Goal: Task Accomplishment & Management: Manage account settings

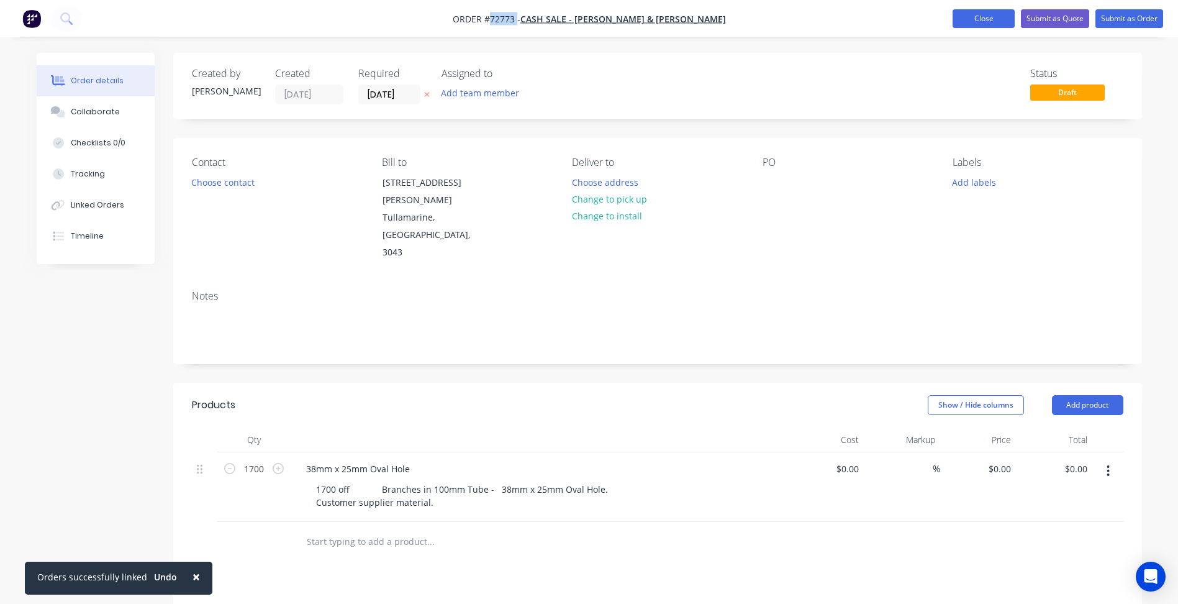
click at [976, 17] on button "Close" at bounding box center [984, 18] width 62 height 19
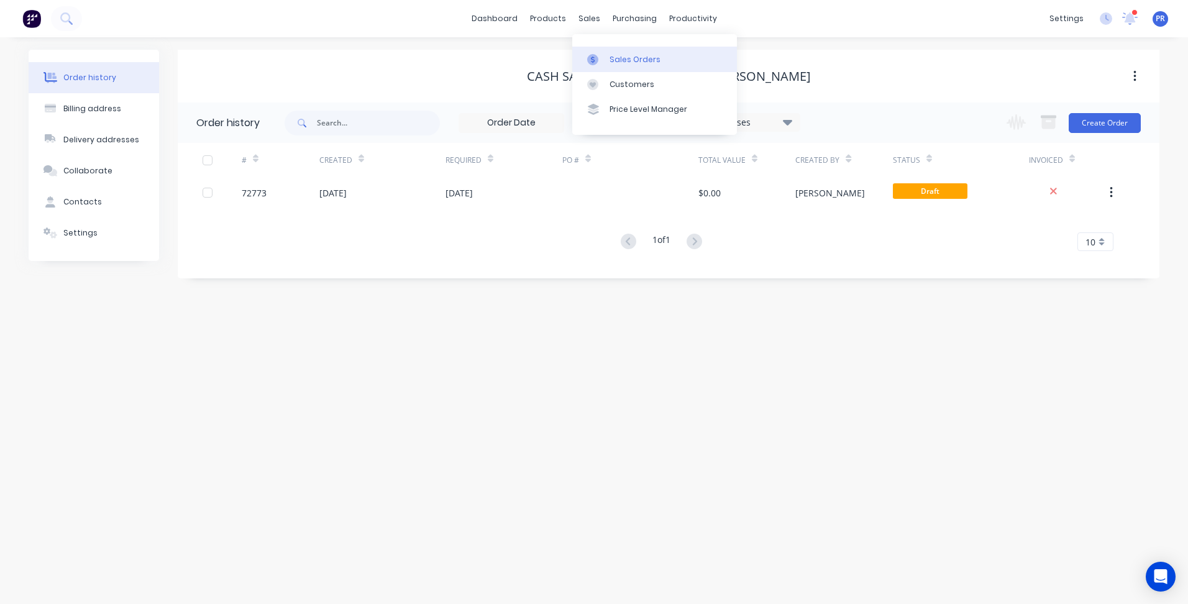
click at [631, 60] on div "Sales Orders" at bounding box center [634, 59] width 51 height 11
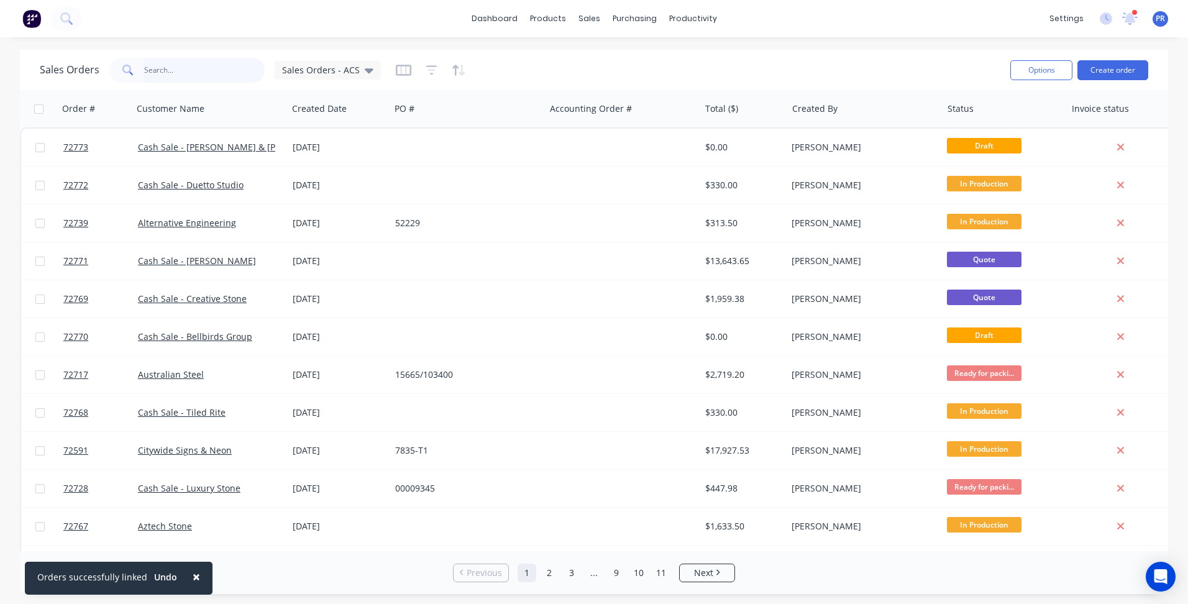
click at [166, 67] on input "text" at bounding box center [204, 70] width 121 height 25
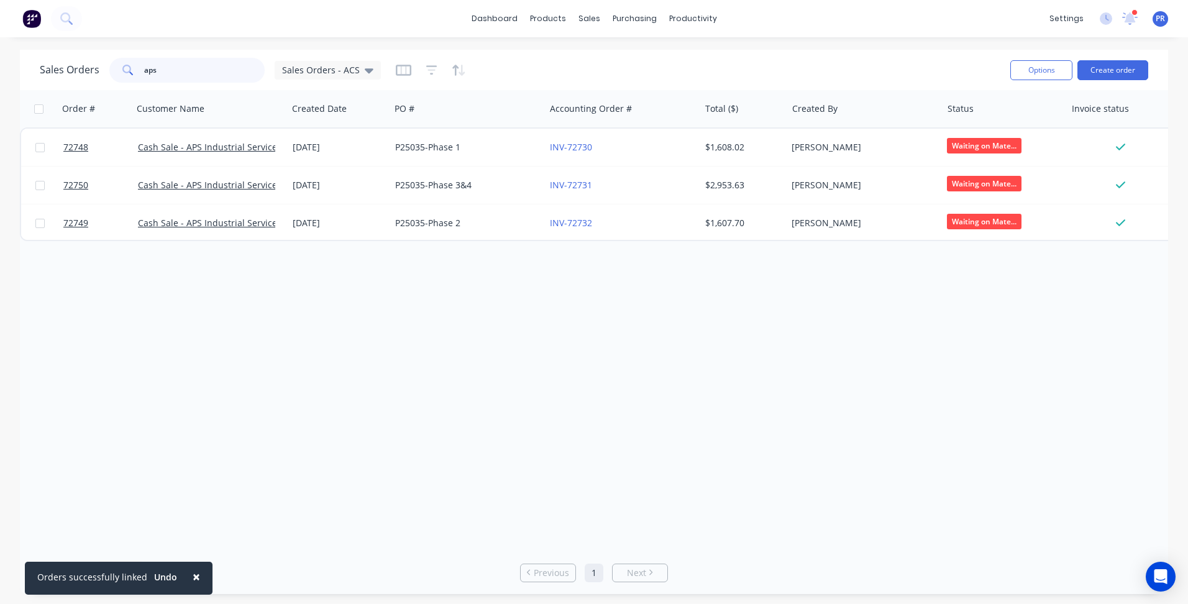
type input "aps"
click at [623, 65] on link "Sales Orders" at bounding box center [654, 59] width 165 height 25
click at [0, 64] on html "× Orders successfully linked Undo dashboard products sales purchasing productiv…" at bounding box center [594, 302] width 1188 height 604
click at [1149, 75] on div "Sales Orders aps Sales Orders - ACS Options Create order" at bounding box center [594, 70] width 1148 height 40
click at [1127, 69] on button "Create order" at bounding box center [1112, 70] width 71 height 20
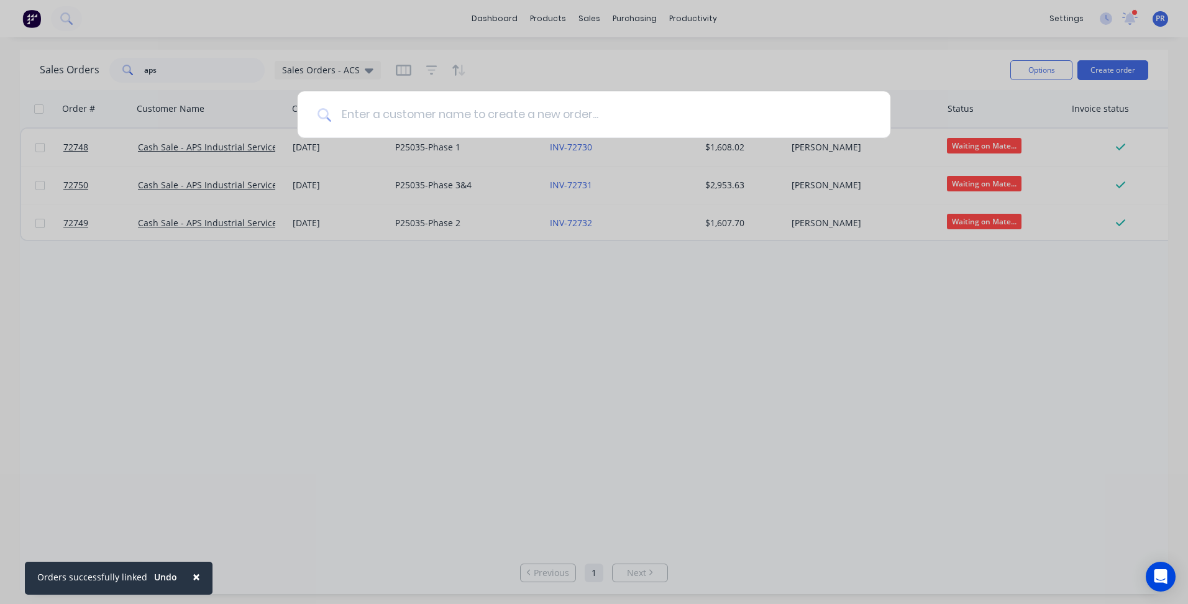
click at [595, 112] on input at bounding box center [600, 114] width 539 height 47
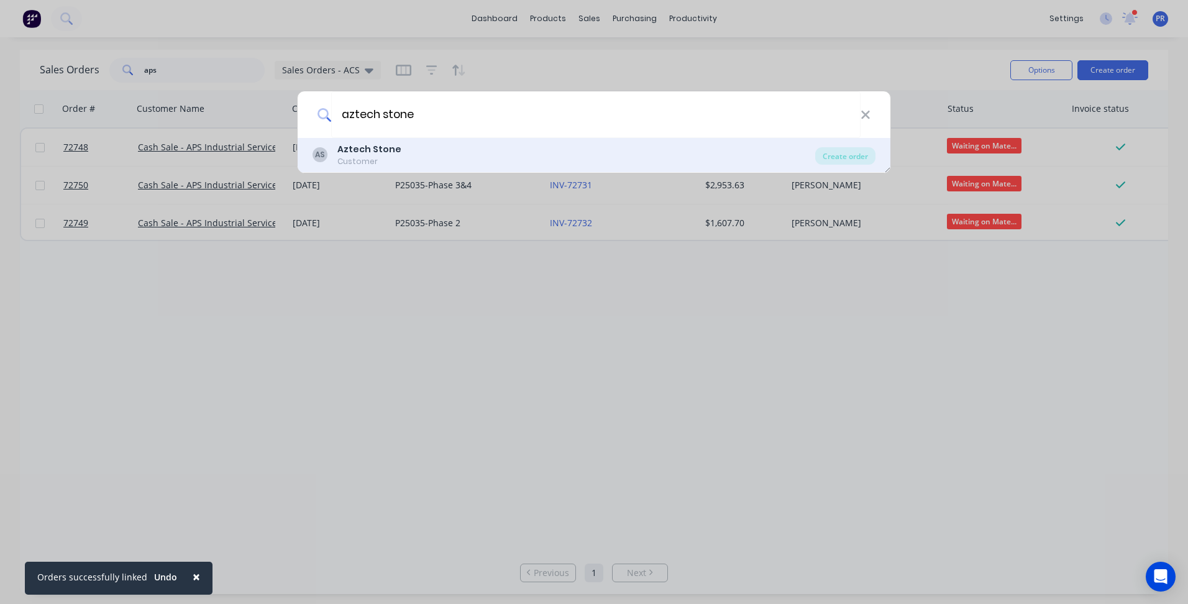
type input "aztech stone"
click at [412, 153] on div "AS Aztech Stone Customer" at bounding box center [563, 155] width 503 height 24
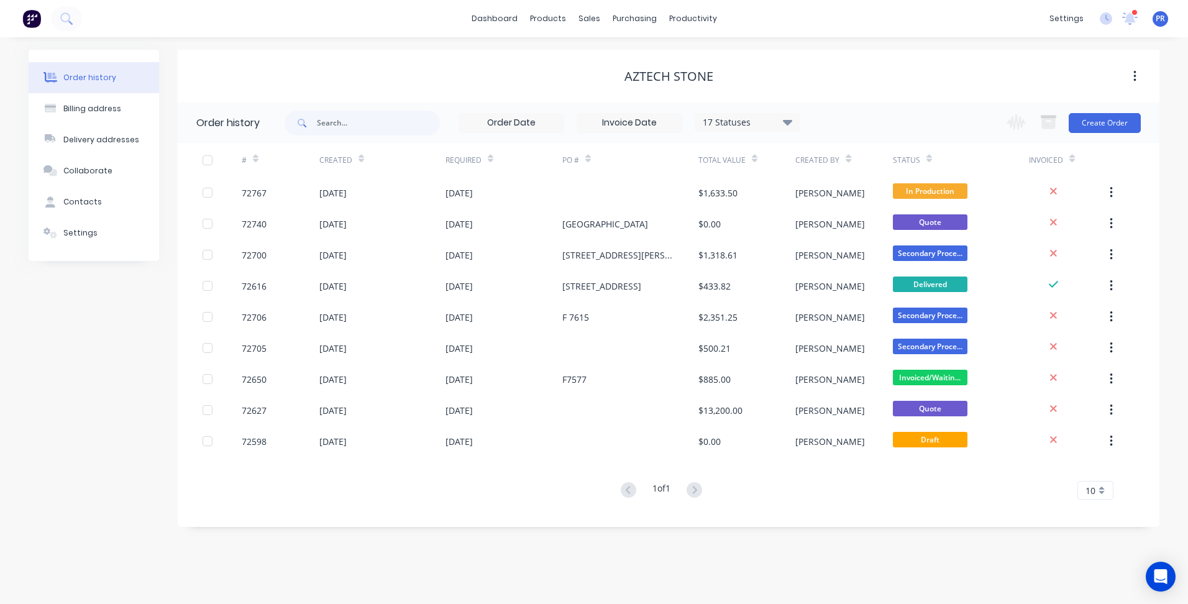
click at [1065, 118] on div "Change order status Submitted Secondary Process Outsourced Waiting on Material …" at bounding box center [1070, 122] width 142 height 40
click at [1102, 124] on button "Create Order" at bounding box center [1104, 123] width 72 height 20
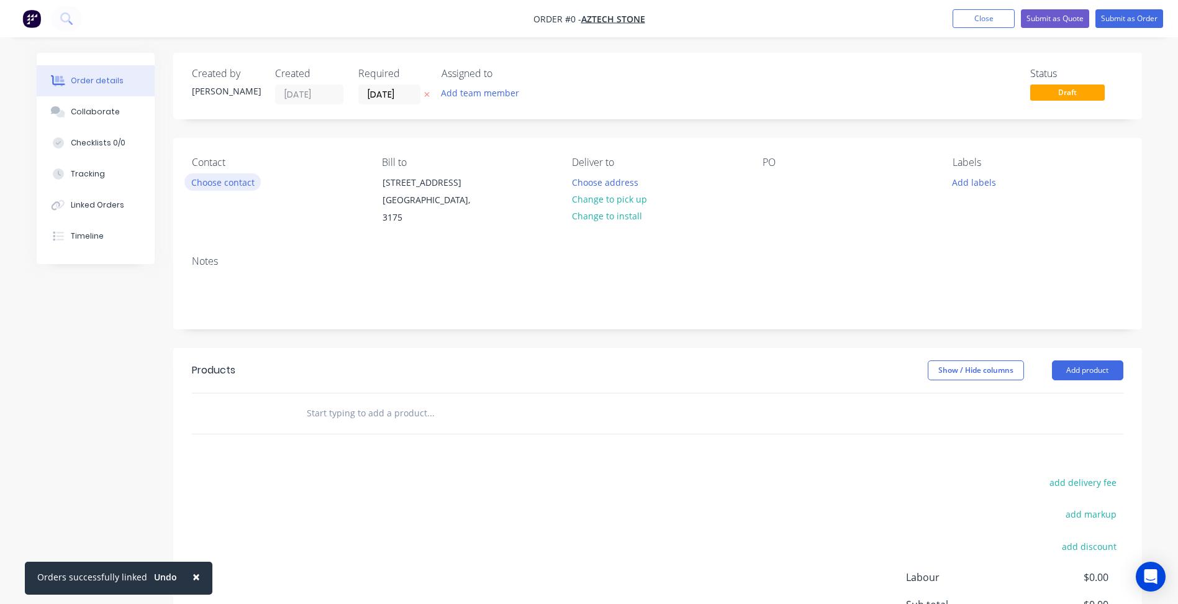
click at [257, 176] on button "Choose contact" at bounding box center [222, 181] width 76 height 17
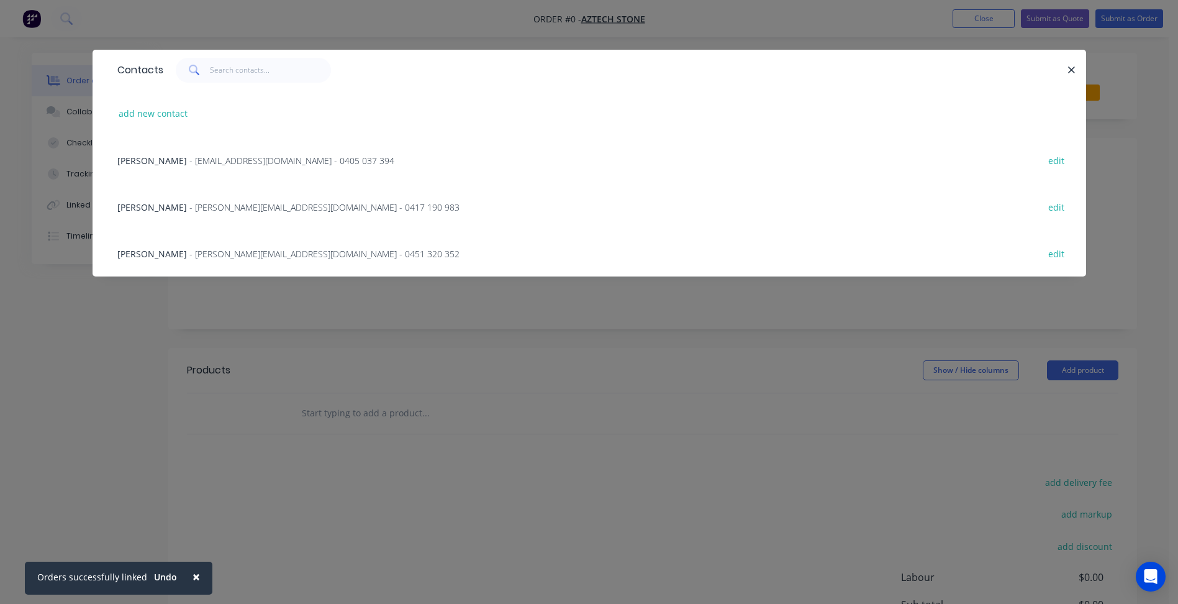
click at [162, 253] on span "[PERSON_NAME]" at bounding box center [152, 254] width 70 height 12
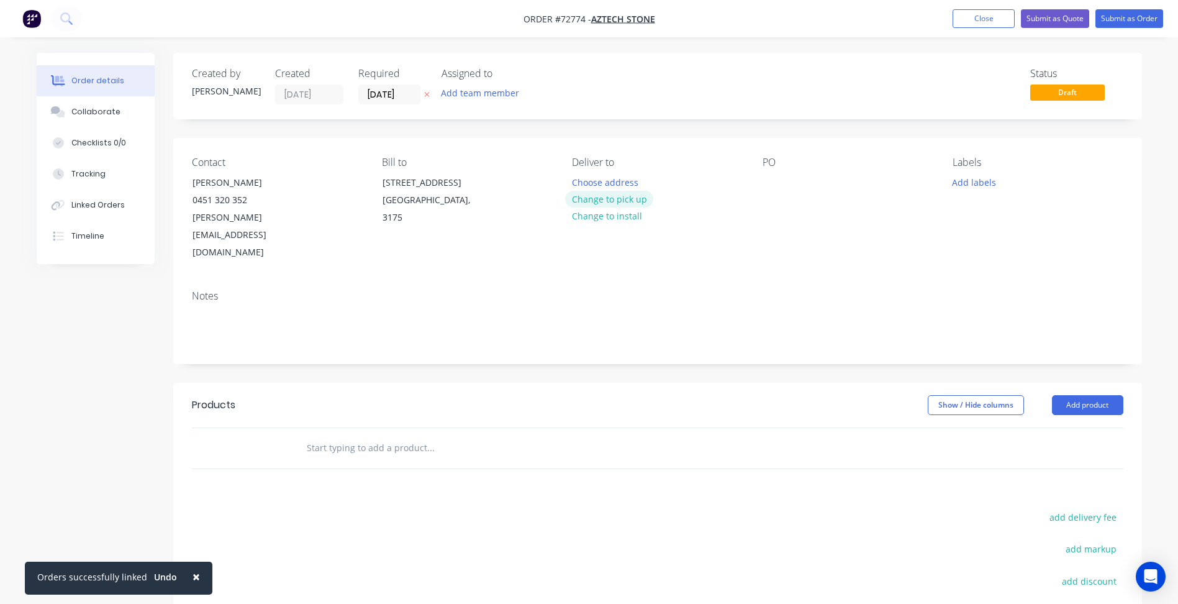
click at [617, 206] on button "Change to pick up" at bounding box center [609, 199] width 88 height 17
click at [396, 95] on input "[DATE]" at bounding box center [389, 94] width 61 height 19
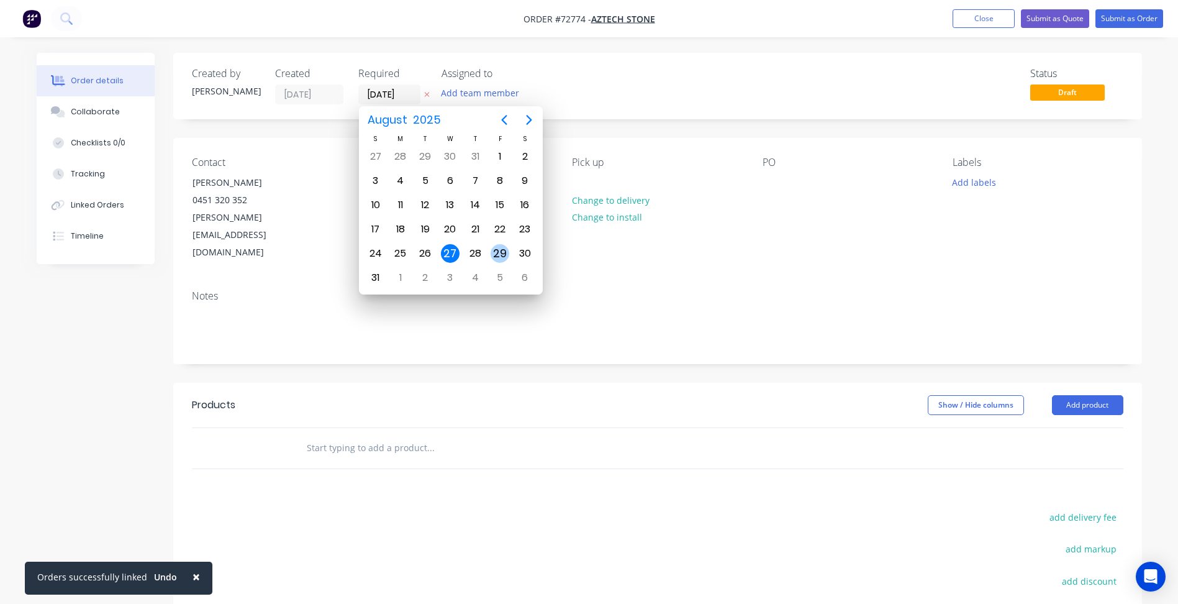
click at [493, 252] on div "29" at bounding box center [500, 253] width 19 height 19
type input "[DATE]"
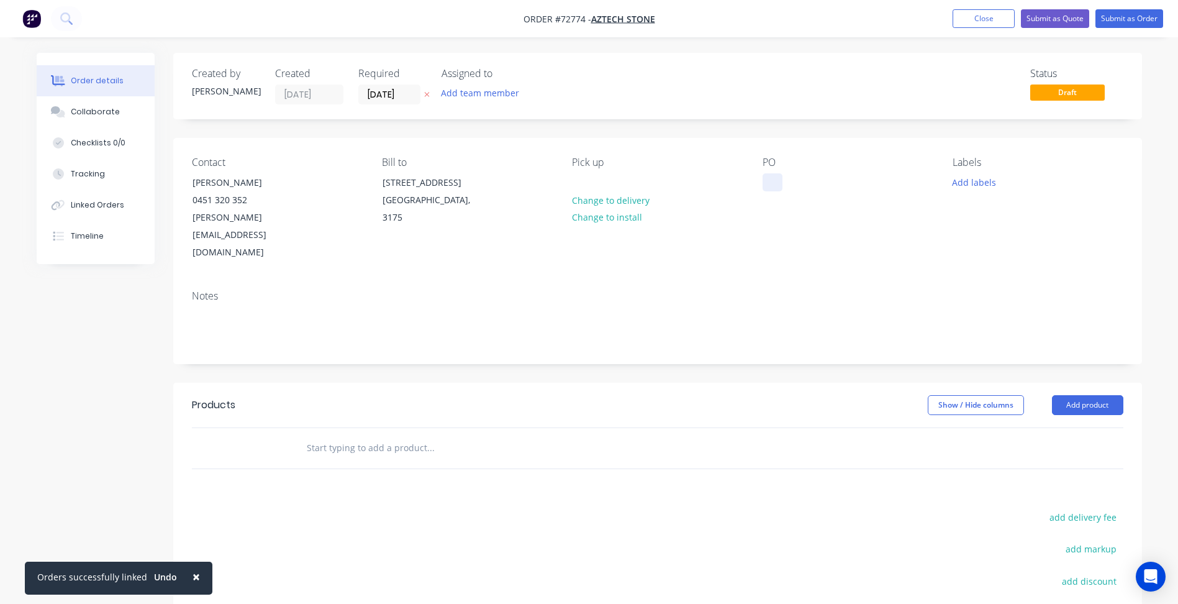
click at [775, 179] on div at bounding box center [773, 182] width 20 height 18
click at [1098, 395] on button "Add product" at bounding box center [1087, 405] width 71 height 20
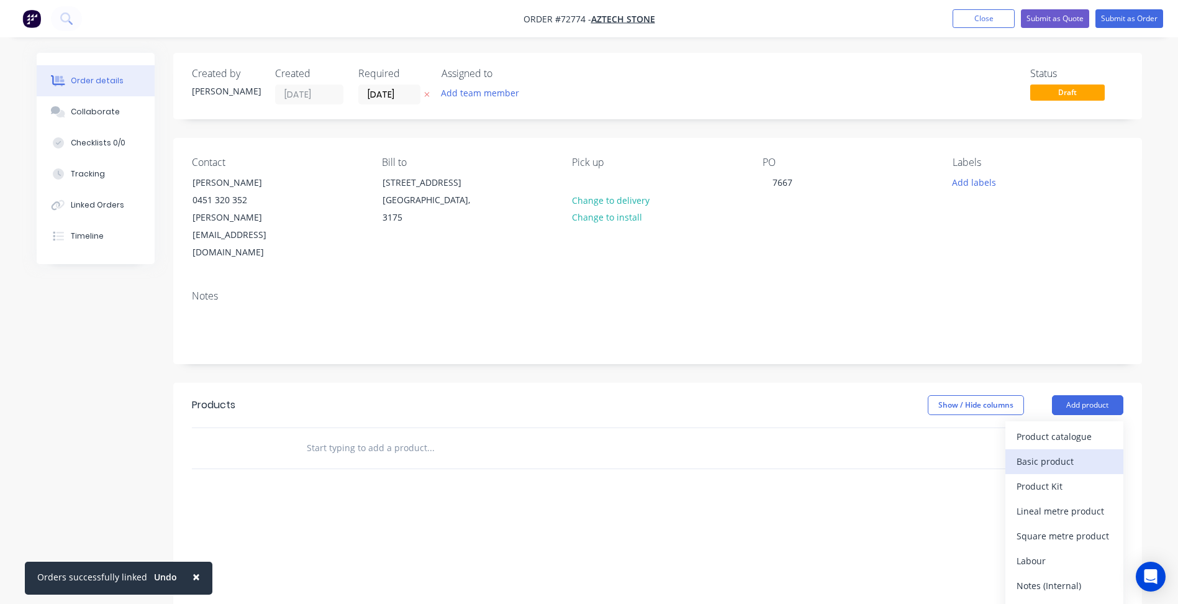
click at [1049, 452] on div "Basic product" at bounding box center [1065, 461] width 96 height 18
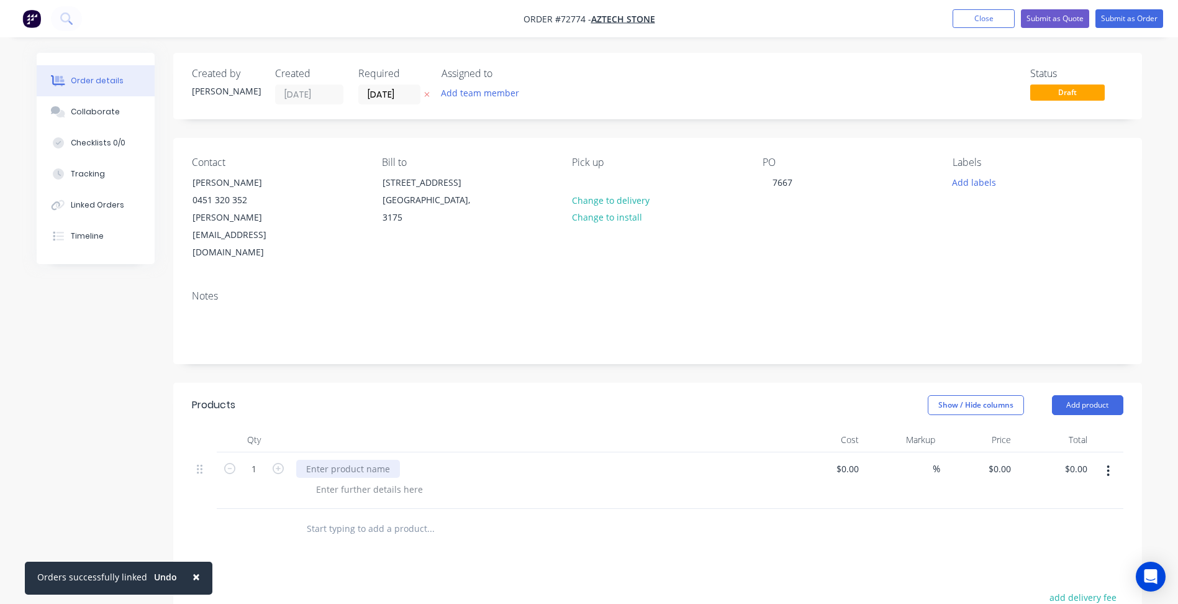
click at [357, 460] on div at bounding box center [348, 469] width 104 height 18
click at [350, 480] on div at bounding box center [369, 489] width 127 height 18
type input "$0.00"
click at [447, 487] on div "Cutting only Customer supplied material" at bounding box center [544, 495] width 477 height 31
click at [430, 485] on div "Cutting only Customer supplied material" at bounding box center [374, 495] width 137 height 31
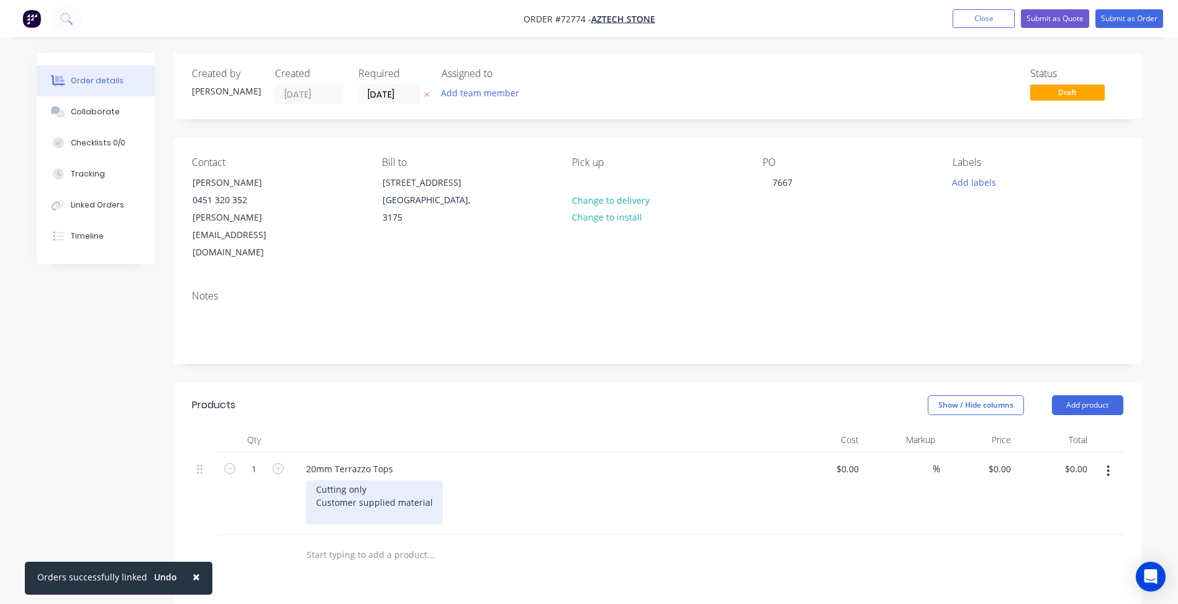
click at [369, 480] on div "Cutting only Customer supplied material" at bounding box center [374, 502] width 137 height 44
click at [429, 484] on div "Cutting only Customer supplied material" at bounding box center [374, 502] width 137 height 44
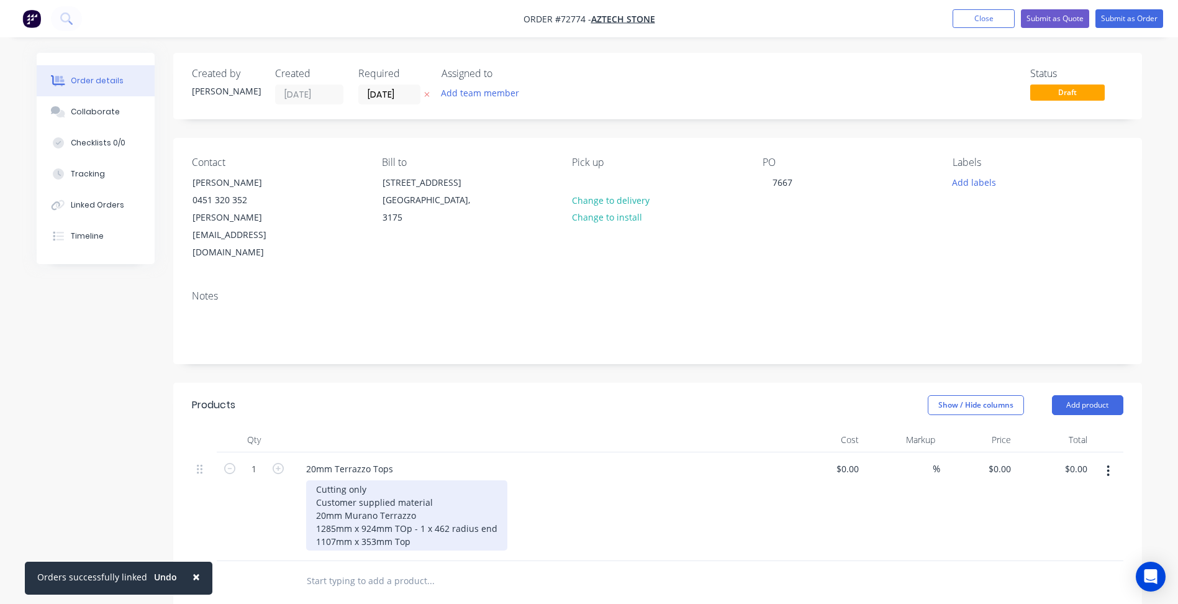
click at [432, 484] on div "Cutting only Customer supplied material 20mm Murano Terrazzo 1285mm x 924mm TOp…" at bounding box center [406, 515] width 201 height 70
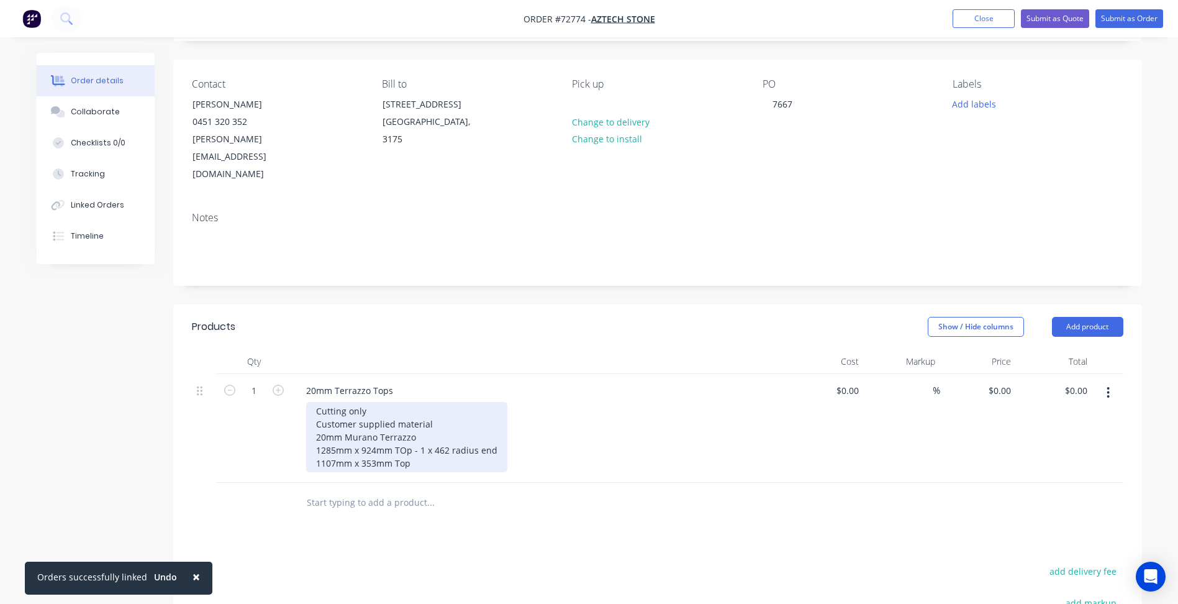
scroll to position [124, 0]
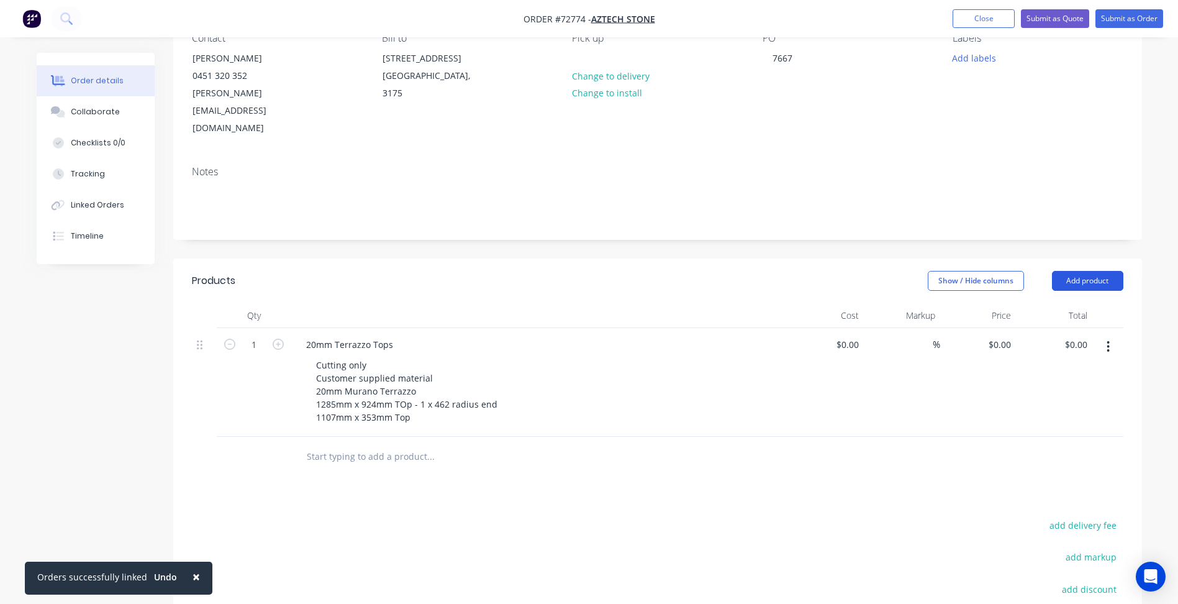
click at [1071, 271] on button "Add product" at bounding box center [1087, 281] width 71 height 20
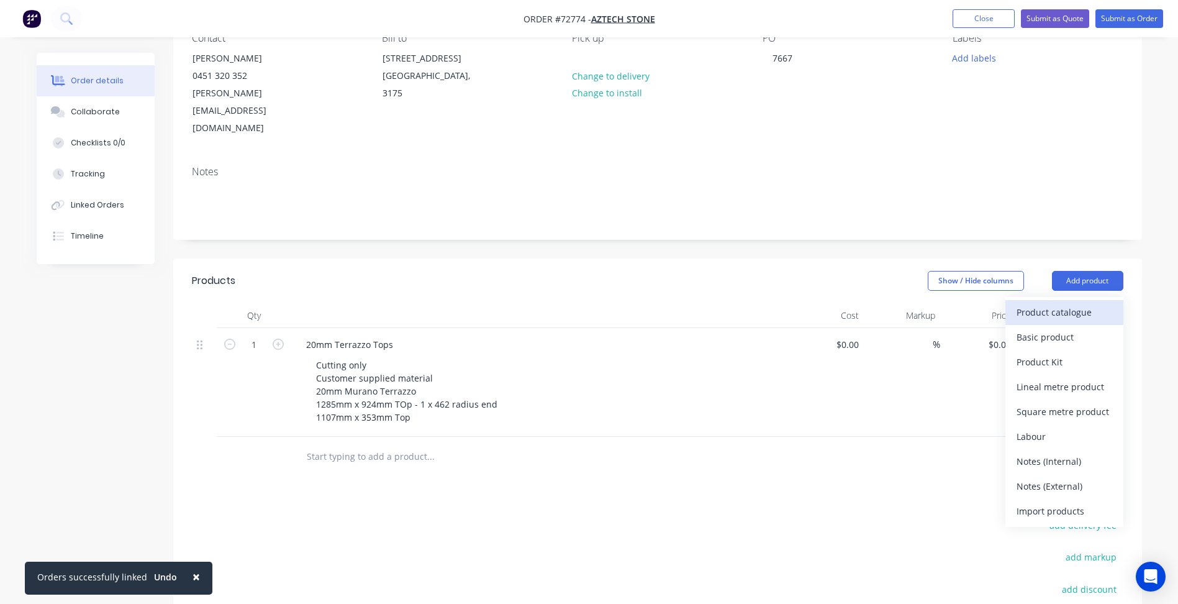
click at [1070, 300] on button "Product catalogue" at bounding box center [1065, 312] width 118 height 25
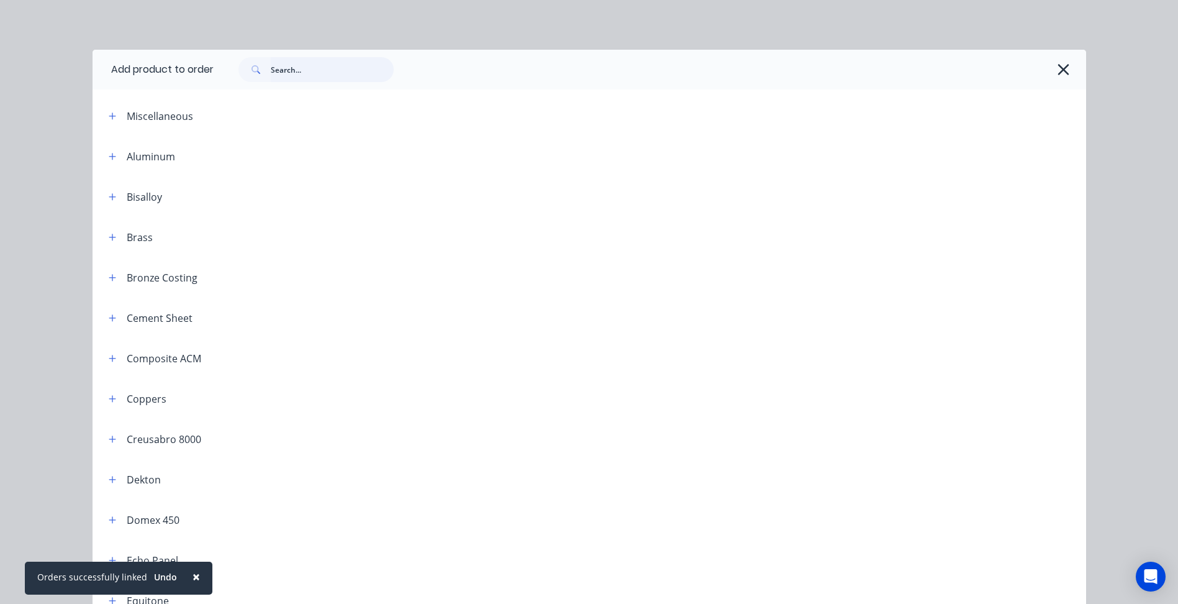
click at [369, 75] on input "text" at bounding box center [332, 69] width 123 height 25
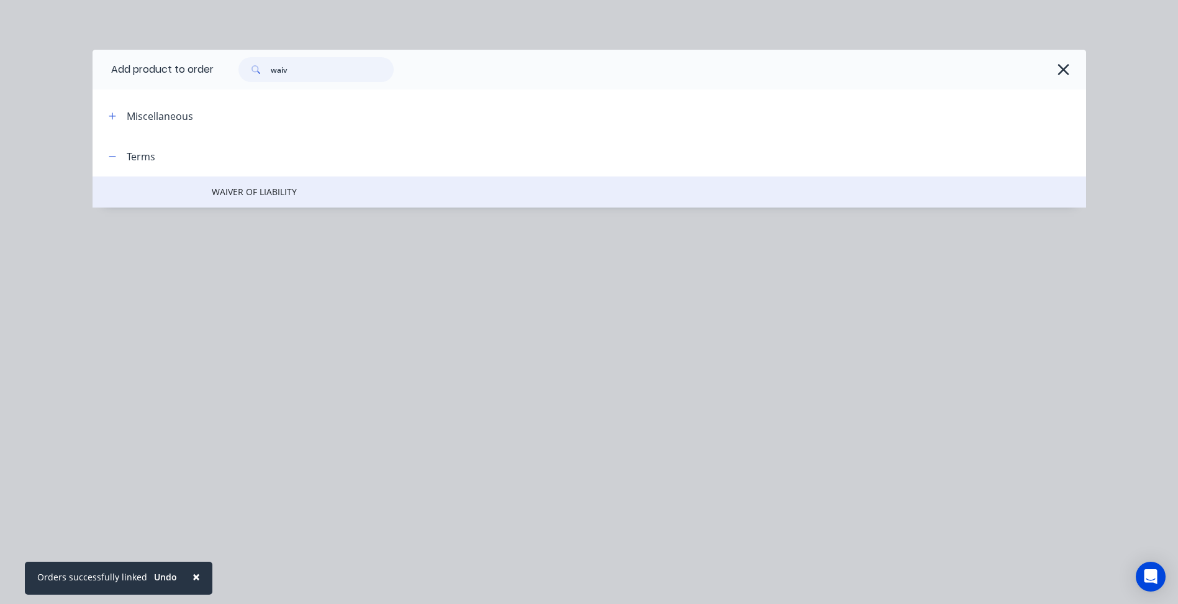
type input "waiv"
click at [274, 178] on td "WAIVER OF LIABILITY" at bounding box center [649, 191] width 875 height 31
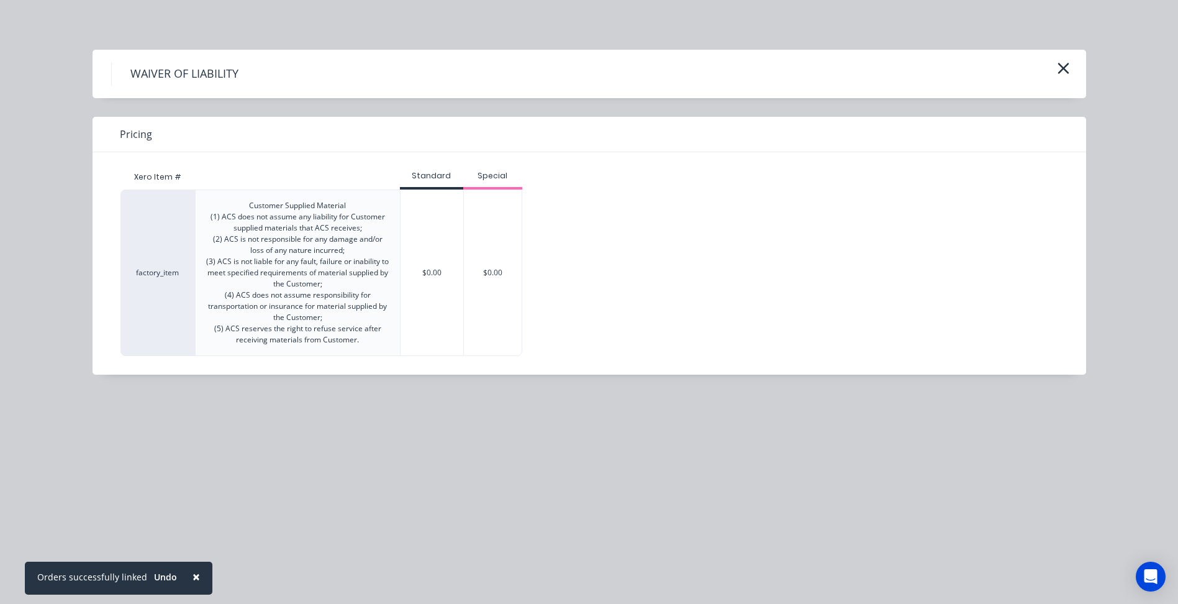
drag, startPoint x: 409, startPoint y: 220, endPoint x: 474, endPoint y: 334, distance: 130.8
click at [410, 224] on div "$0.00" at bounding box center [432, 272] width 63 height 165
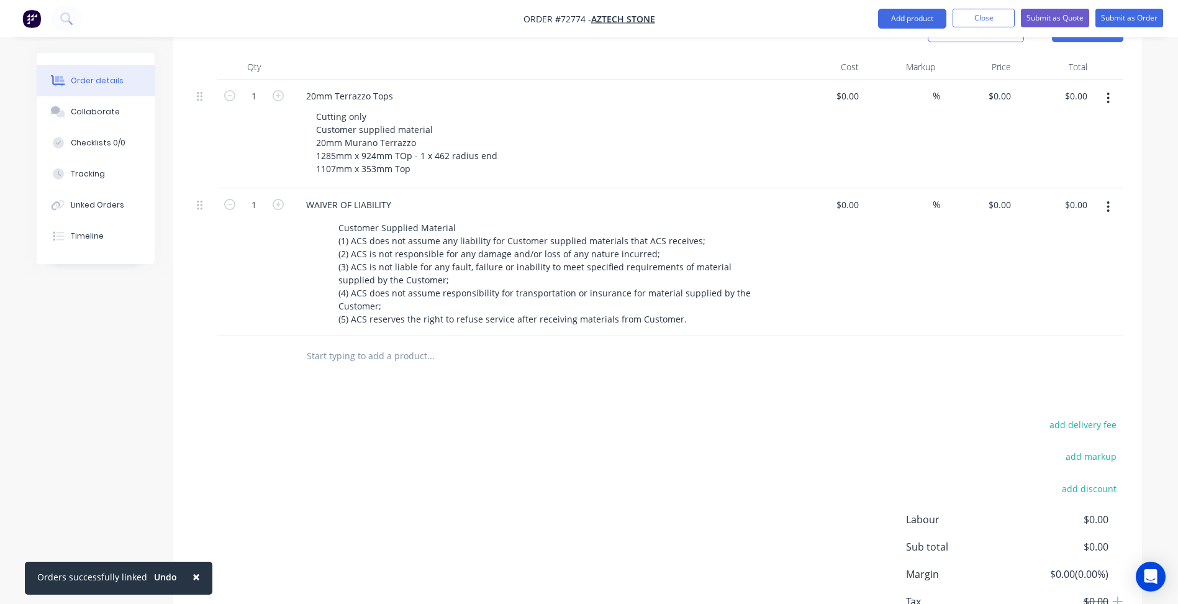
click at [535, 429] on div "add delivery fee add markup add discount Labour $0.00 Sub total $0.00 Margin $0…" at bounding box center [658, 536] width 932 height 240
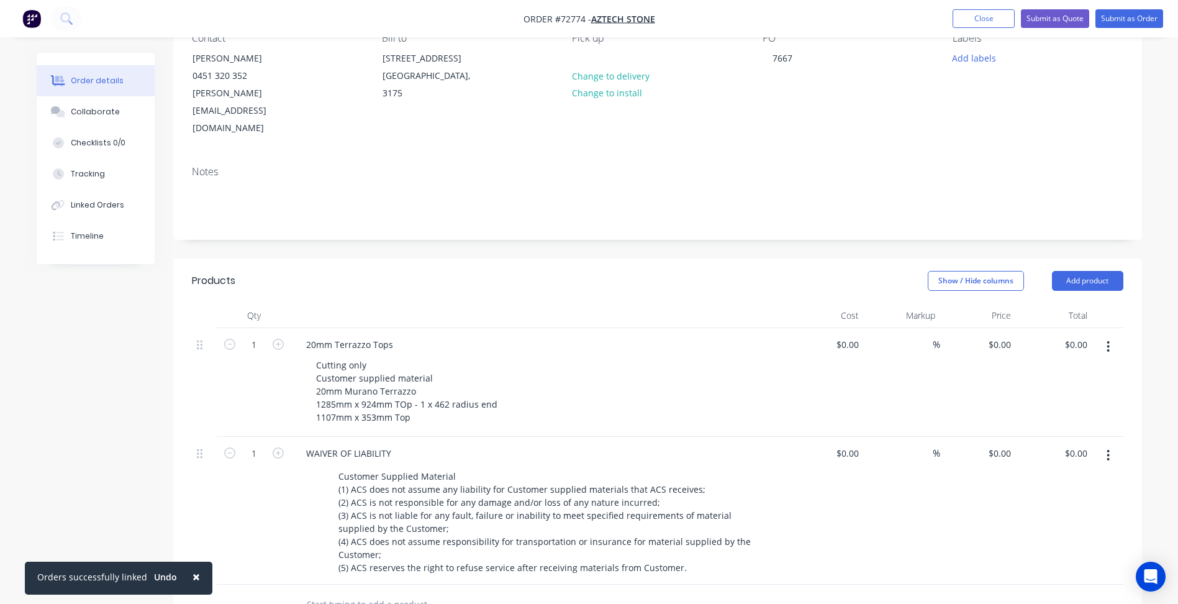
click at [568, 21] on span "Order #72774 -" at bounding box center [558, 19] width 68 height 12
copy span "72774"
click at [999, 335] on div "0 $0.00" at bounding box center [1000, 344] width 34 height 18
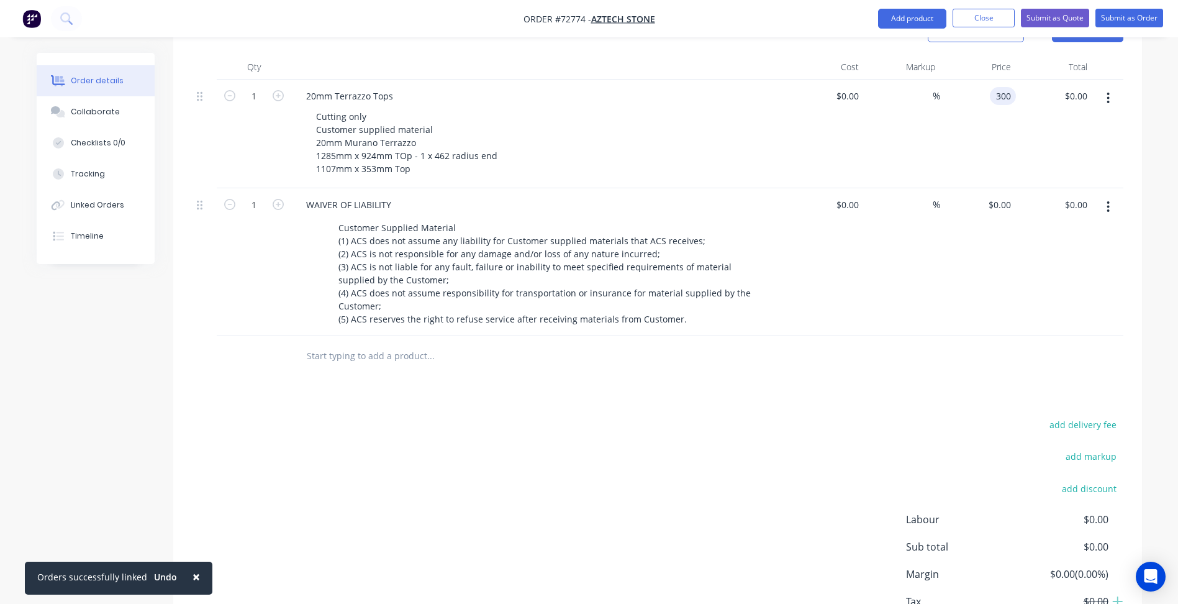
type input "$300.00"
click at [655, 483] on div "add delivery fee add markup add discount Labour $0.00 Sub total $0.00 Margin $0…" at bounding box center [658, 536] width 932 height 240
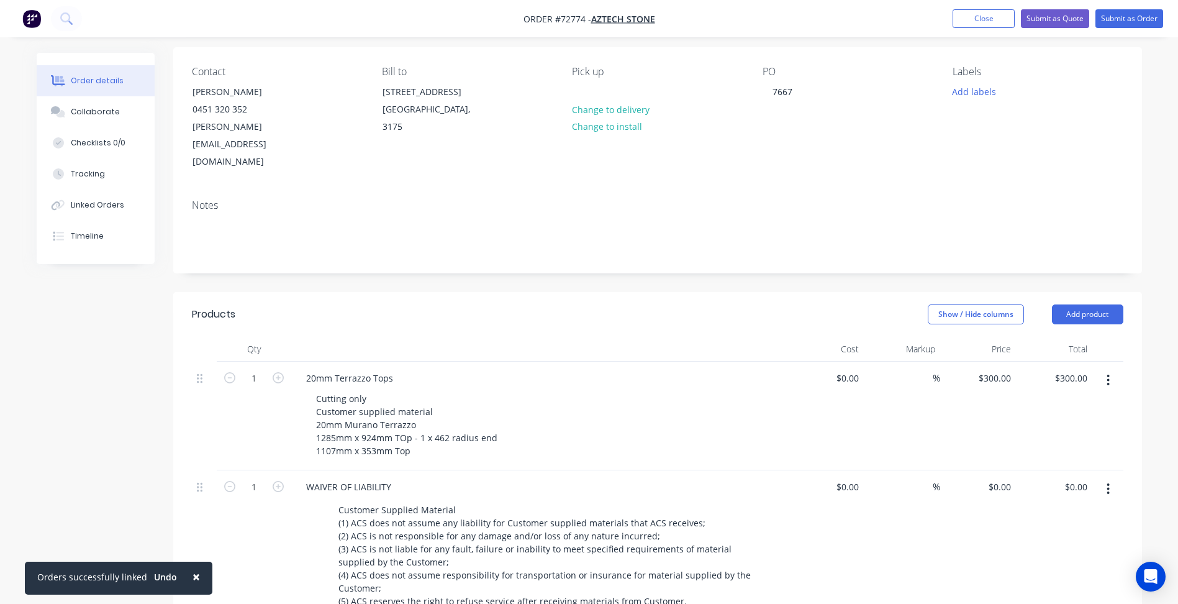
scroll to position [0, 0]
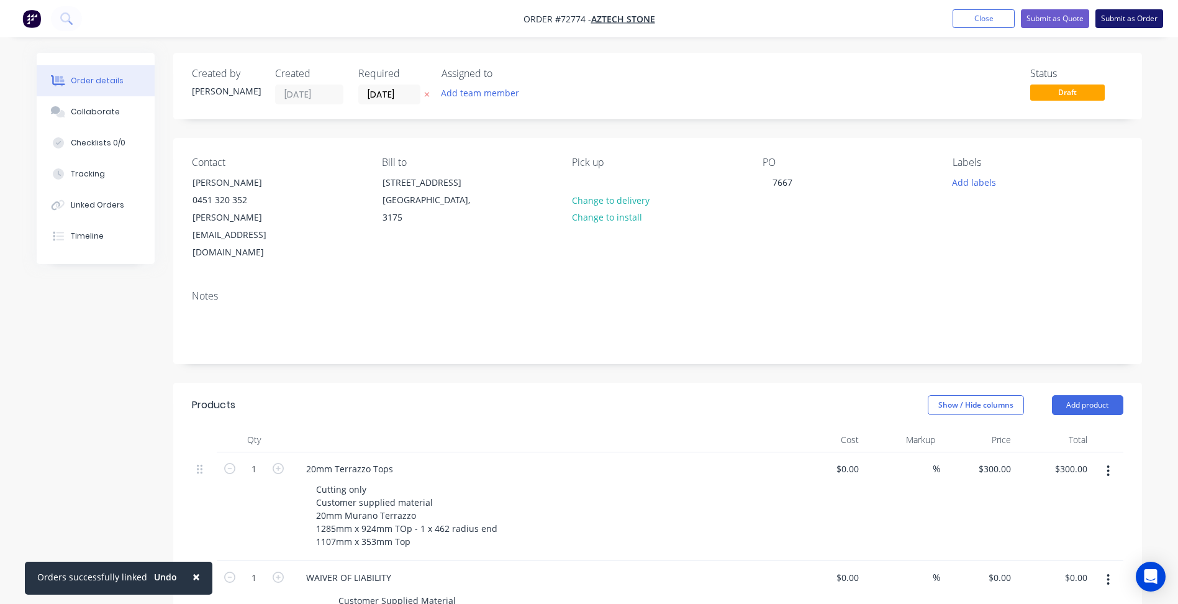
click at [1126, 12] on button "Submit as Order" at bounding box center [1130, 18] width 68 height 19
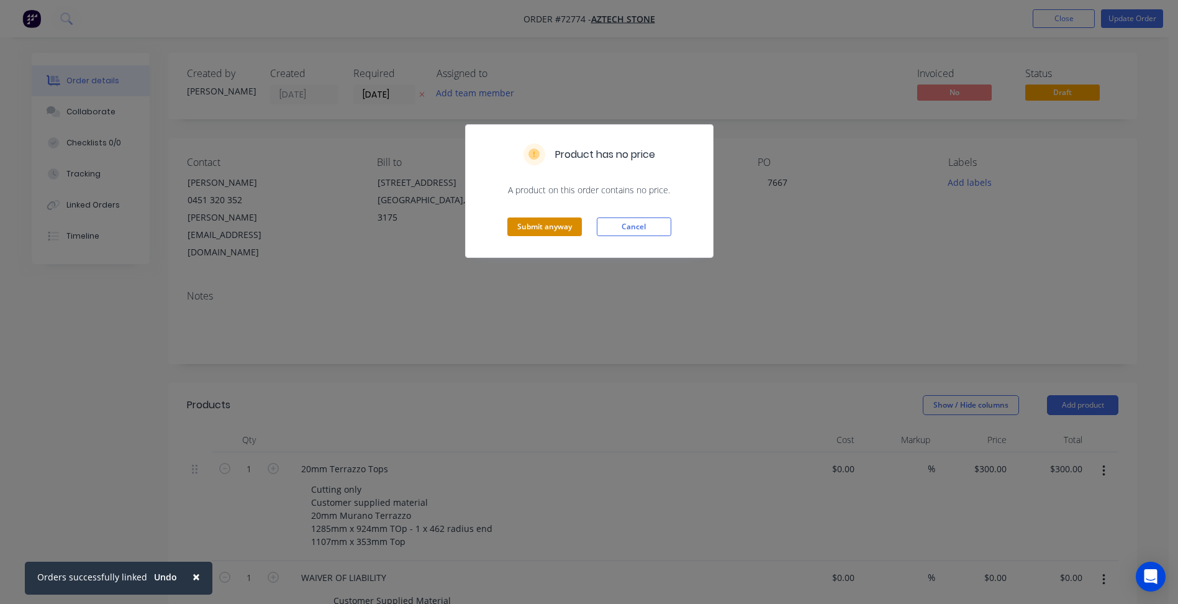
click at [556, 225] on button "Submit anyway" at bounding box center [545, 226] width 75 height 19
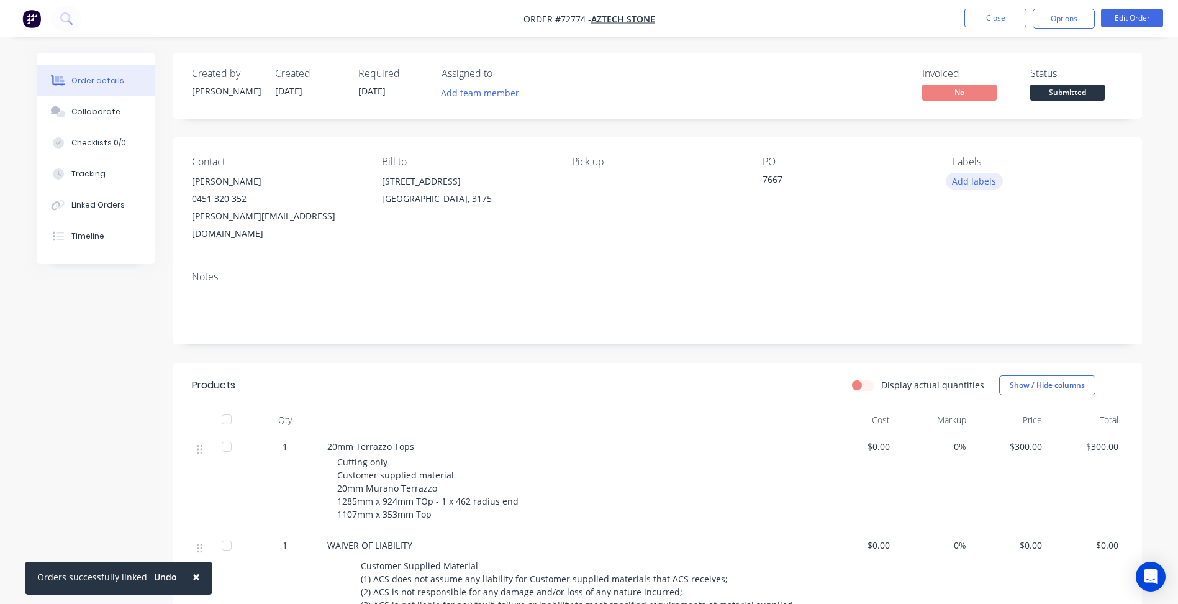
click at [973, 180] on button "Add labels" at bounding box center [974, 181] width 57 height 17
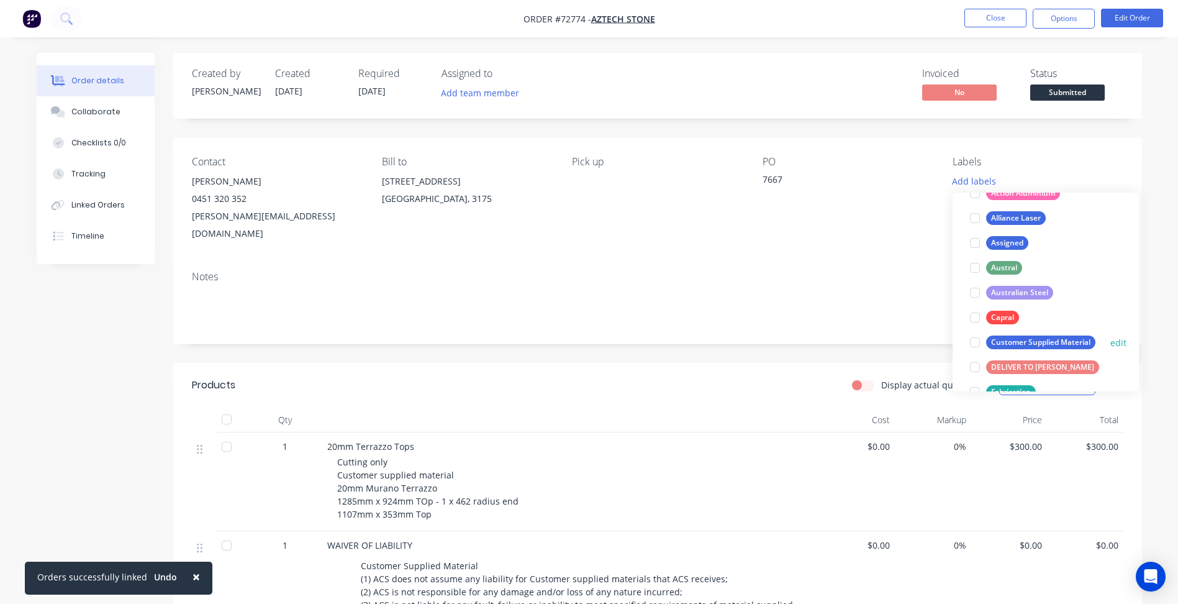
scroll to position [124, 0]
click at [977, 340] on div at bounding box center [975, 341] width 25 height 25
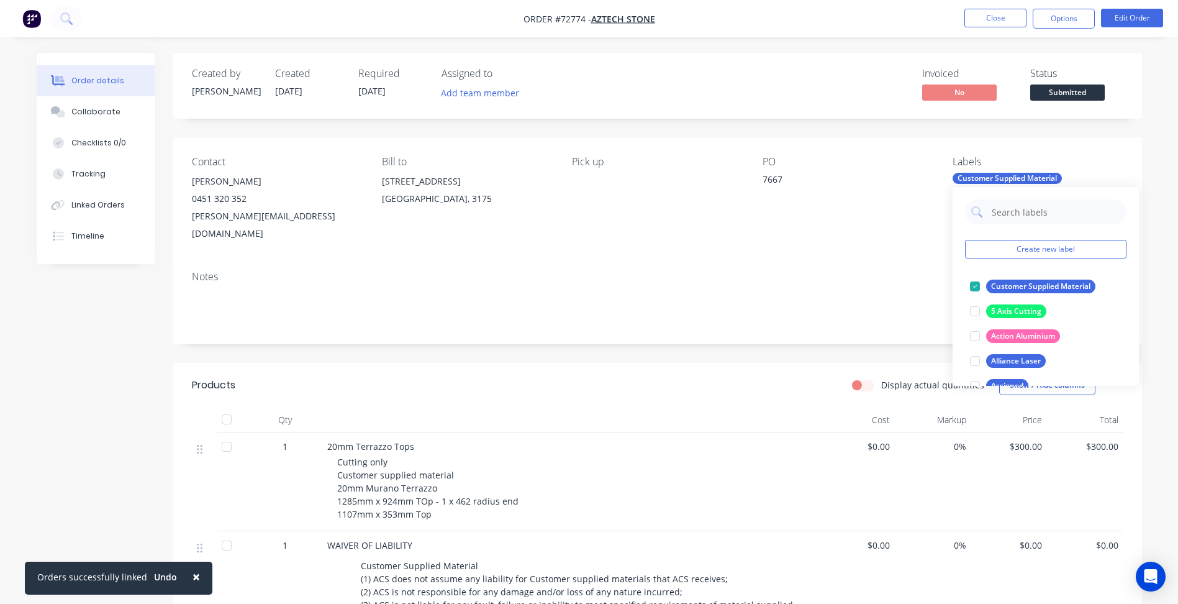
click at [757, 271] on div "Notes" at bounding box center [658, 277] width 932 height 12
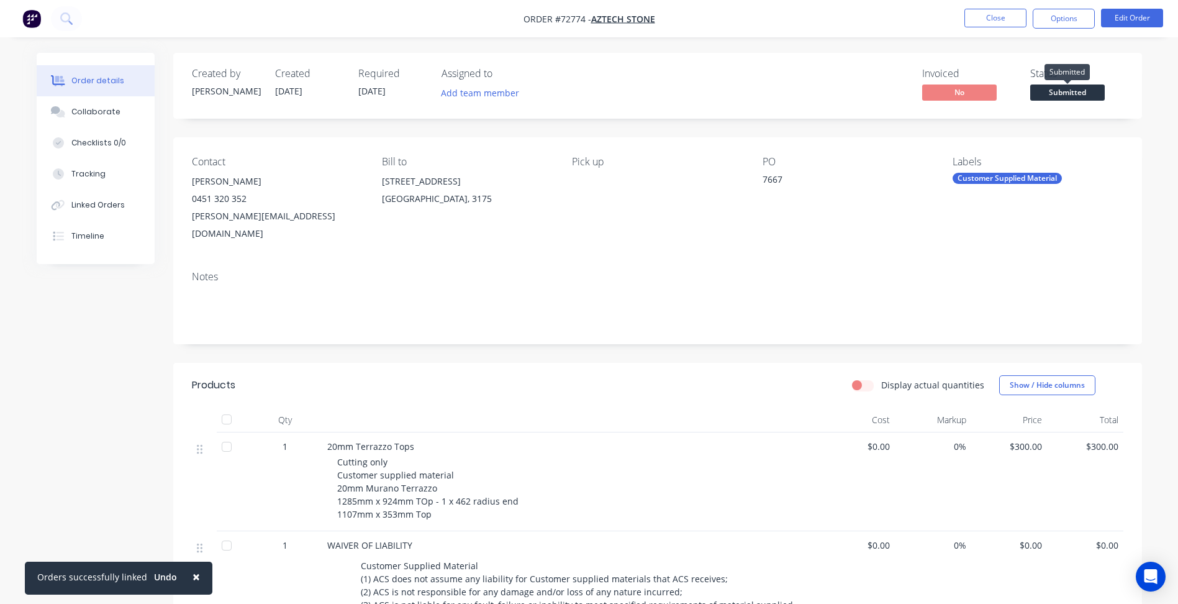
click at [1064, 89] on span "Submitted" at bounding box center [1068, 92] width 75 height 16
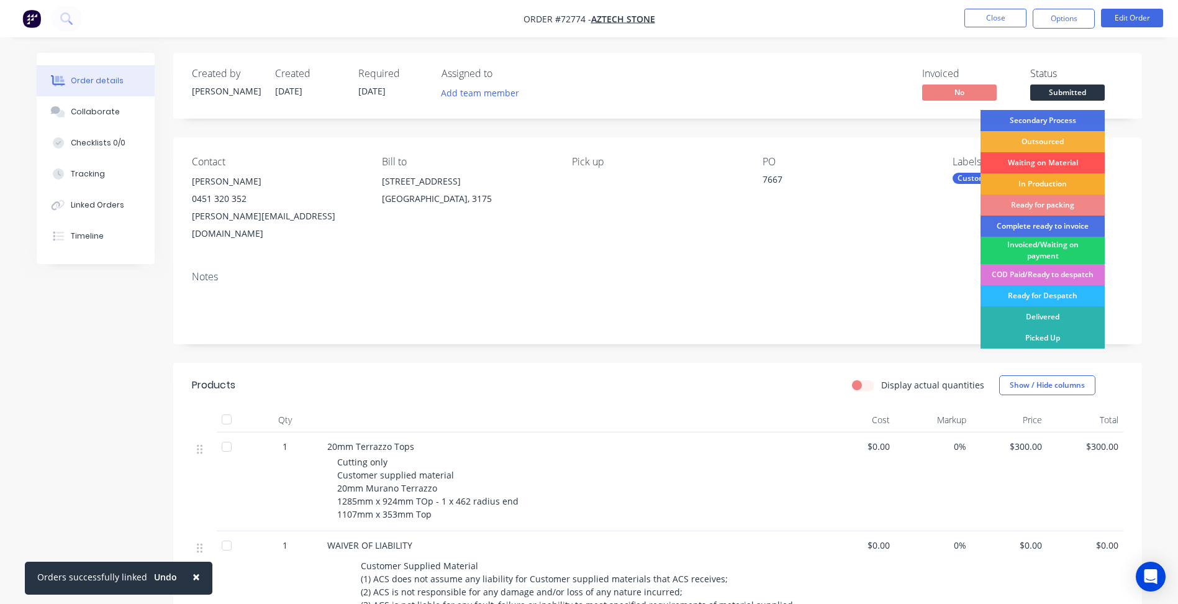
click at [1032, 186] on div "In Production" at bounding box center [1043, 183] width 124 height 21
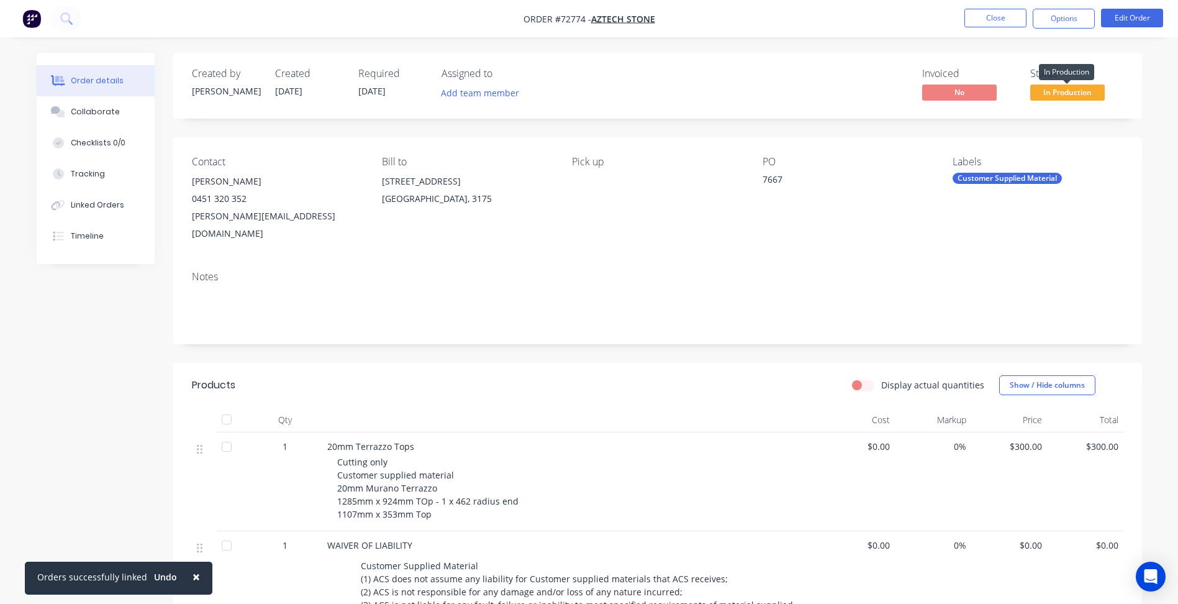
drag, startPoint x: 1047, startPoint y: 93, endPoint x: 1047, endPoint y: 103, distance: 10.6
click at [1047, 93] on span "In Production" at bounding box center [1068, 92] width 75 height 16
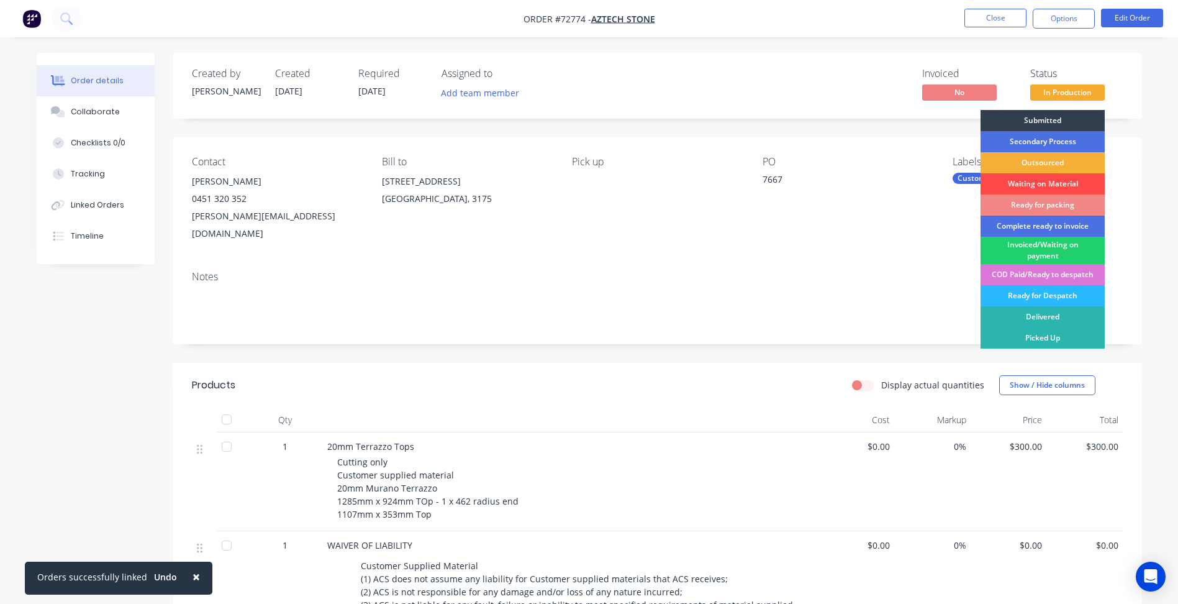
click at [1045, 179] on div "Waiting on Material" at bounding box center [1043, 183] width 124 height 21
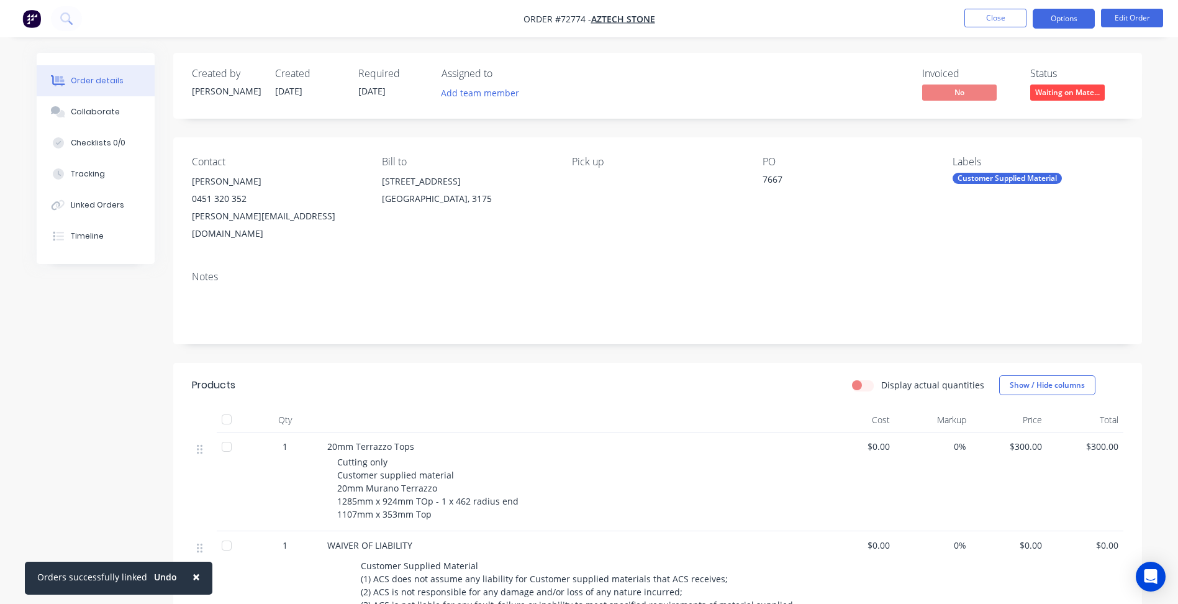
click at [1047, 20] on button "Options" at bounding box center [1064, 19] width 62 height 20
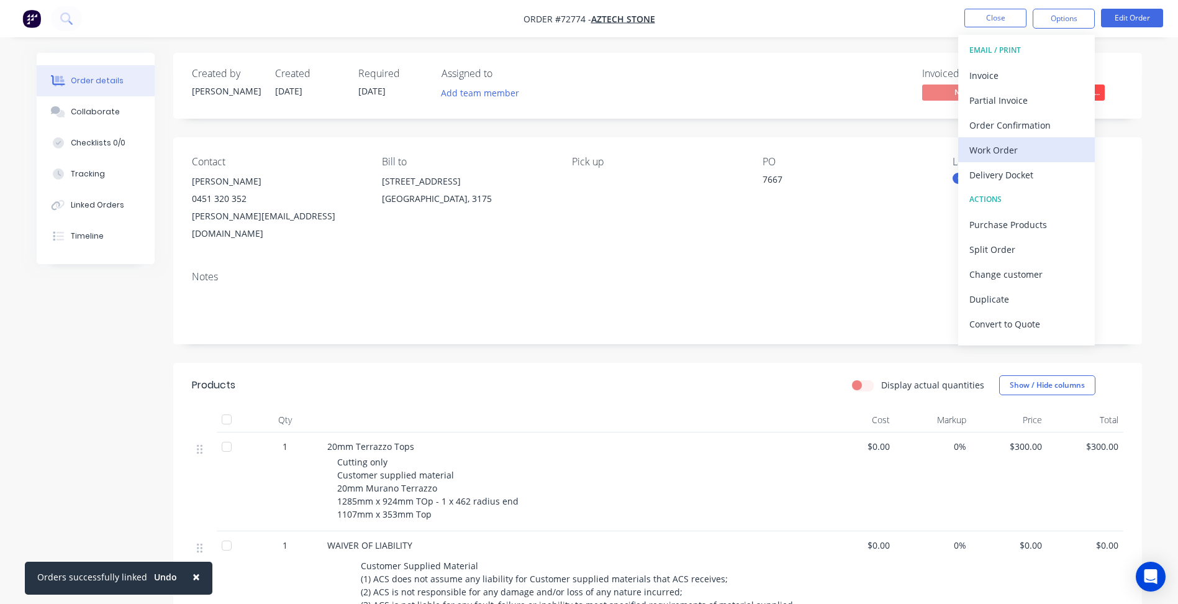
click at [1024, 152] on div "Work Order" at bounding box center [1027, 150] width 114 height 18
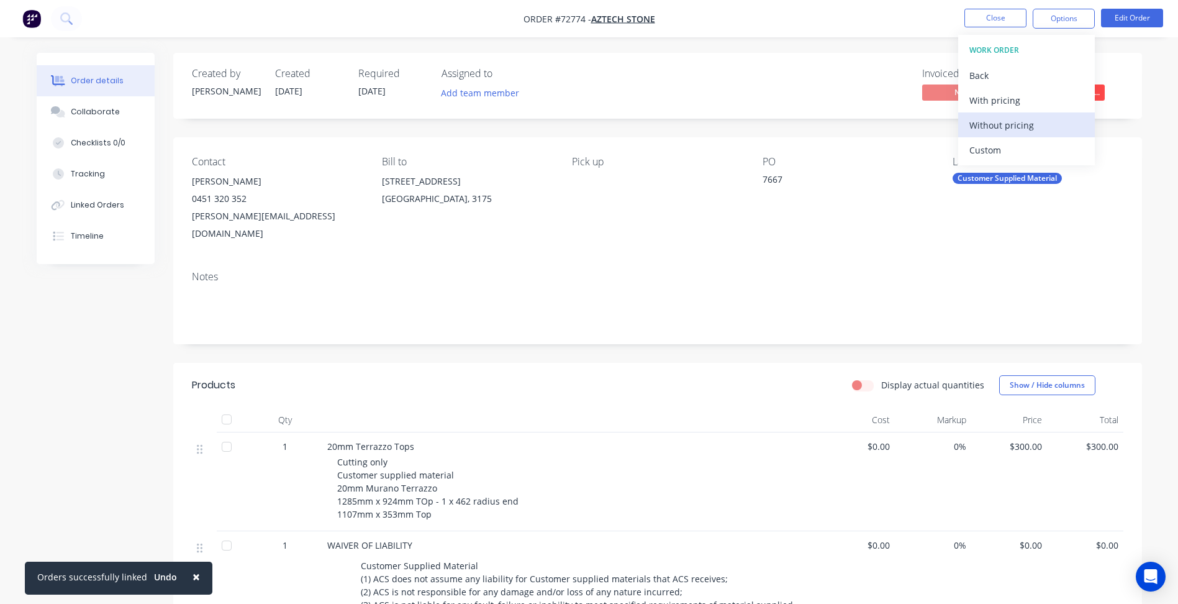
click at [1008, 121] on div "Without pricing" at bounding box center [1027, 125] width 114 height 18
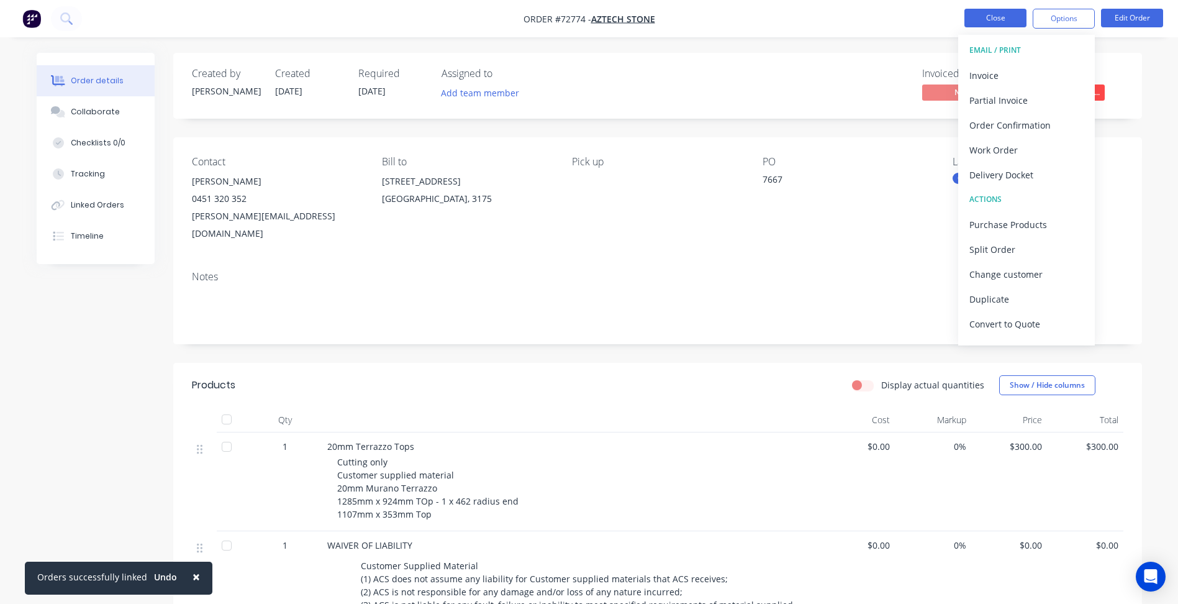
click at [993, 20] on button "Close" at bounding box center [996, 18] width 62 height 19
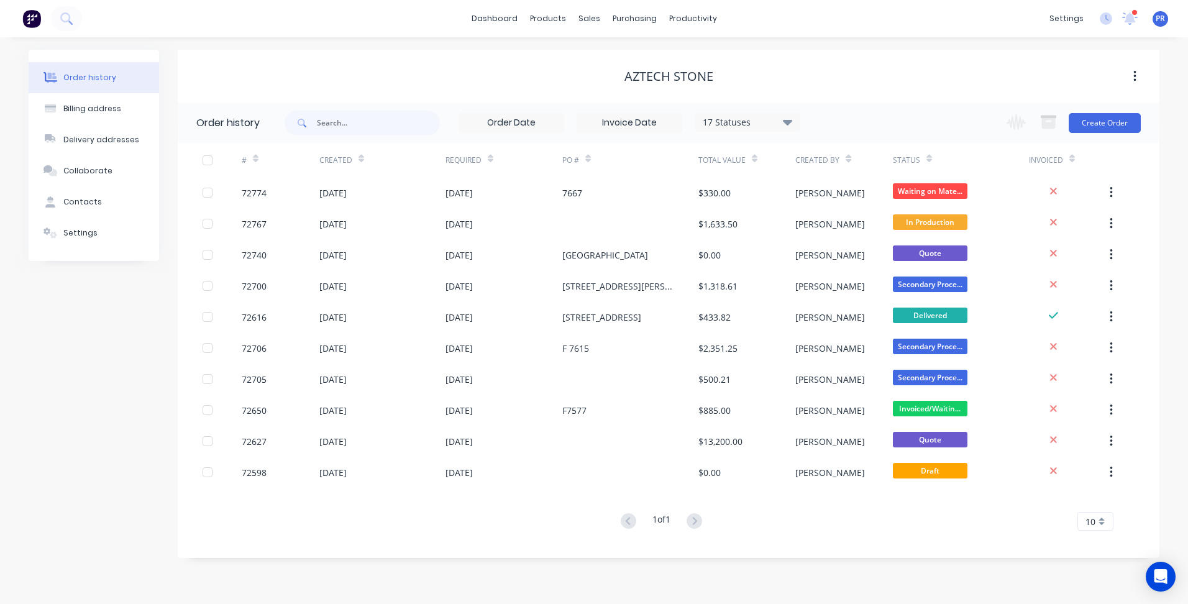
click at [488, 59] on div "Aztech Stone" at bounding box center [668, 76] width 981 height 53
click at [500, 61] on div "Aztech Stone" at bounding box center [668, 76] width 981 height 53
click at [599, 52] on link "Sales Orders" at bounding box center [654, 59] width 165 height 25
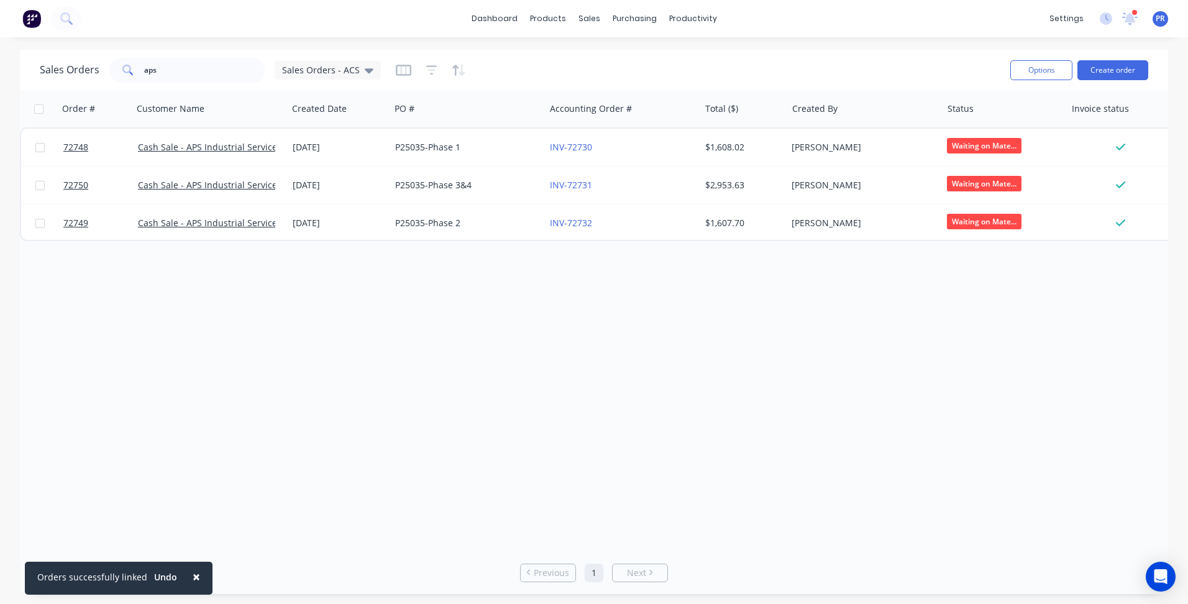
click at [278, 368] on div "Order # Customer Name Created Date PO # Accounting Order # Total ($) Created By…" at bounding box center [594, 320] width 1148 height 461
click at [497, 348] on div "Order # Customer Name Created Date PO # Accounting Order # Total ($) Created By…" at bounding box center [594, 320] width 1148 height 461
drag, startPoint x: 283, startPoint y: 335, endPoint x: 271, endPoint y: 312, distance: 26.1
click at [271, 312] on div "Order # Customer Name Created Date PO # Accounting Order # Total ($) Created By…" at bounding box center [594, 320] width 1148 height 461
click at [1109, 80] on button "Create order" at bounding box center [1112, 70] width 71 height 20
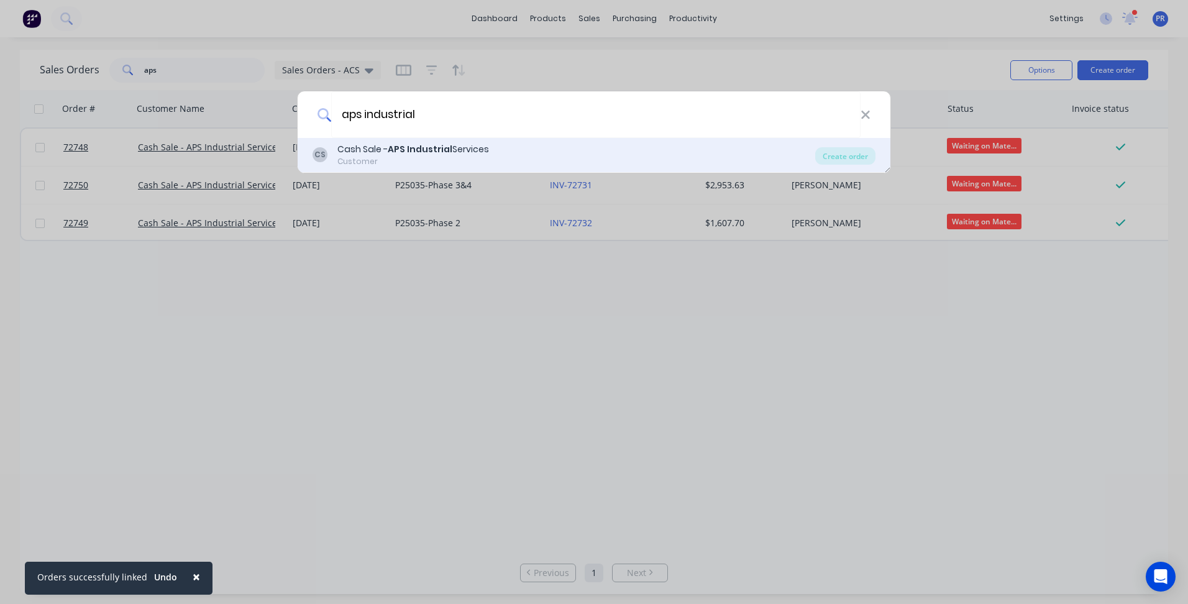
type input "aps industrial"
click at [402, 160] on div "Customer" at bounding box center [413, 161] width 152 height 11
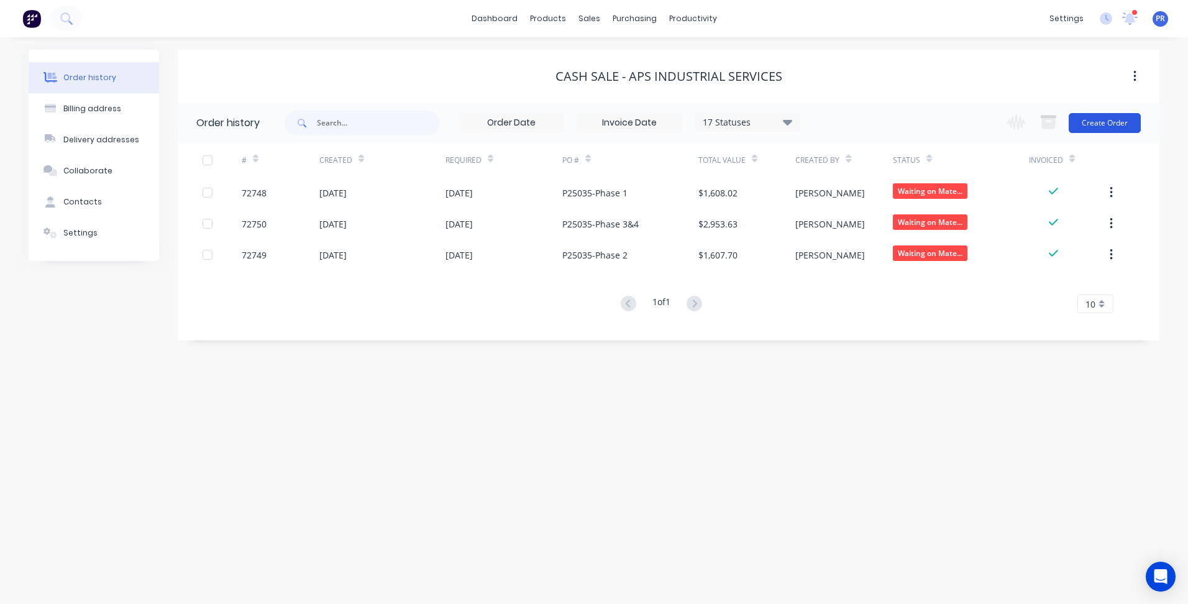
click at [1103, 128] on button "Create Order" at bounding box center [1104, 123] width 72 height 20
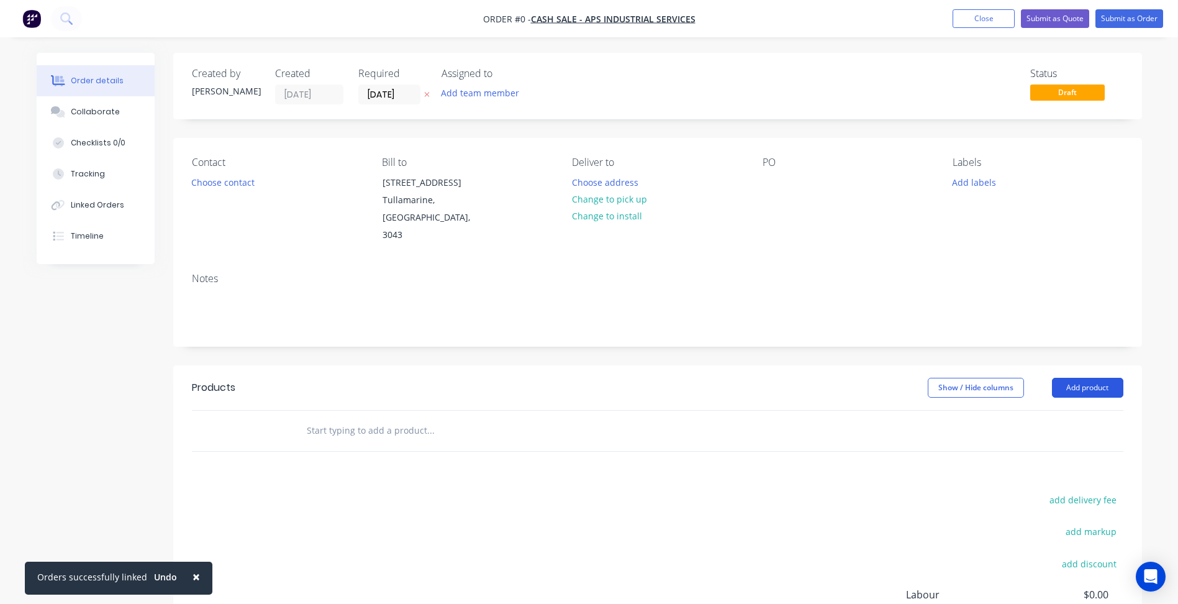
click at [1087, 393] on button "Add product" at bounding box center [1087, 388] width 71 height 20
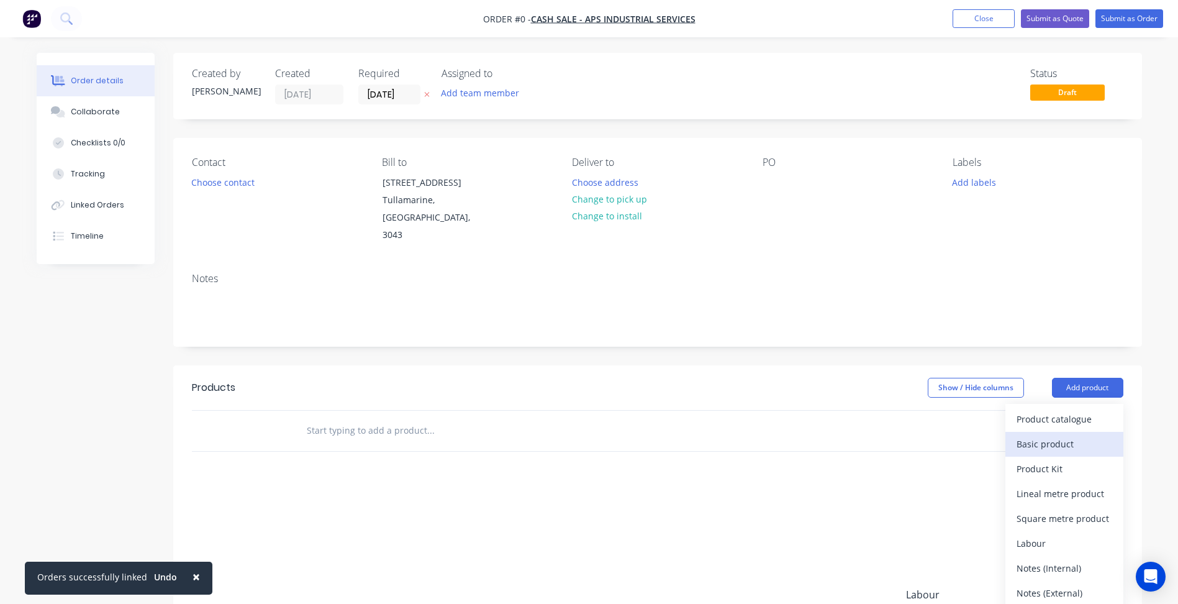
click at [1060, 440] on div "Basic product" at bounding box center [1065, 444] width 96 height 18
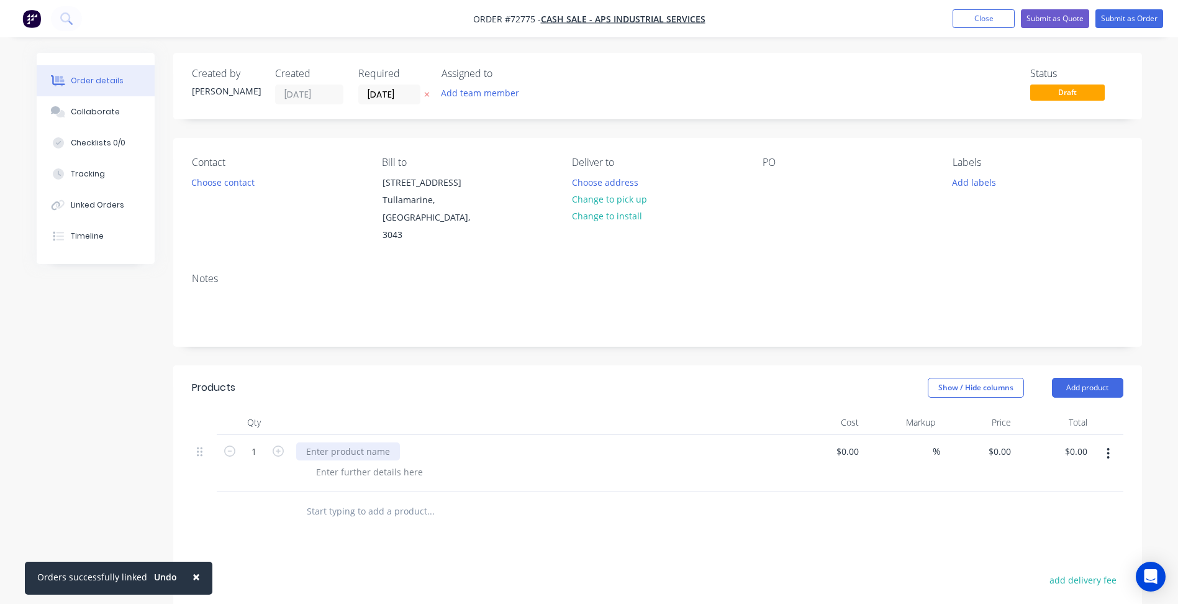
click at [383, 447] on div at bounding box center [348, 451] width 104 height 18
click at [311, 456] on div "Phases" at bounding box center [320, 451] width 49 height 18
click at [336, 470] on div at bounding box center [369, 472] width 127 height 18
click at [340, 470] on div at bounding box center [369, 472] width 127 height 18
drag, startPoint x: 323, startPoint y: 468, endPoint x: 399, endPoint y: 504, distance: 83.9
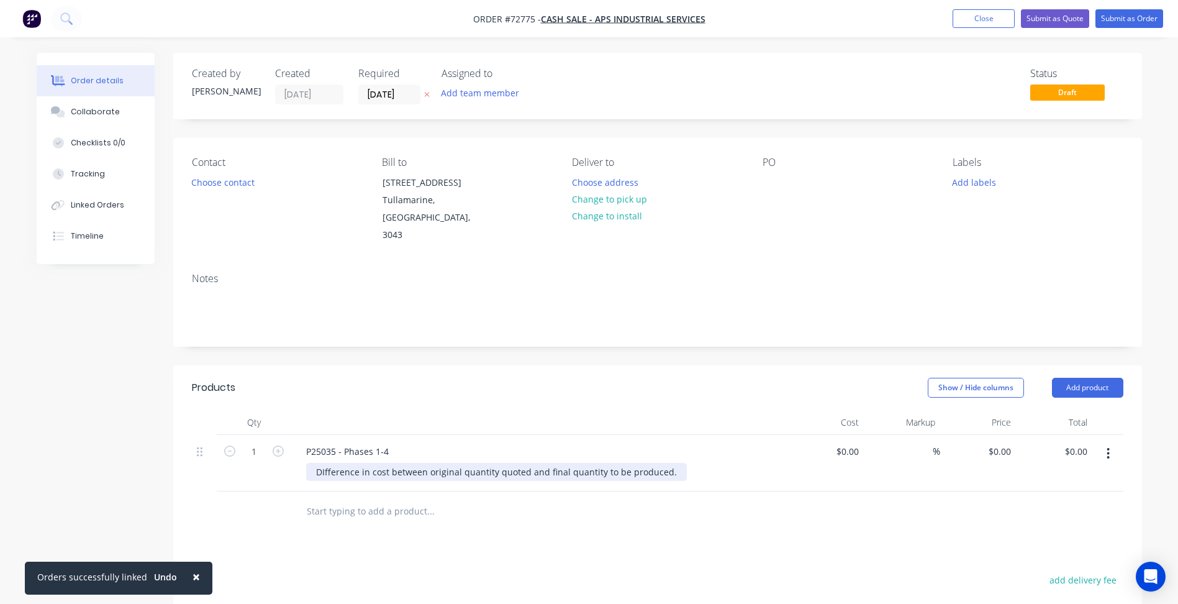
click at [325, 468] on div "DIfference in cost between original quantity quoted and final quantity to be pr…" at bounding box center [496, 472] width 381 height 18
click at [416, 474] on div "Difference in cost between original quantity quoted and final quantity to be pr…" at bounding box center [496, 472] width 381 height 18
click at [1004, 452] on input "0" at bounding box center [1002, 451] width 29 height 18
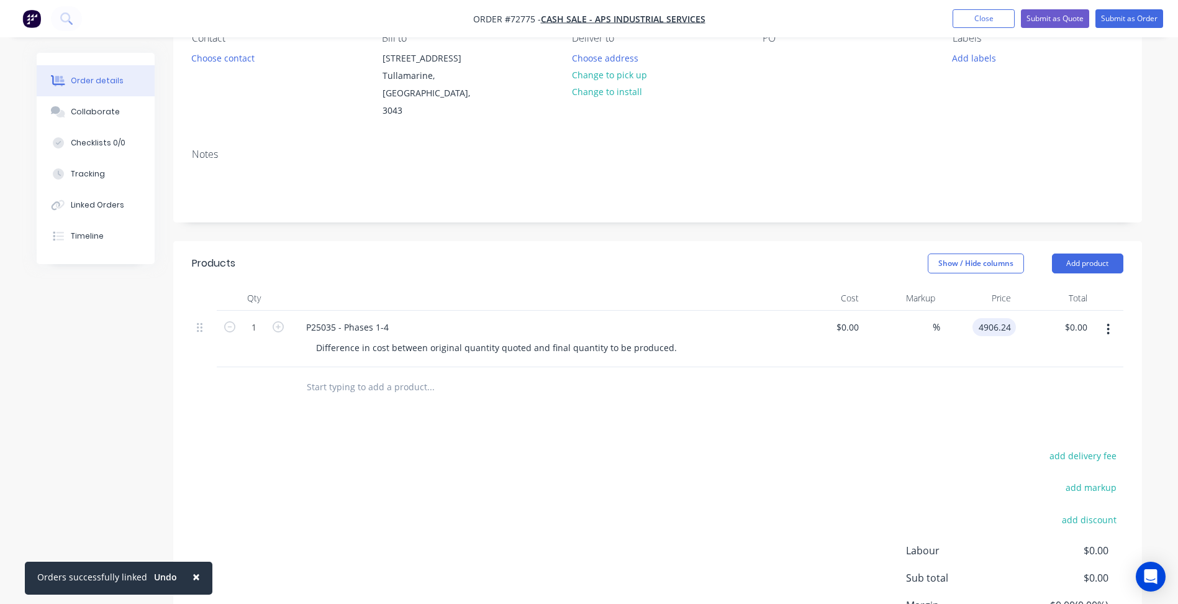
type input "$4,906.24"
click at [455, 474] on div "add delivery fee add markup add discount Labour $0.00 Sub total $0.00 Margin $0…" at bounding box center [658, 567] width 932 height 240
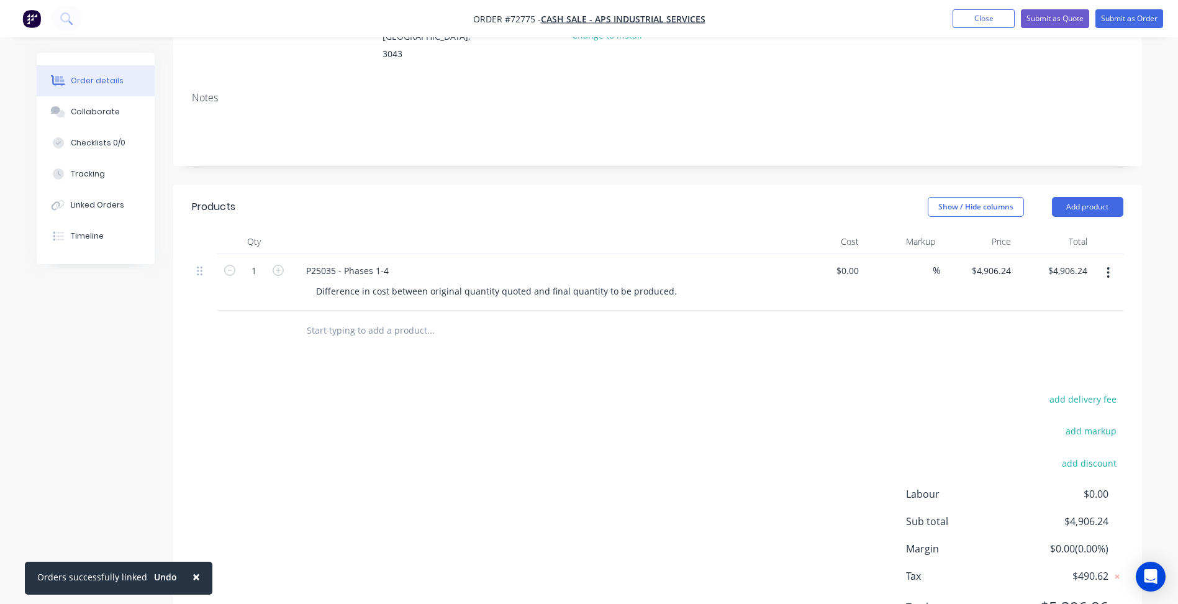
scroll to position [245, 0]
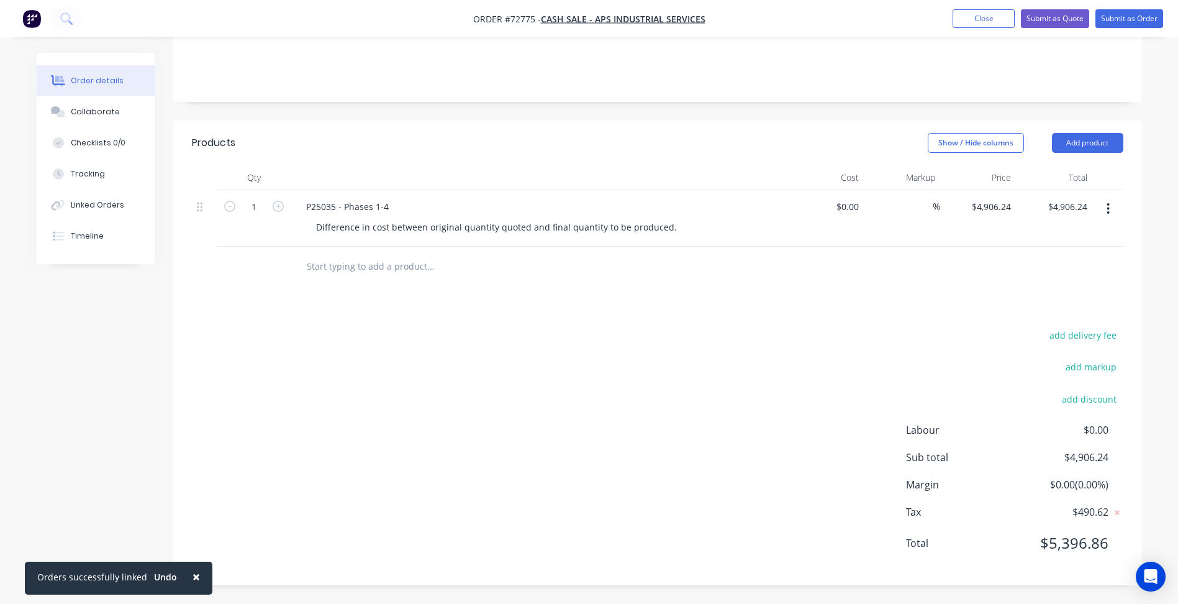
click at [585, 443] on div "add delivery fee add markup add discount Labour $0.00 Sub total $4,906.24 Margi…" at bounding box center [658, 447] width 932 height 240
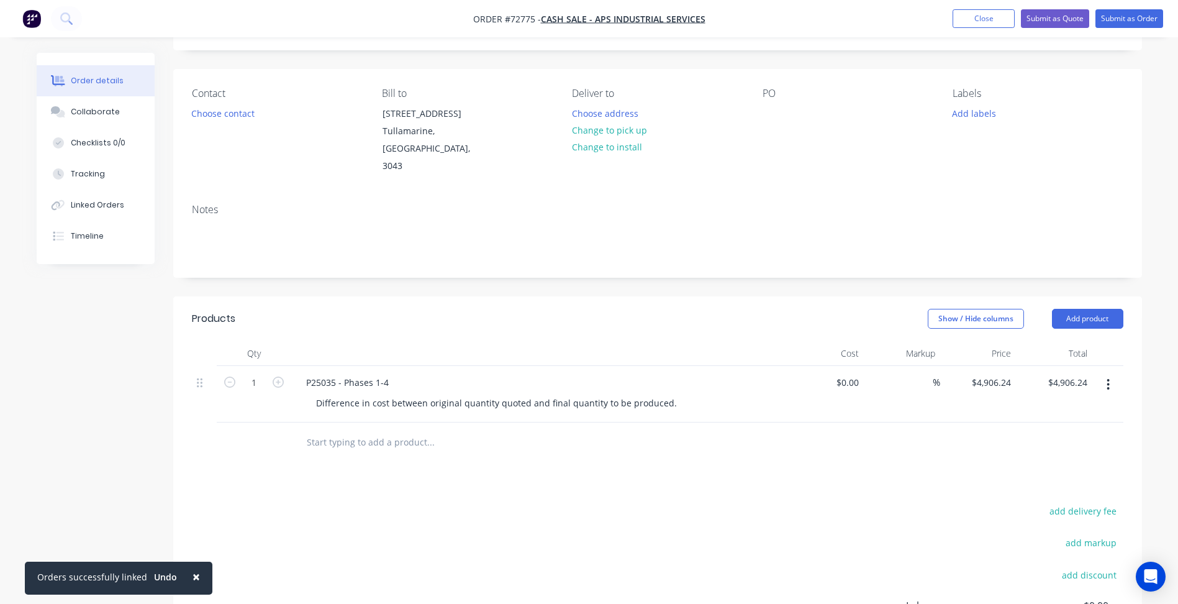
scroll to position [0, 0]
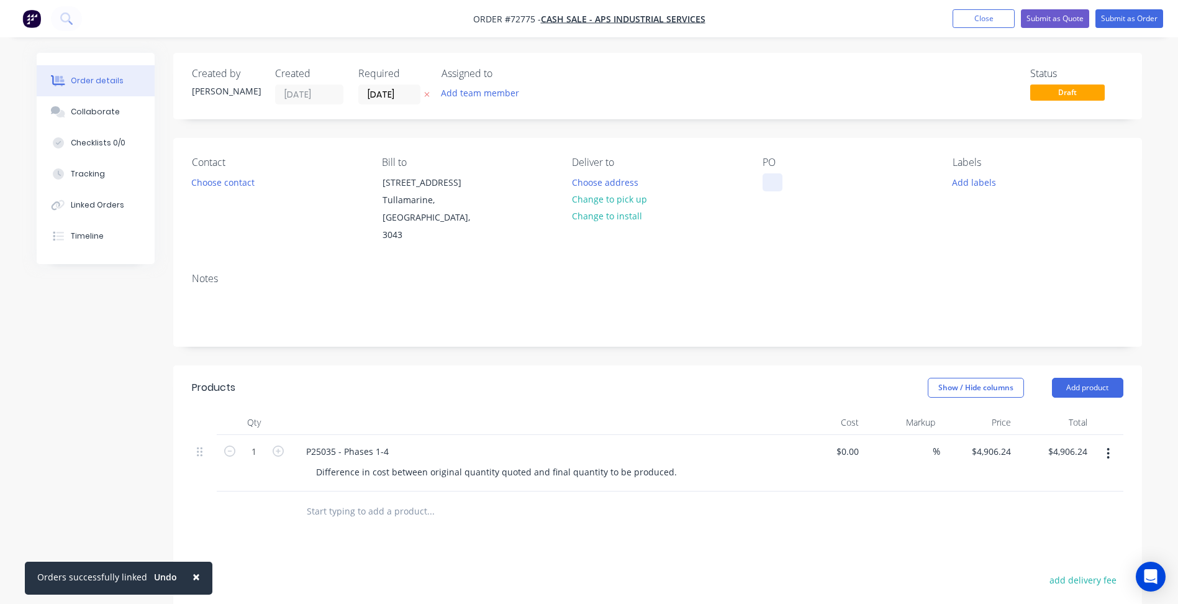
drag, startPoint x: 776, startPoint y: 184, endPoint x: 791, endPoint y: 187, distance: 15.2
click at [776, 184] on div at bounding box center [773, 182] width 20 height 18
click at [799, 240] on div "PO P25035" at bounding box center [848, 201] width 170 height 88
click at [238, 184] on button "Choose contact" at bounding box center [222, 181] width 76 height 17
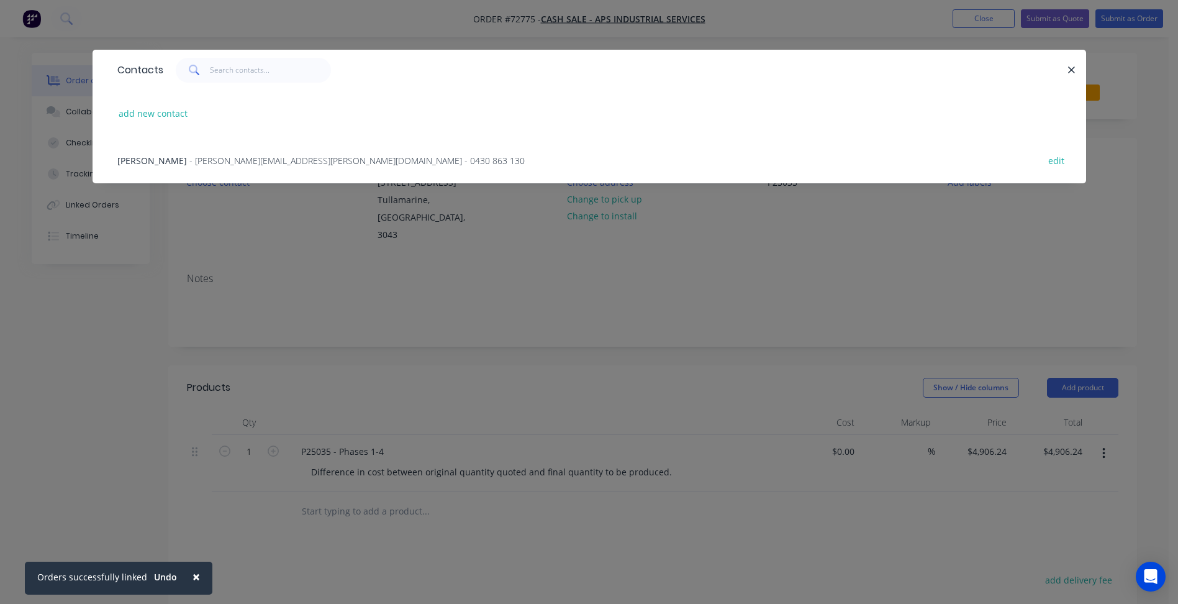
click at [181, 160] on span "[PERSON_NAME]" at bounding box center [152, 161] width 70 height 12
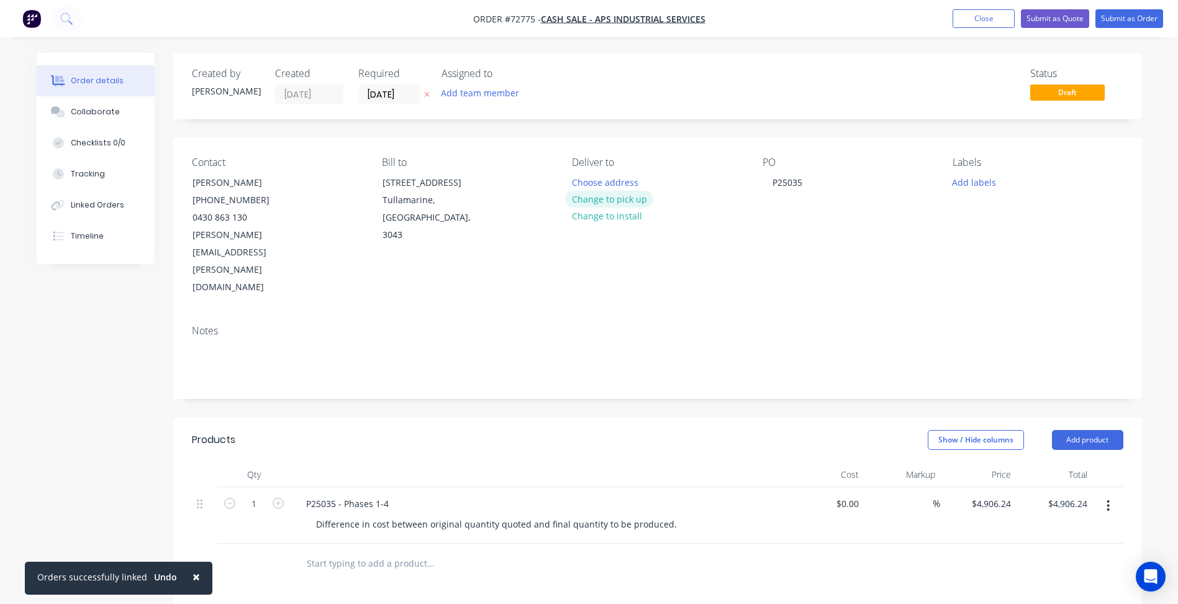
click at [612, 201] on button "Change to pick up" at bounding box center [609, 199] width 88 height 17
click at [386, 93] on input "[DATE]" at bounding box center [389, 94] width 61 height 19
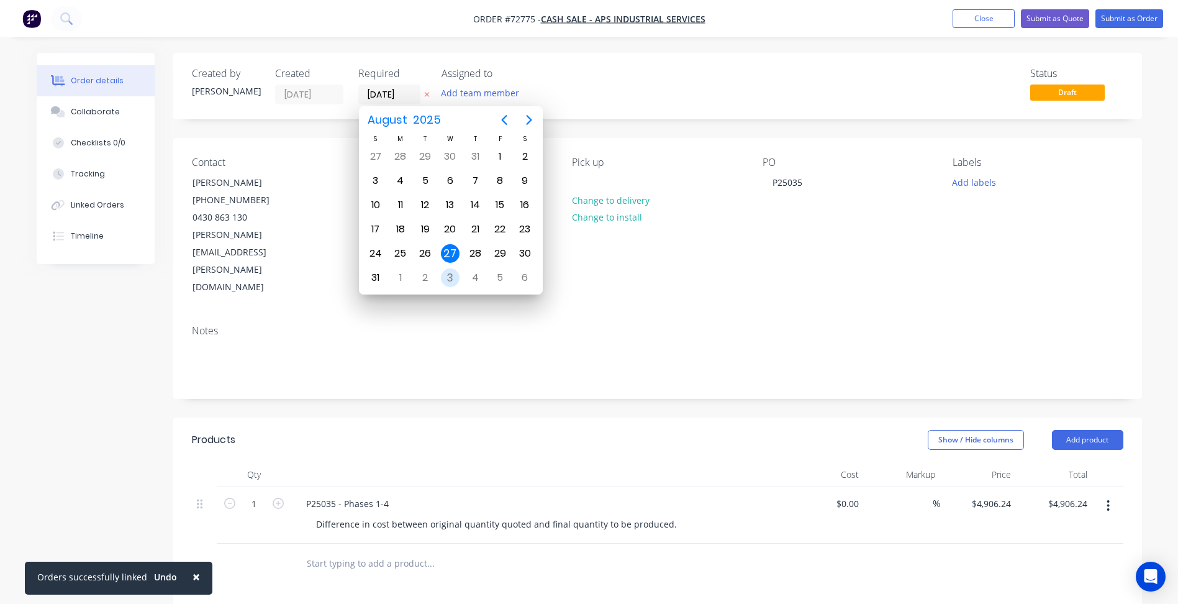
click at [450, 280] on div "3" at bounding box center [450, 277] width 19 height 19
type input "[DATE]"
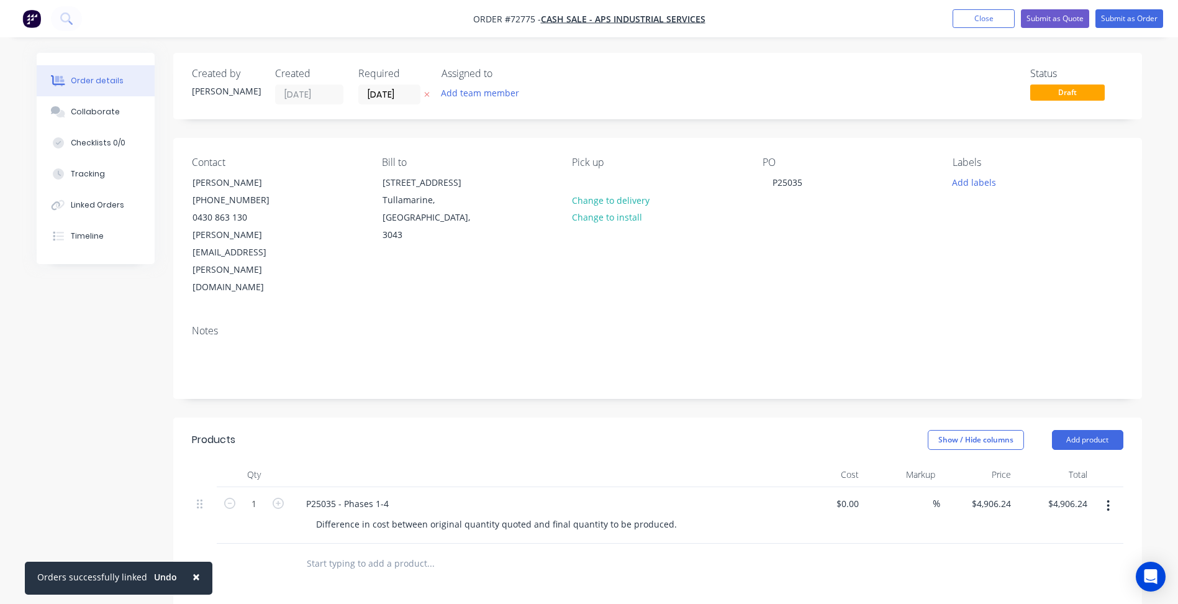
click at [949, 16] on ul "Add product Close Submit as Quote Submit as Order" at bounding box center [1058, 18] width 240 height 19
click at [965, 19] on button "Close" at bounding box center [984, 18] width 62 height 19
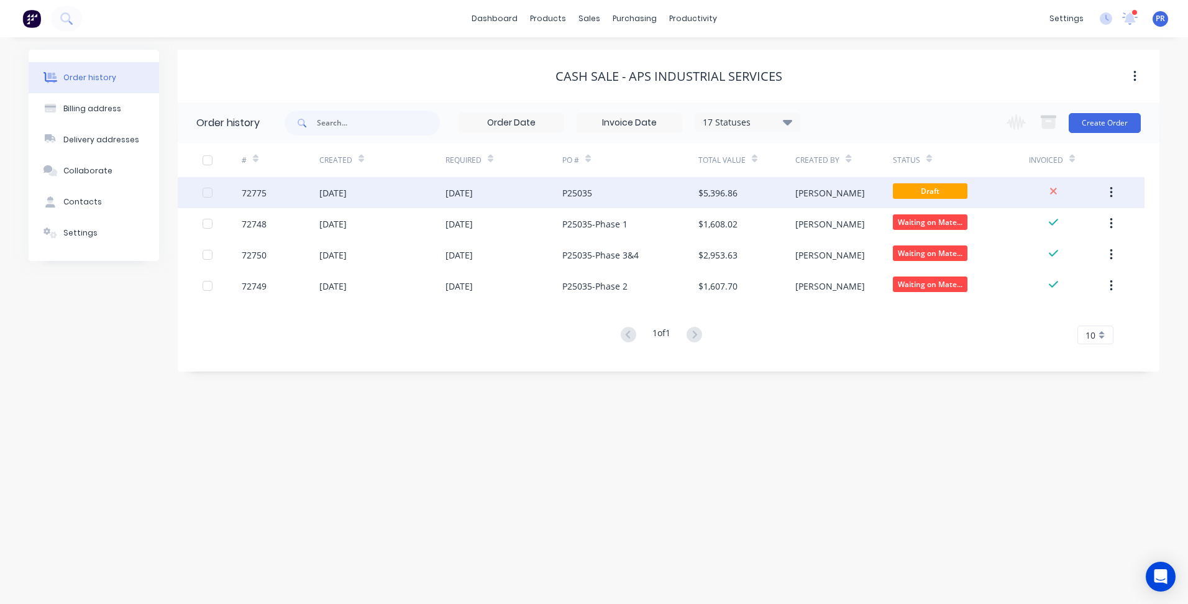
click at [694, 188] on div "P25035" at bounding box center [630, 192] width 136 height 31
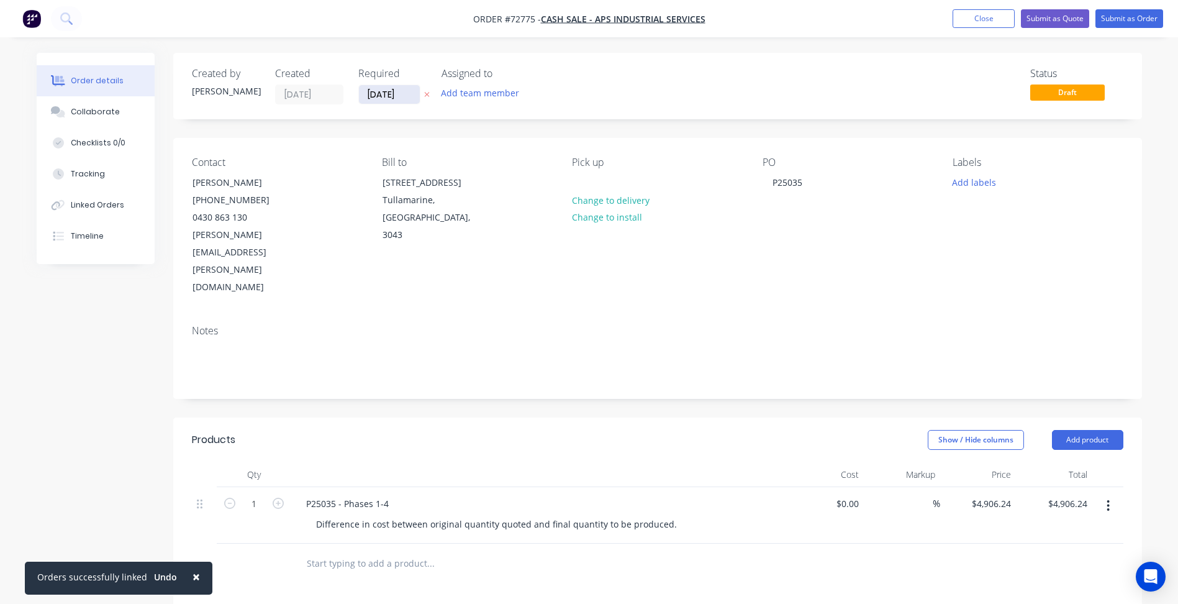
click at [388, 86] on label "[DATE]" at bounding box center [389, 94] width 62 height 20
click at [388, 86] on input "[DATE]" at bounding box center [389, 94] width 61 height 19
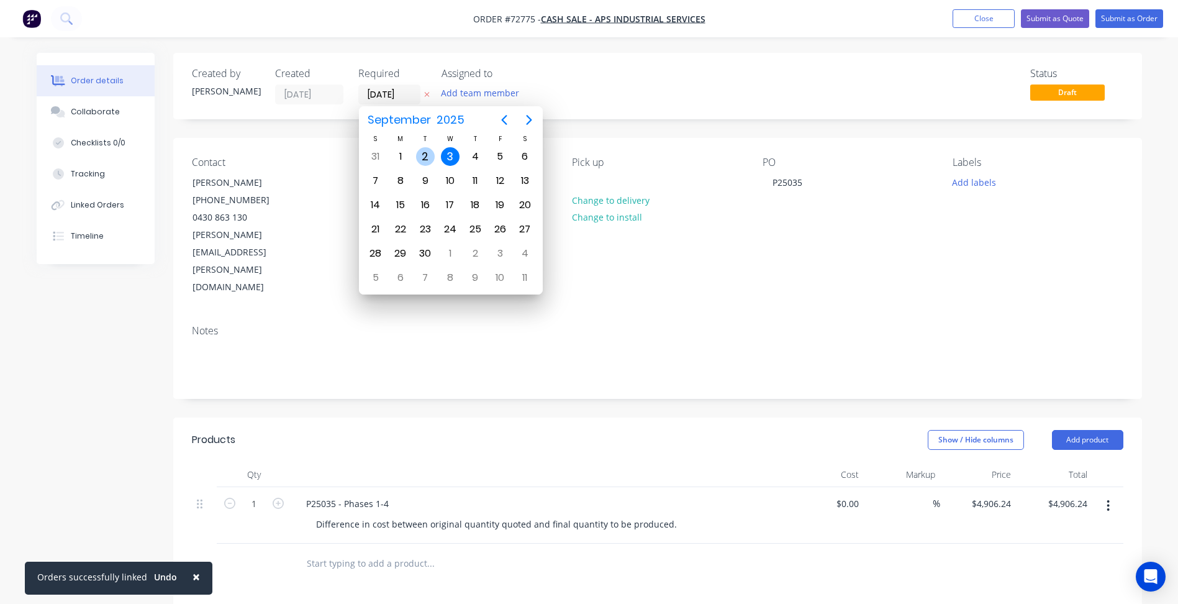
click at [431, 154] on div "2" at bounding box center [425, 156] width 19 height 19
type input "[DATE]"
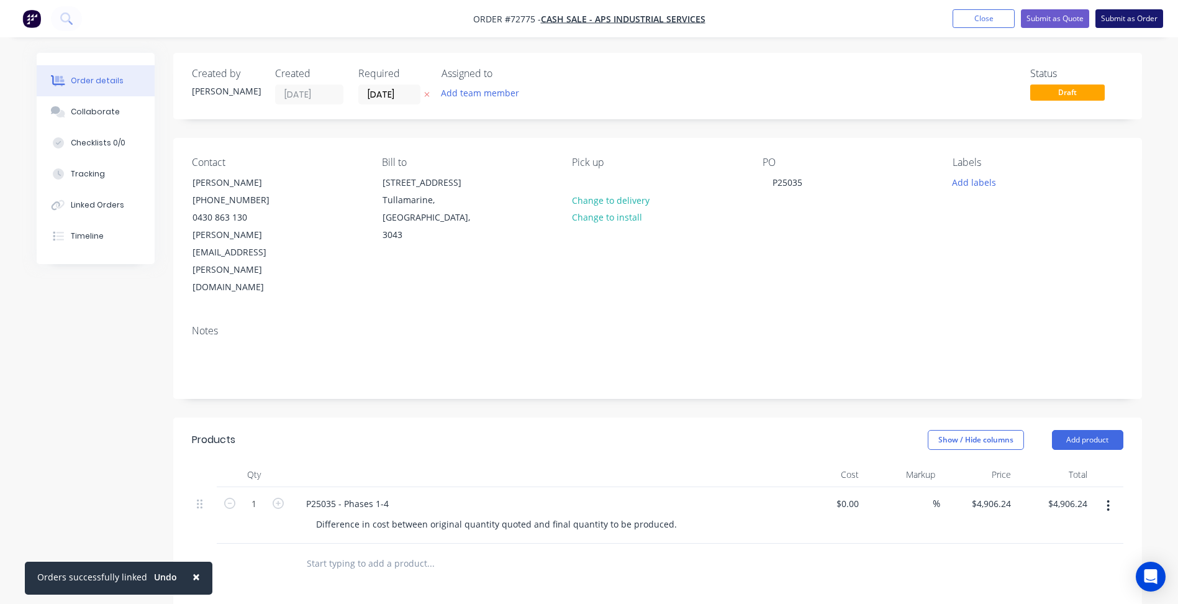
click at [1110, 20] on button "Submit as Order" at bounding box center [1130, 18] width 68 height 19
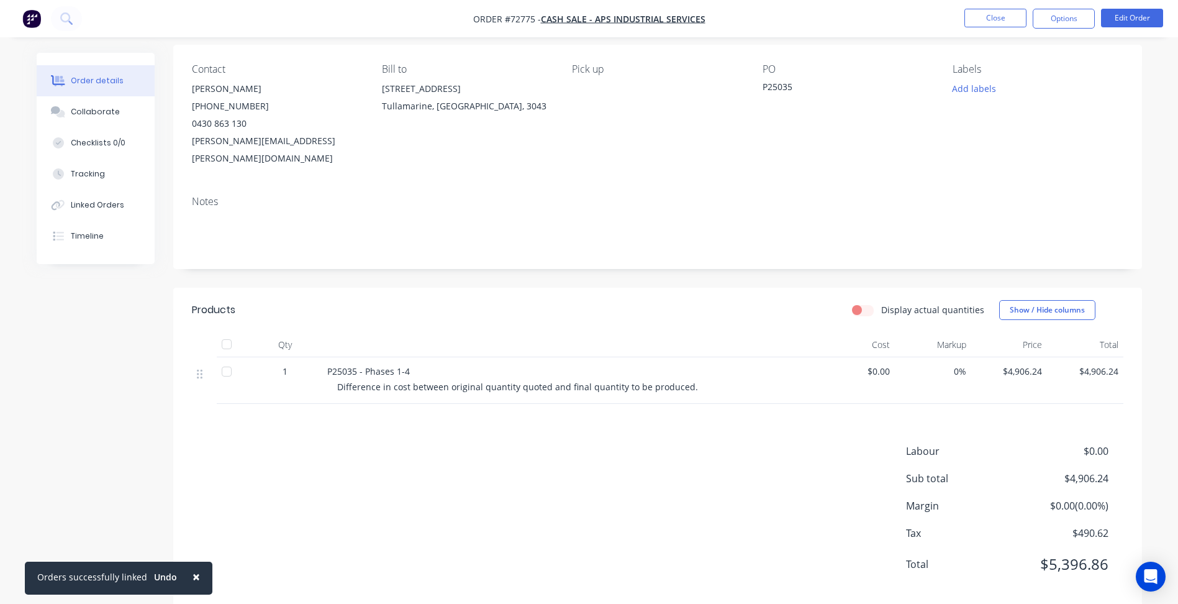
scroll to position [96, 0]
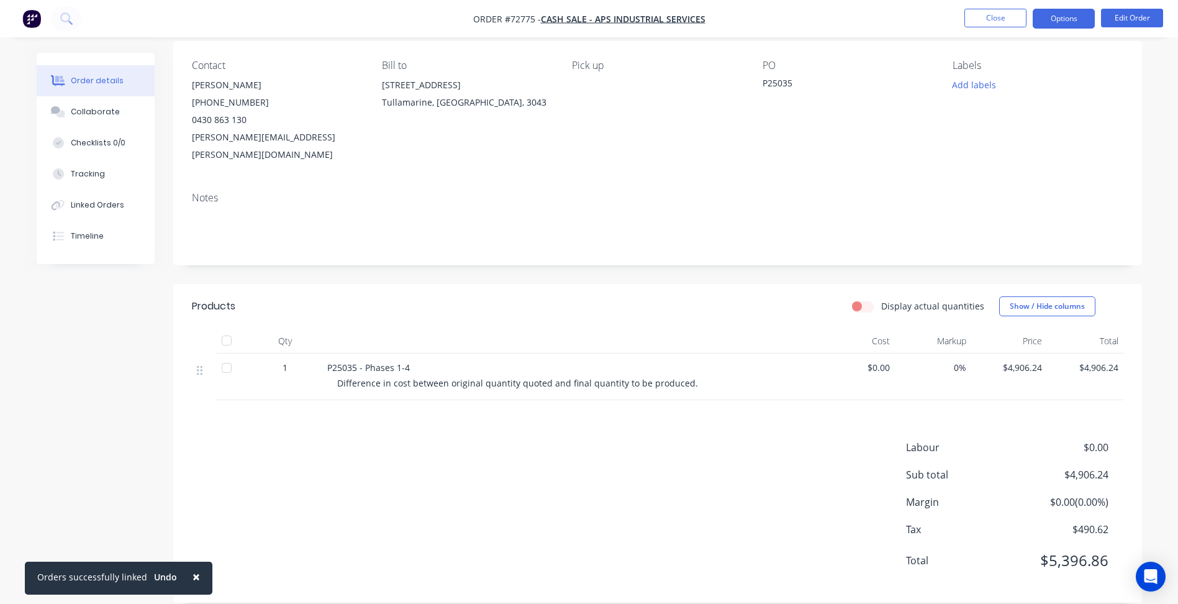
click at [1065, 17] on button "Options" at bounding box center [1064, 19] width 62 height 20
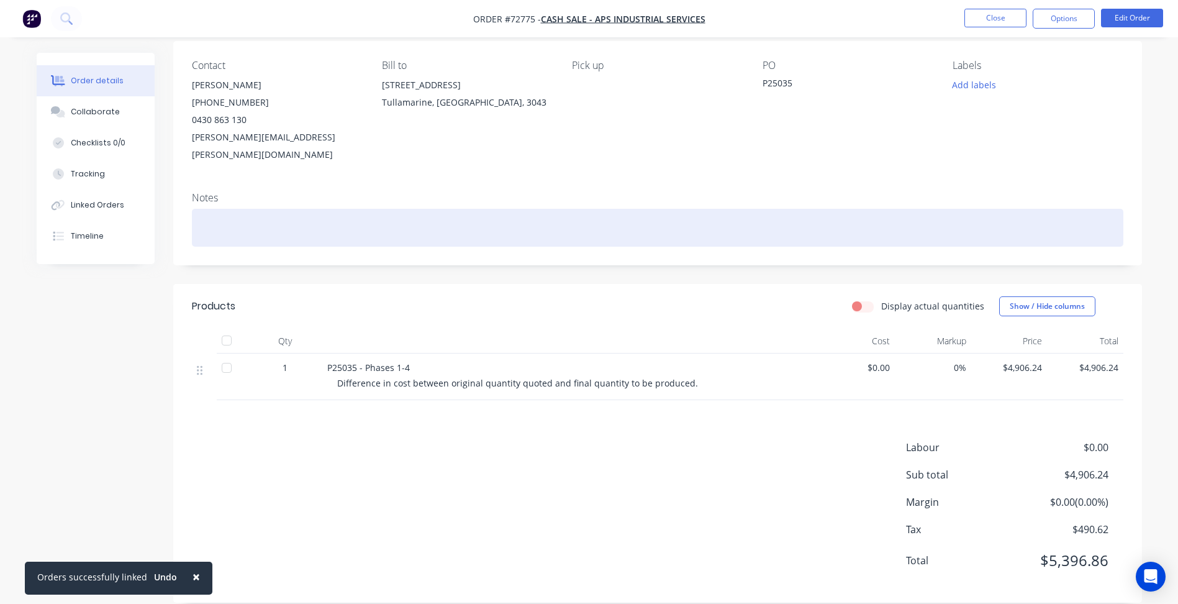
click at [757, 213] on div at bounding box center [658, 228] width 932 height 38
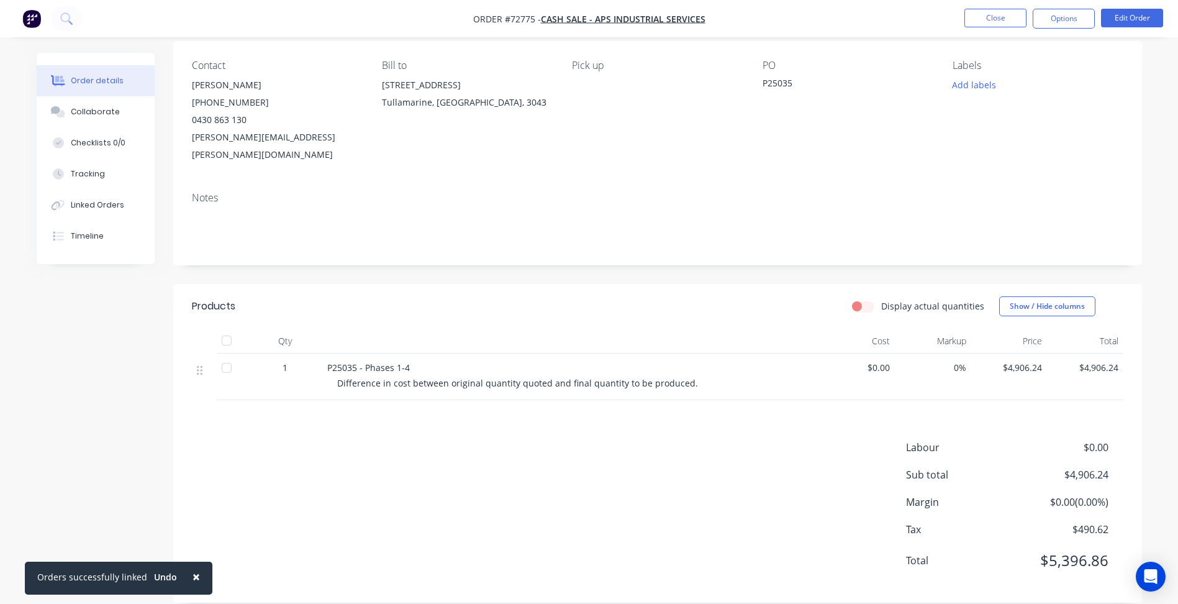
click at [425, 377] on span "Difference in cost between original quantity quoted and final quantity to be pr…" at bounding box center [517, 383] width 361 height 12
click at [461, 377] on span "Difference in cost between original quantity quoted and final quantity to be pr…" at bounding box center [517, 383] width 361 height 12
click at [585, 440] on div "Labour $0.00 Sub total $4,906.24 Margin $0.00 ( 0.00 %) Tax $490.62 Total $5,39…" at bounding box center [658, 512] width 932 height 144
click at [1060, 22] on button "Options" at bounding box center [1064, 19] width 62 height 20
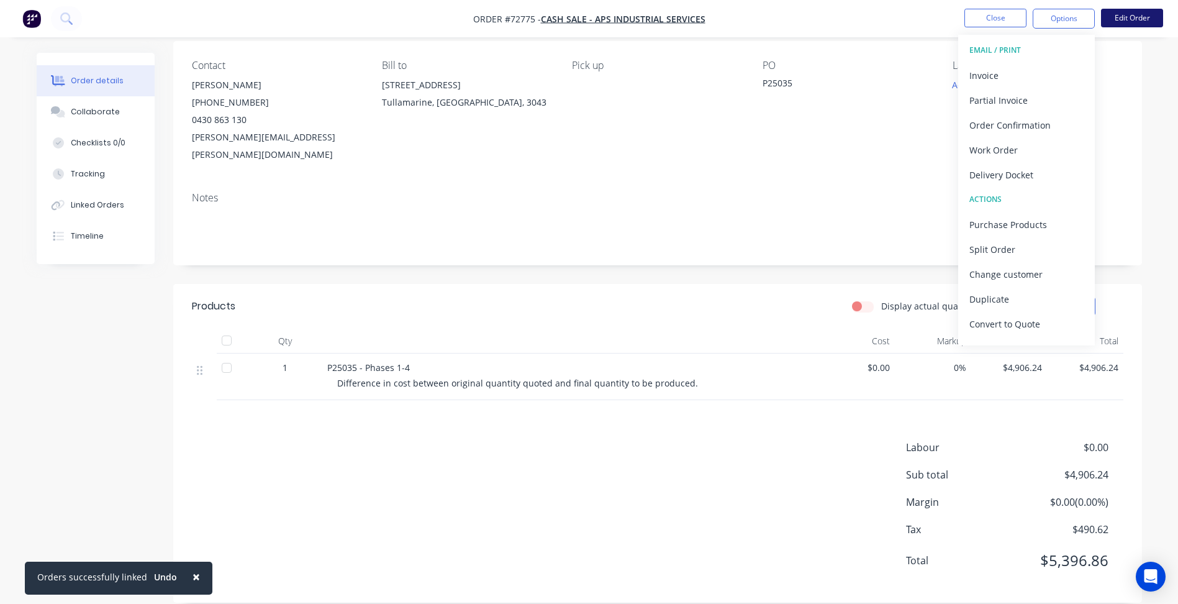
click at [1130, 21] on button "Edit Order" at bounding box center [1132, 18] width 62 height 19
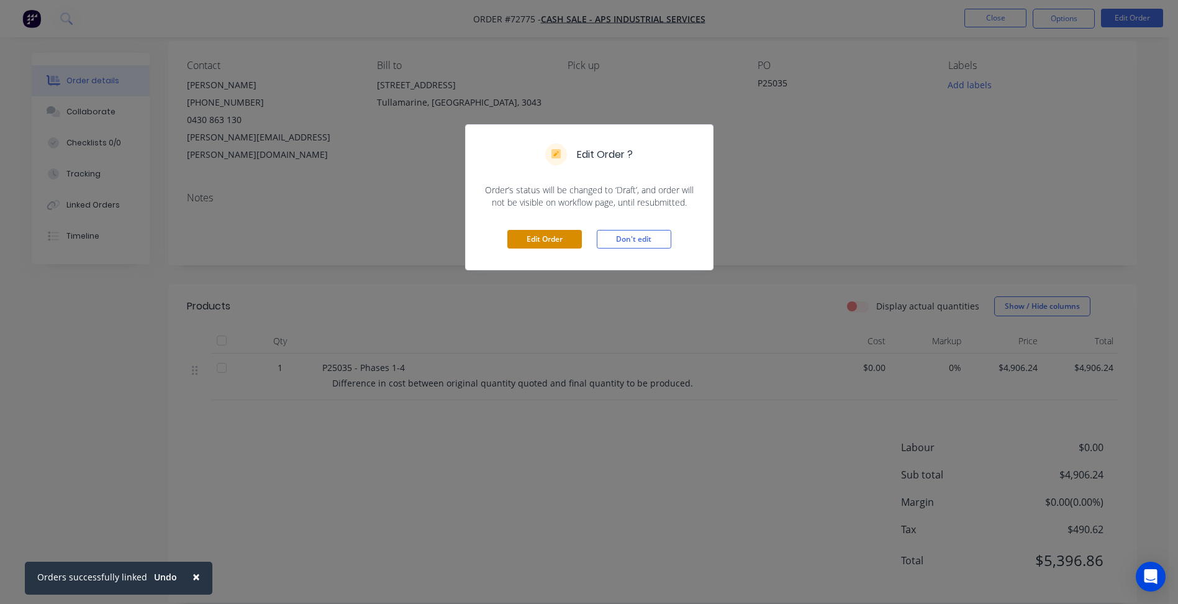
click at [544, 239] on button "Edit Order" at bounding box center [545, 239] width 75 height 19
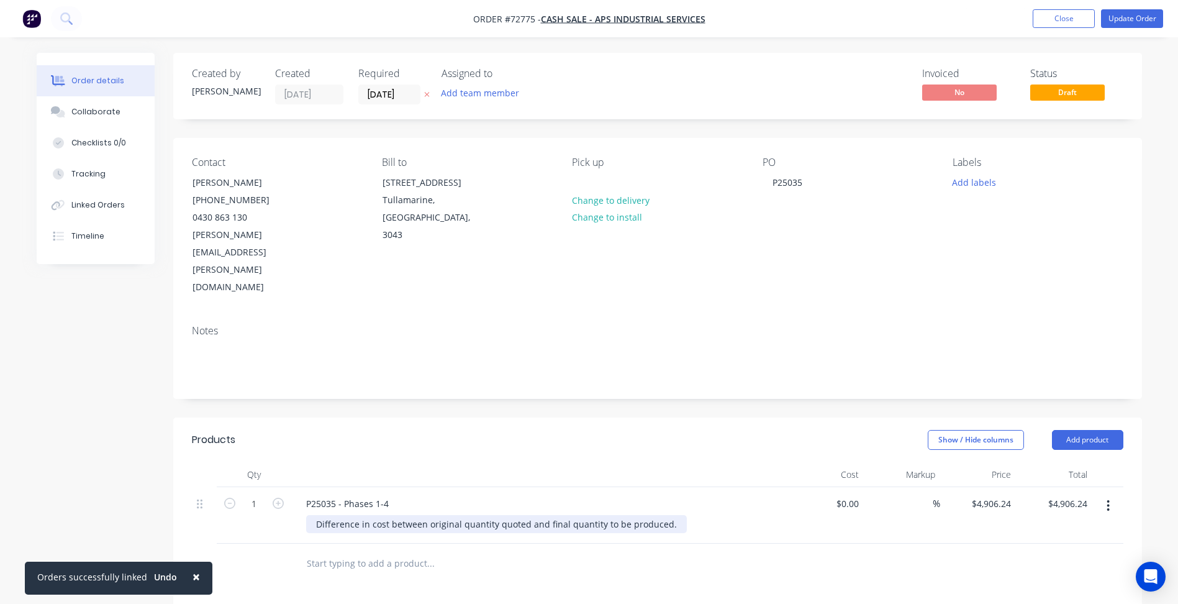
click at [420, 515] on div "Difference in cost between original quantity quoted and final quantity to be pr…" at bounding box center [496, 524] width 381 height 18
click at [367, 515] on div "Difference in cost between original quantity quoted and final quantity to be pr…" at bounding box center [496, 524] width 381 height 18
click at [493, 515] on div "Cost difference between original quantity quoted and final quantity required." at bounding box center [478, 524] width 344 height 18
click at [549, 515] on div "Cost difference between original quantity ordered and final quantity required." at bounding box center [479, 524] width 347 height 18
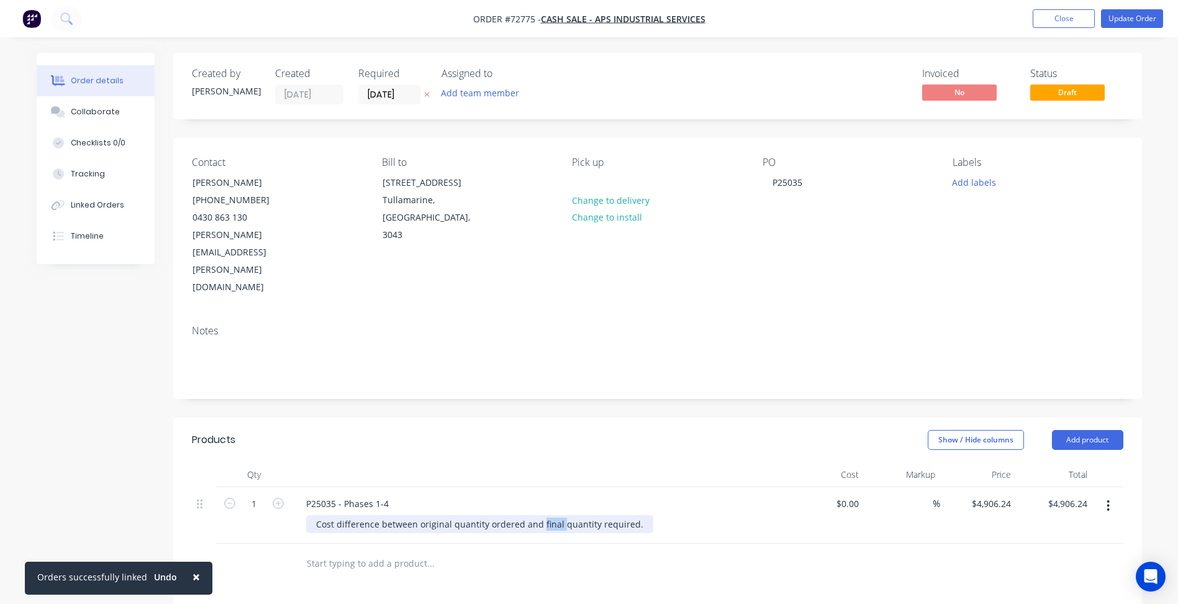
click at [549, 515] on div "Cost difference between original quantity ordered and final quantity required." at bounding box center [479, 524] width 347 height 18
click at [1147, 26] on button "Update Order" at bounding box center [1132, 18] width 62 height 19
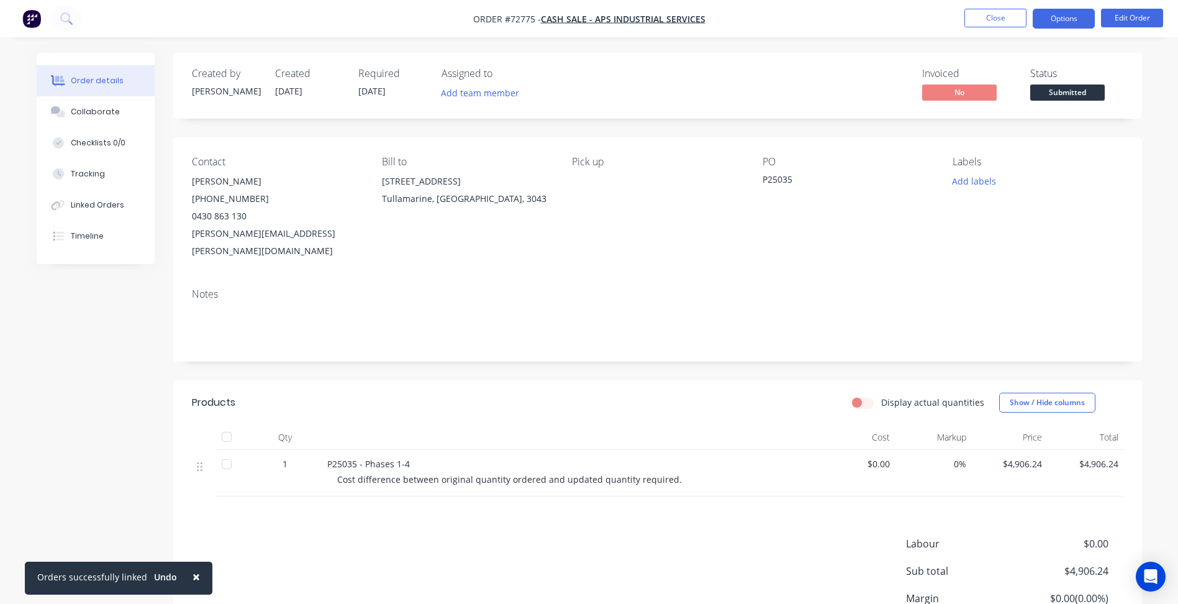
click at [1068, 24] on button "Options" at bounding box center [1064, 19] width 62 height 20
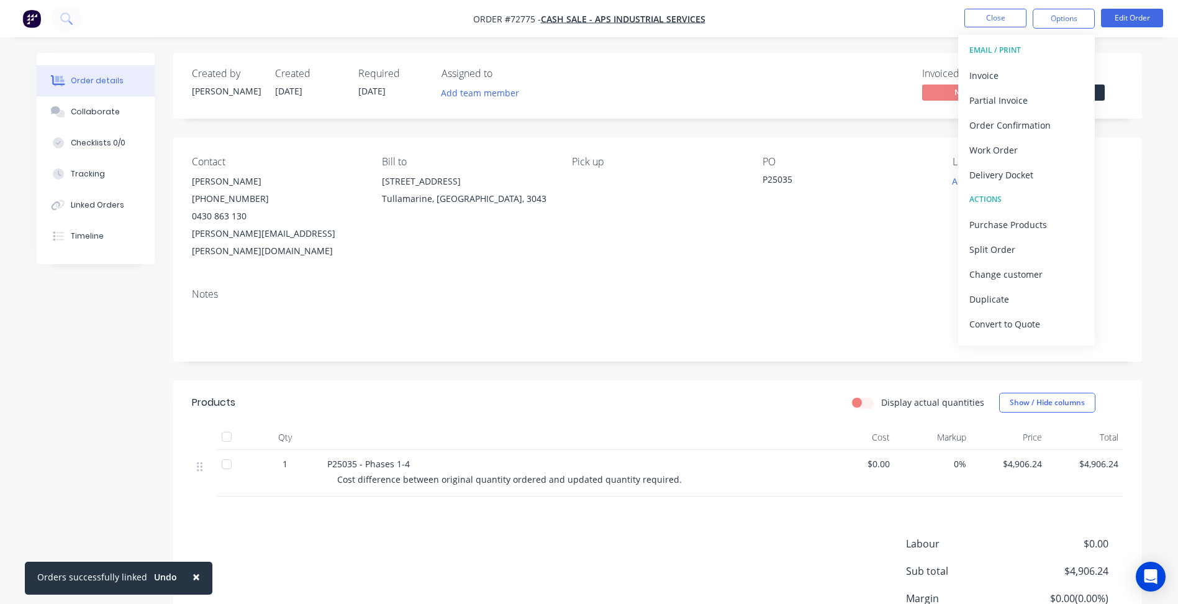
drag, startPoint x: 894, startPoint y: 19, endPoint x: 1003, endPoint y: 33, distance: 110.3
click at [894, 19] on nav "Order #72775 - Cash Sale - APS Industrial Services Close Options EMAIL / PRINT …" at bounding box center [589, 18] width 1178 height 37
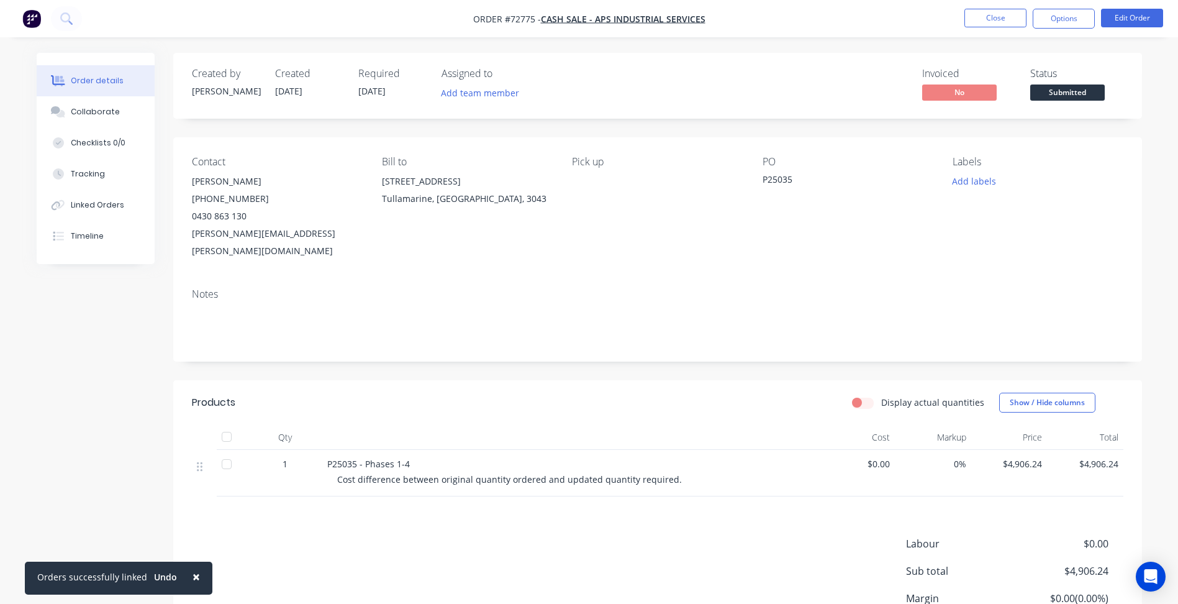
click at [1057, 93] on span "Submitted" at bounding box center [1068, 92] width 75 height 16
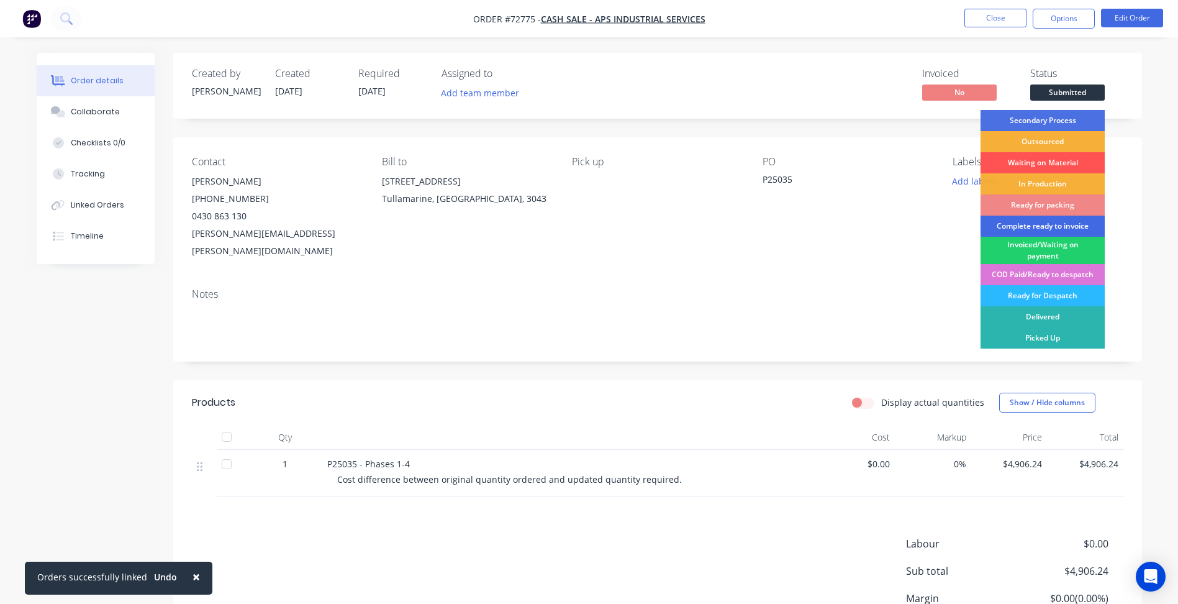
click at [1050, 232] on div "Complete ready to invoice" at bounding box center [1043, 226] width 124 height 21
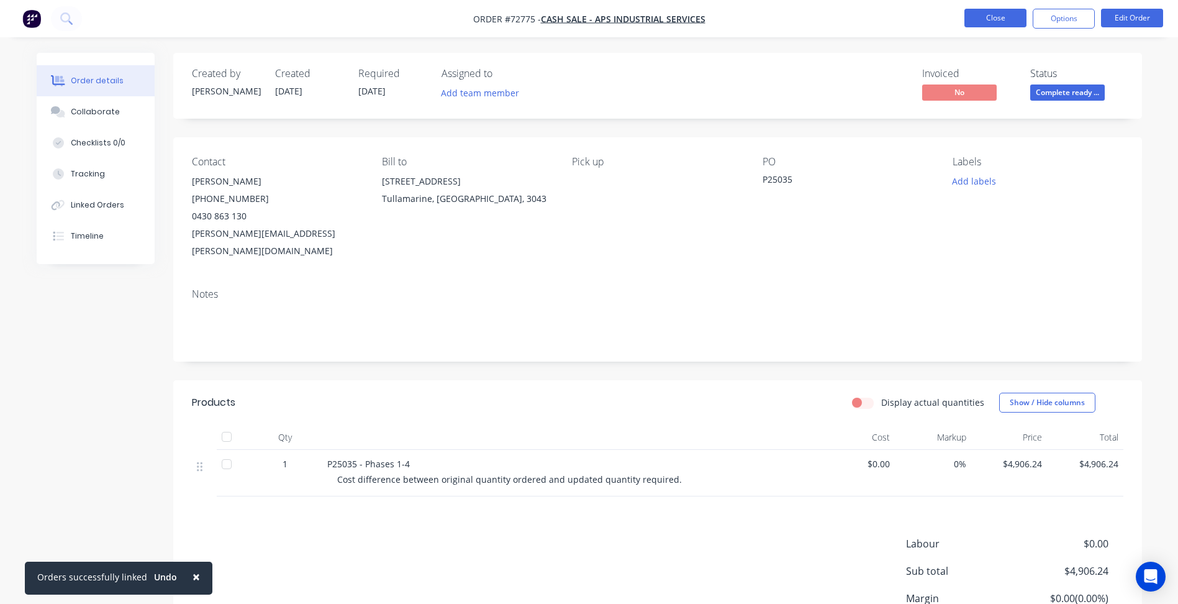
click at [986, 17] on button "Close" at bounding box center [996, 18] width 62 height 19
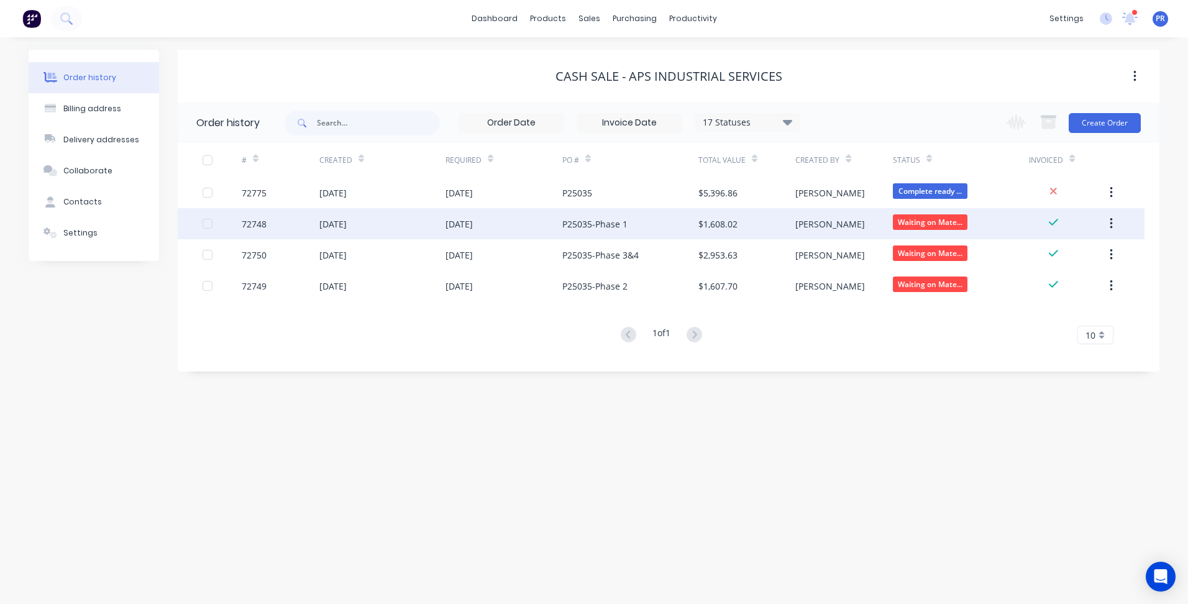
click at [563, 219] on div "P25035-Phase 1" at bounding box center [594, 223] width 65 height 13
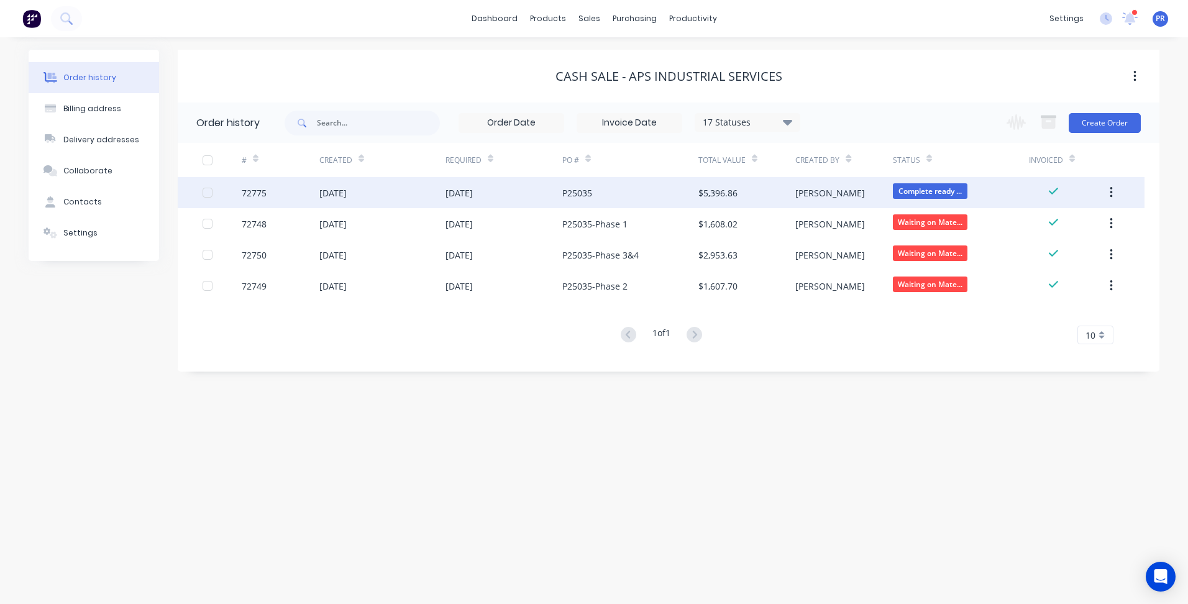
click at [527, 196] on div "[DATE]" at bounding box center [503, 192] width 117 height 31
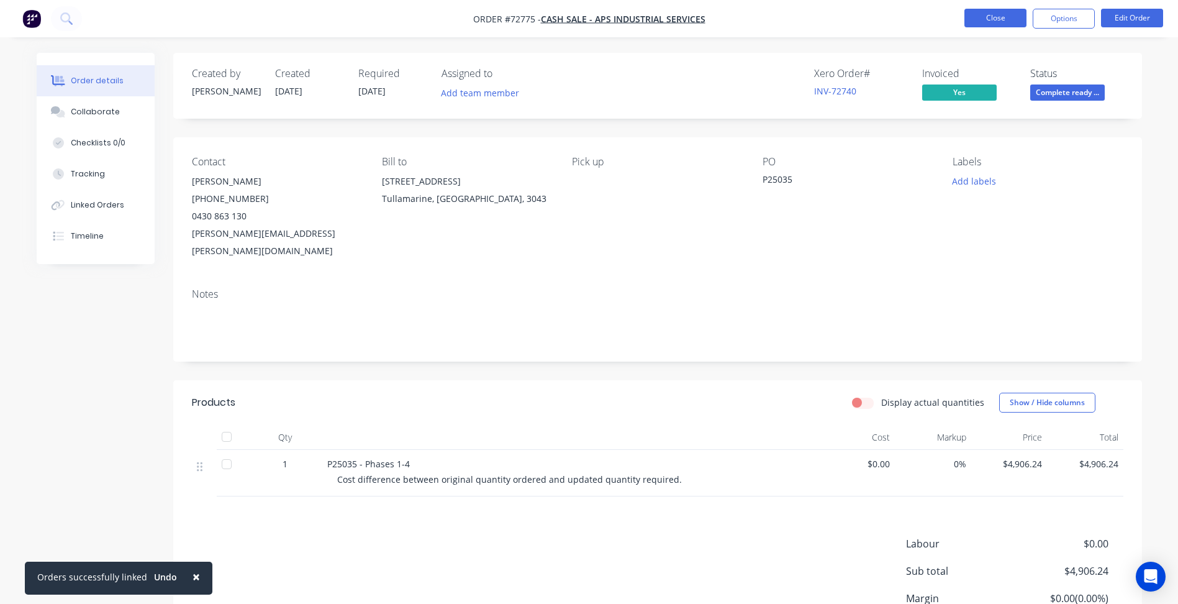
click at [1001, 22] on button "Close" at bounding box center [996, 18] width 62 height 19
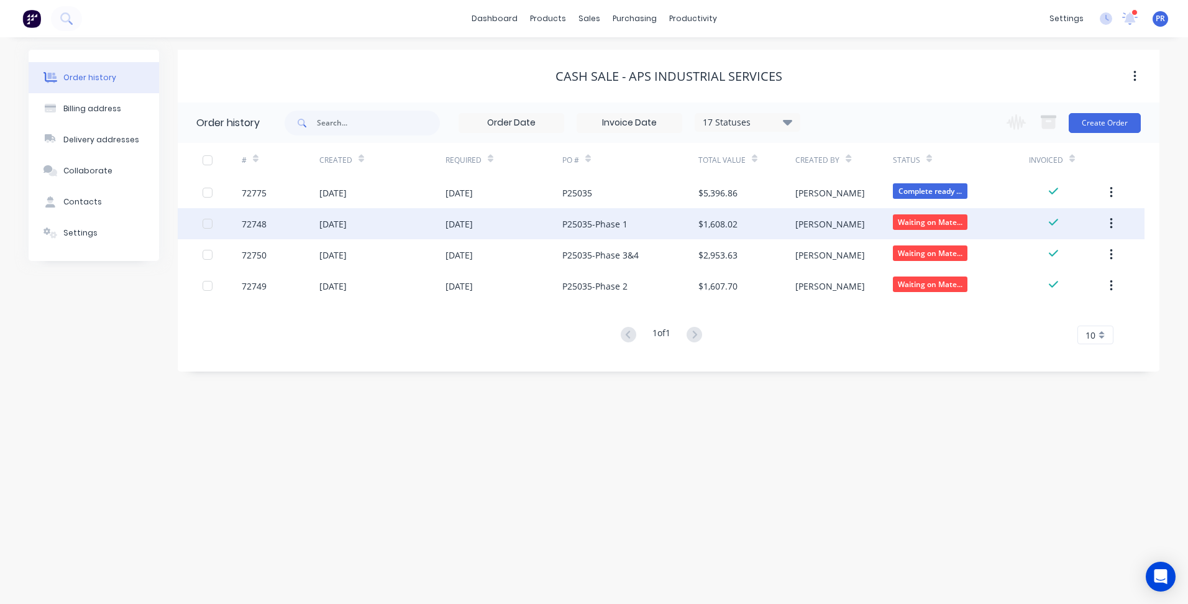
click at [473, 223] on div "[DATE]" at bounding box center [458, 223] width 27 height 13
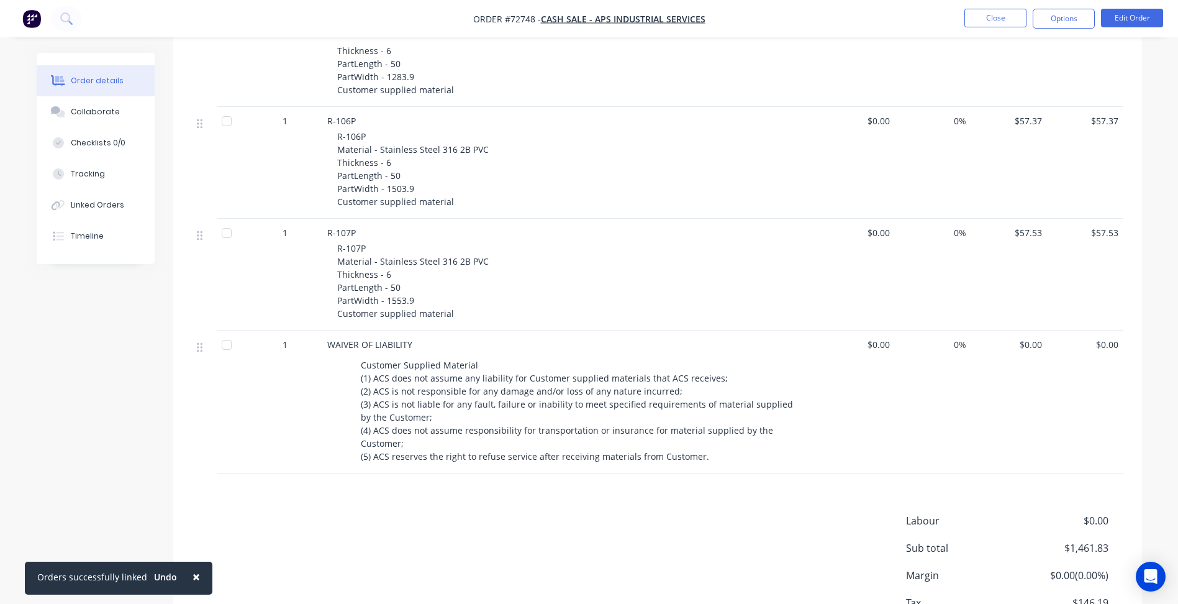
scroll to position [1758, 0]
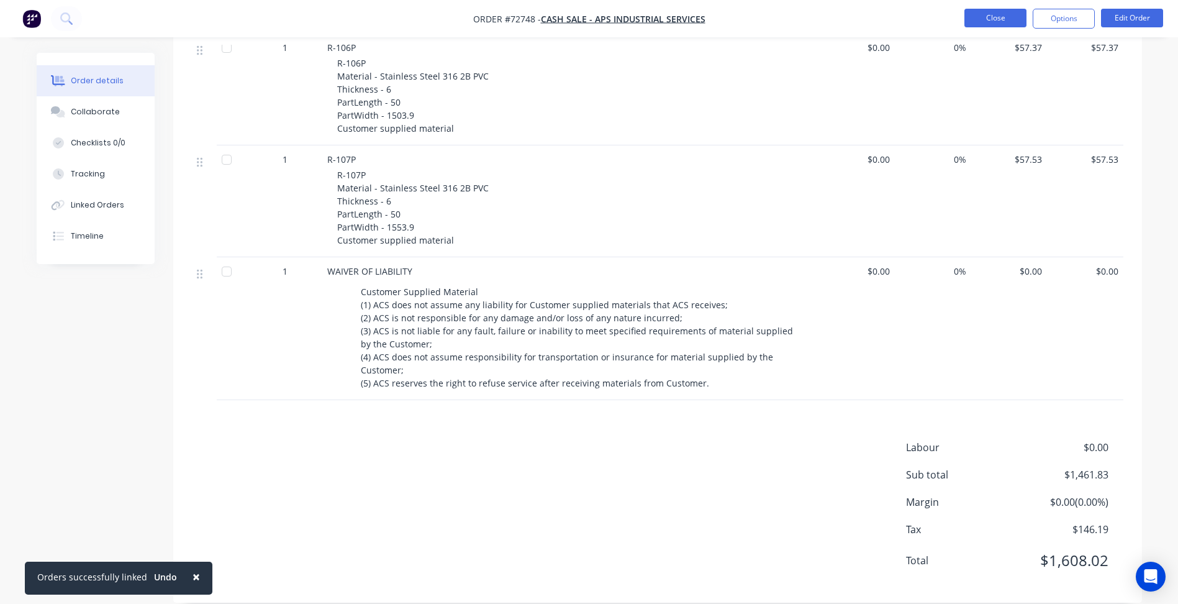
click at [990, 22] on button "Close" at bounding box center [996, 18] width 62 height 19
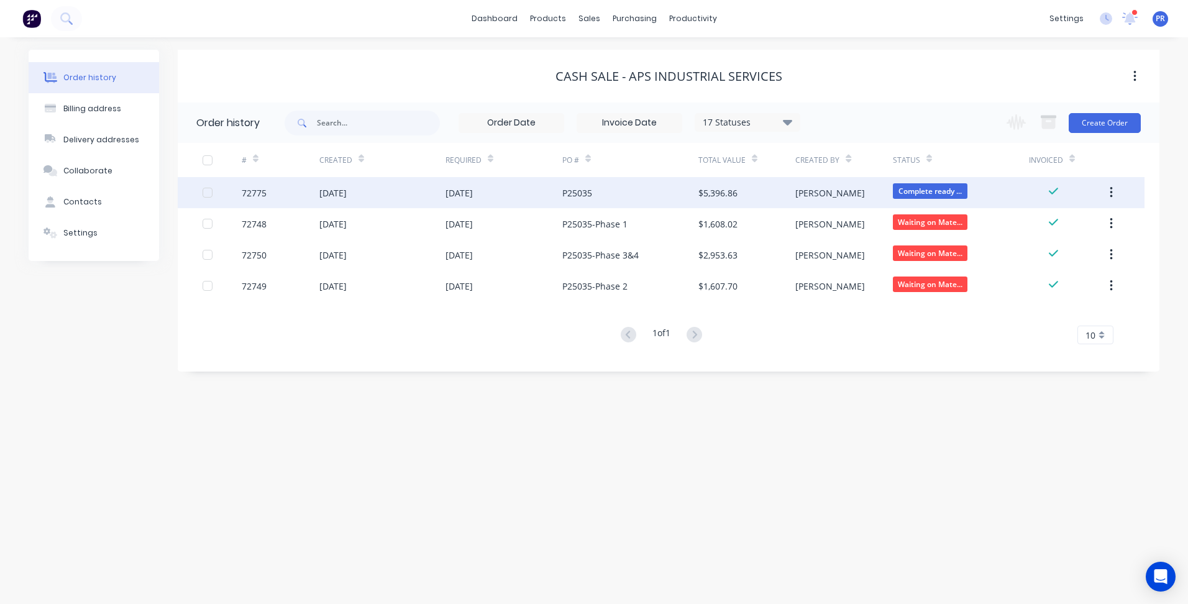
click at [637, 191] on div "P25035" at bounding box center [630, 192] width 136 height 31
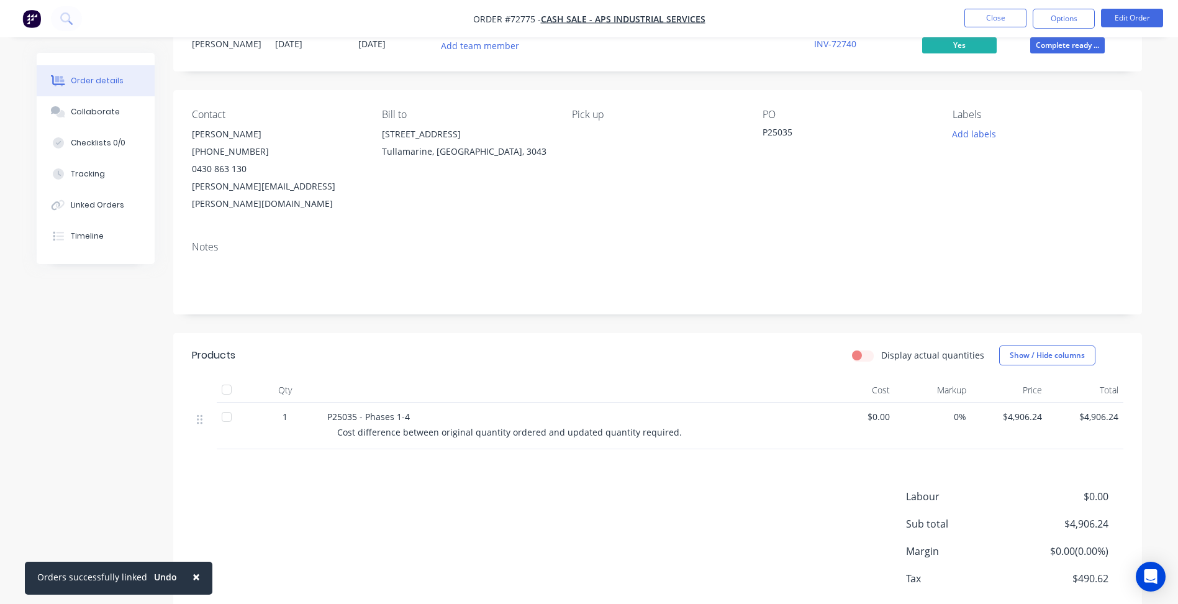
scroll to position [96, 0]
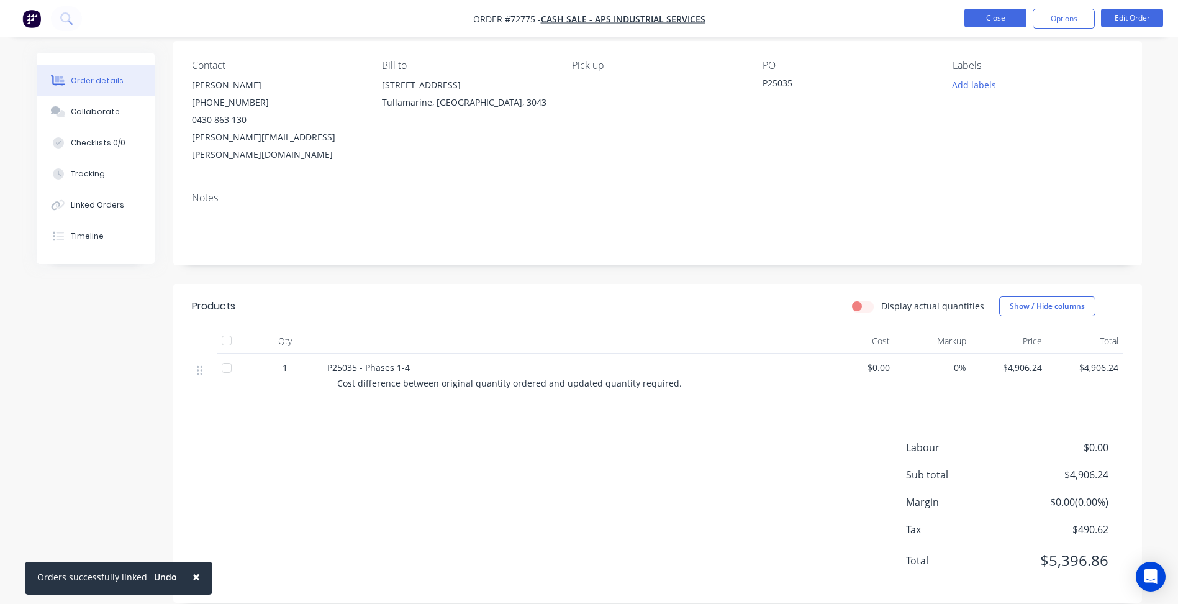
click at [998, 19] on button "Close" at bounding box center [996, 18] width 62 height 19
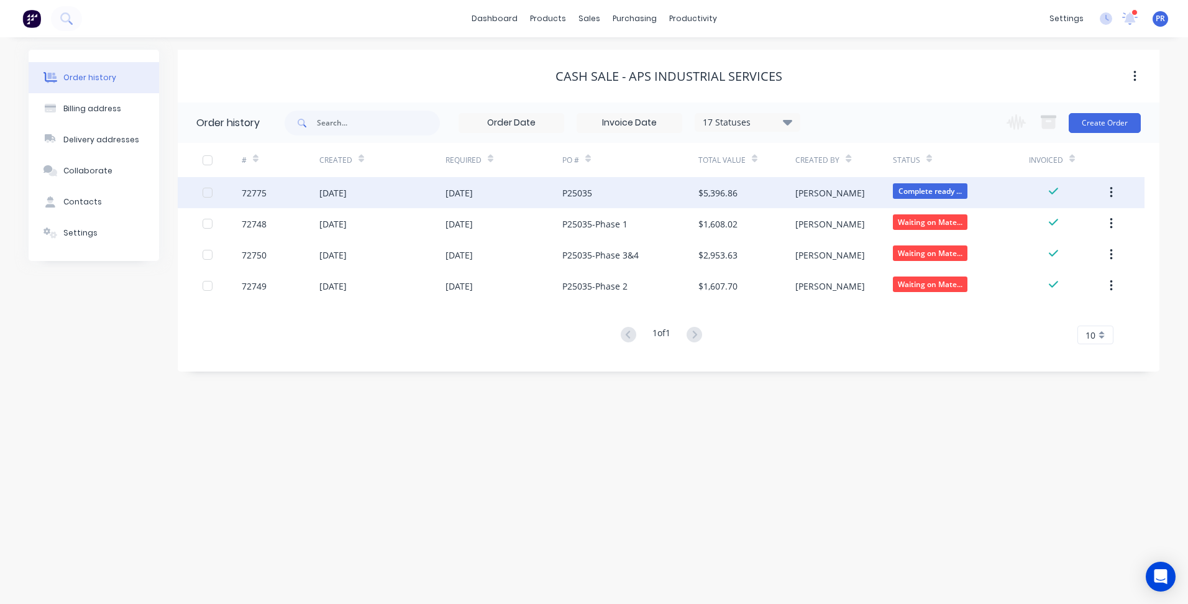
click at [616, 188] on div "P25035" at bounding box center [630, 192] width 136 height 31
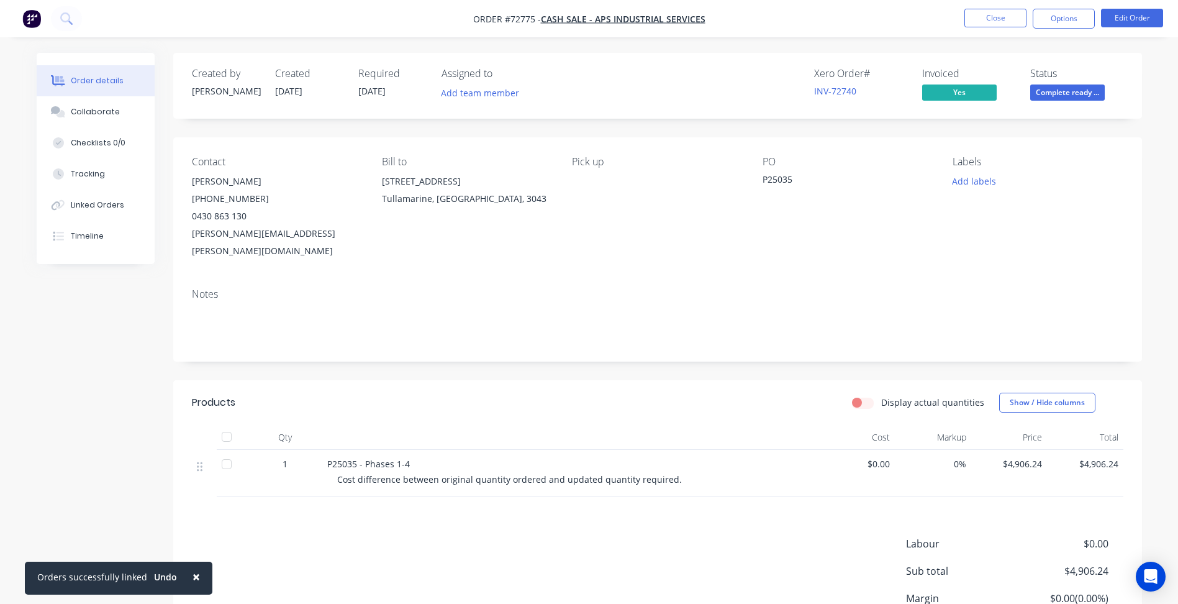
click at [675, 473] on div "Cost difference between original quantity ordered and updated quantity required." at bounding box center [575, 479] width 477 height 13
click at [668, 473] on div "Cost difference between original quantity ordered and updated quantity required." at bounding box center [575, 479] width 477 height 13
click at [625, 473] on span "Cost difference between original quantity ordered and updated quantity required." at bounding box center [509, 479] width 345 height 12
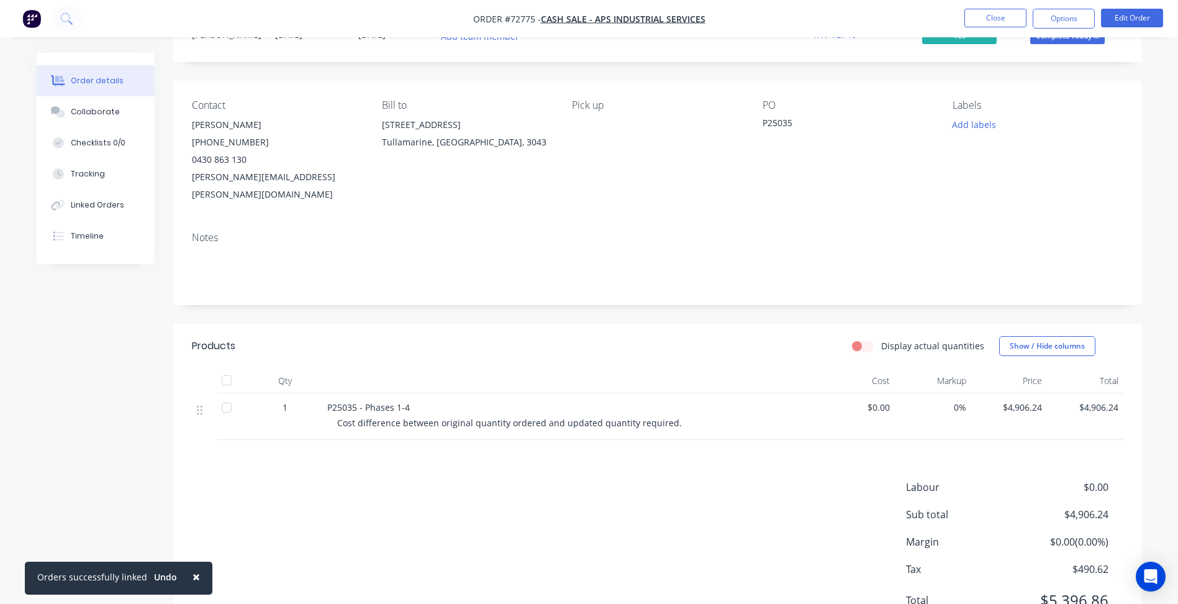
scroll to position [34, 0]
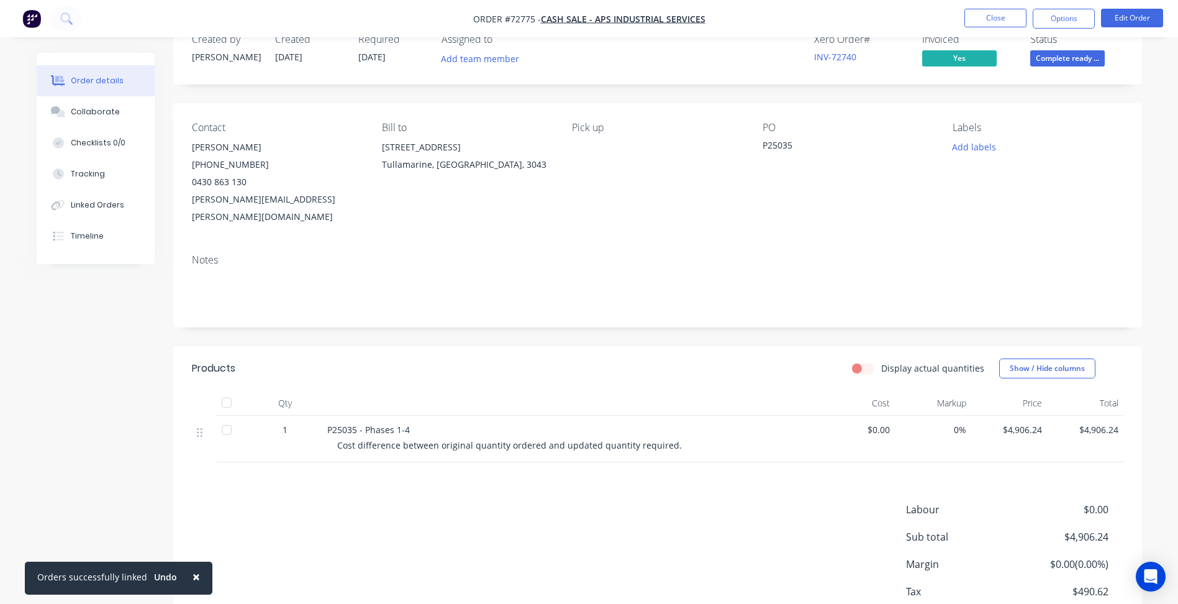
click at [957, 395] on div "Markup" at bounding box center [933, 403] width 76 height 25
click at [1022, 416] on div "$4,906.24" at bounding box center [1010, 439] width 76 height 47
click at [1020, 423] on span "$4,906.24" at bounding box center [1010, 429] width 66 height 13
click at [1133, 13] on button "Edit Order" at bounding box center [1132, 18] width 62 height 19
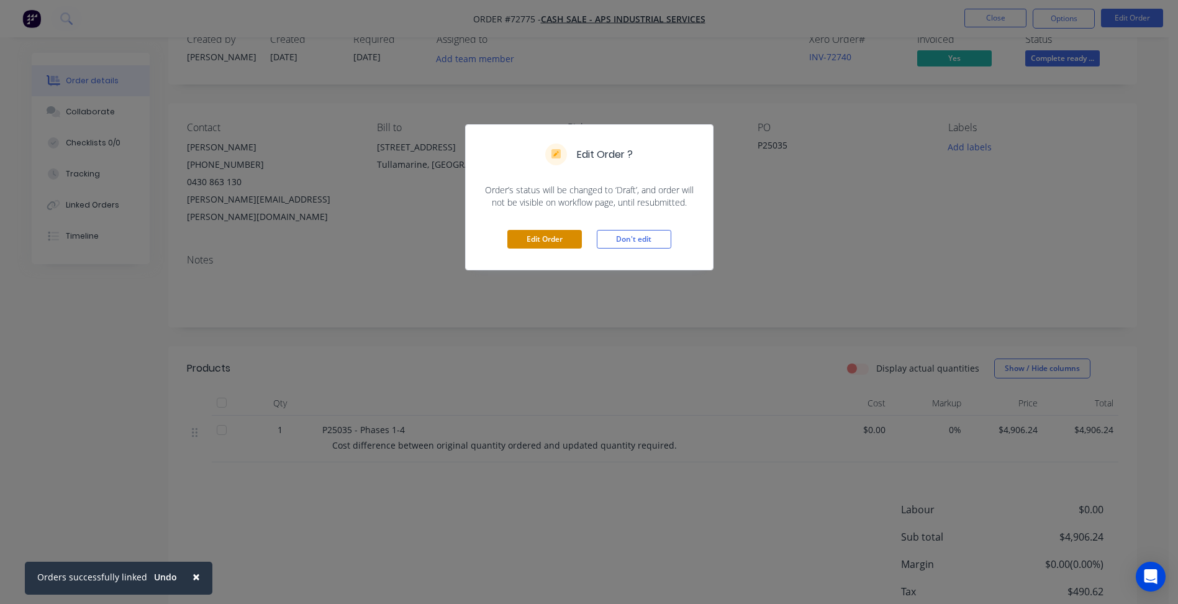
click at [547, 240] on button "Edit Order" at bounding box center [545, 239] width 75 height 19
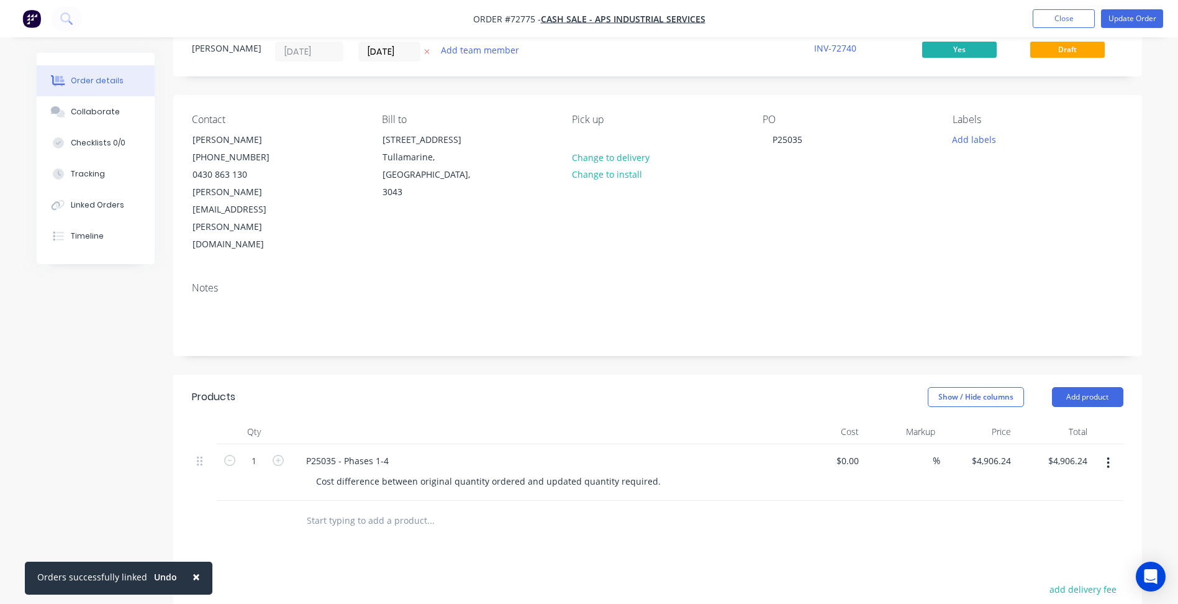
scroll to position [62, 0]
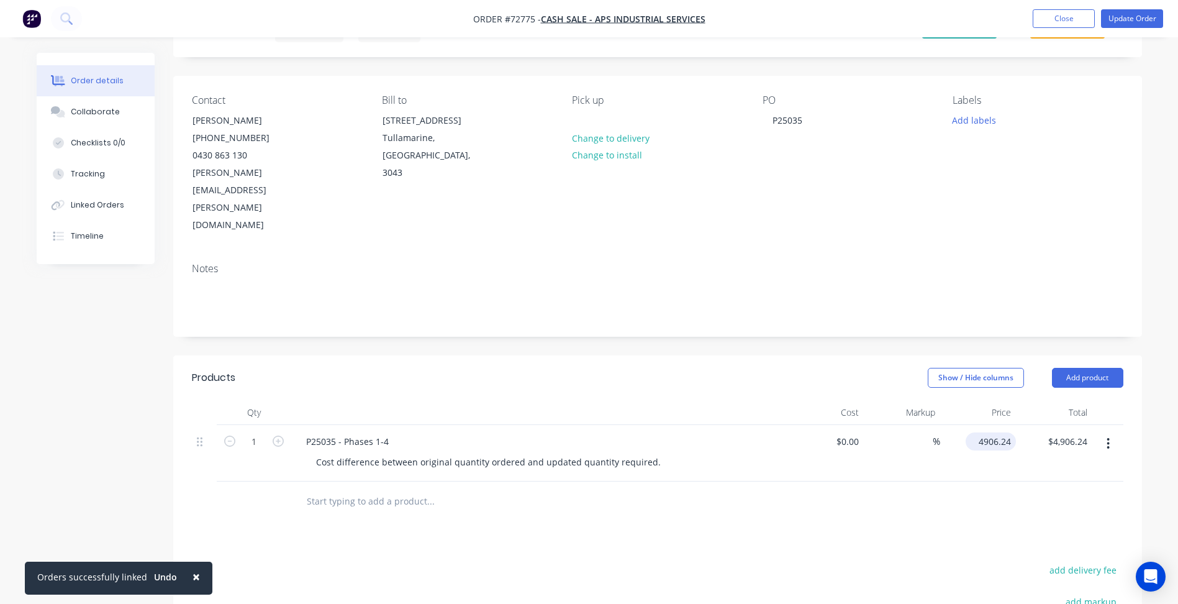
click at [991, 432] on input "4906.24" at bounding box center [993, 441] width 45 height 18
click at [991, 432] on input "4906.24" at bounding box center [997, 441] width 39 height 18
paste input "460.22"
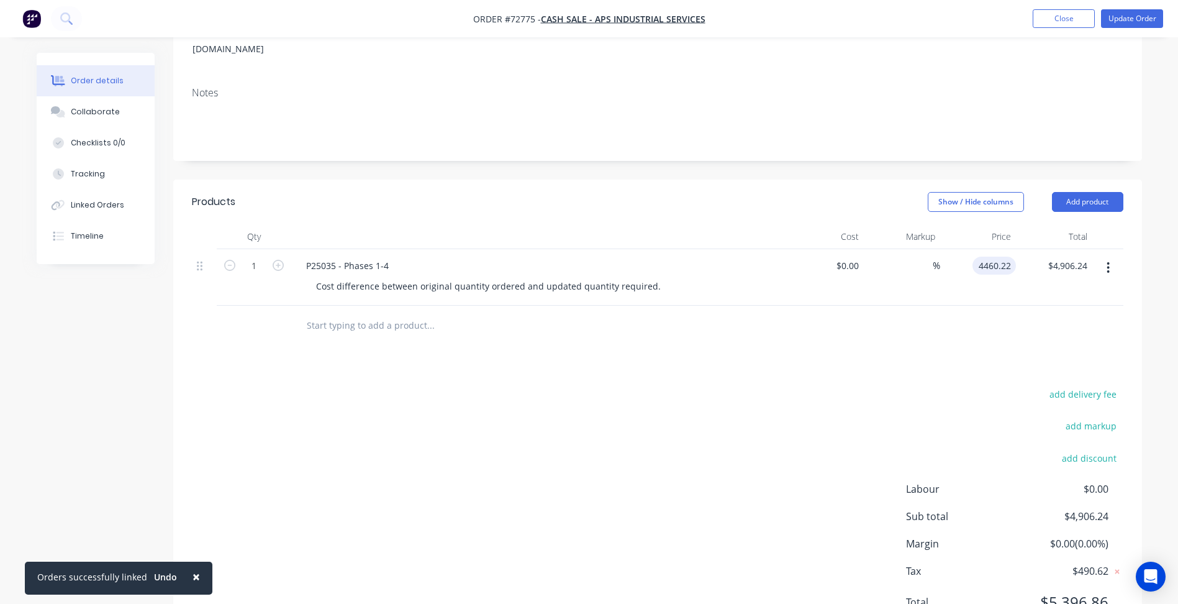
scroll to position [245, 0]
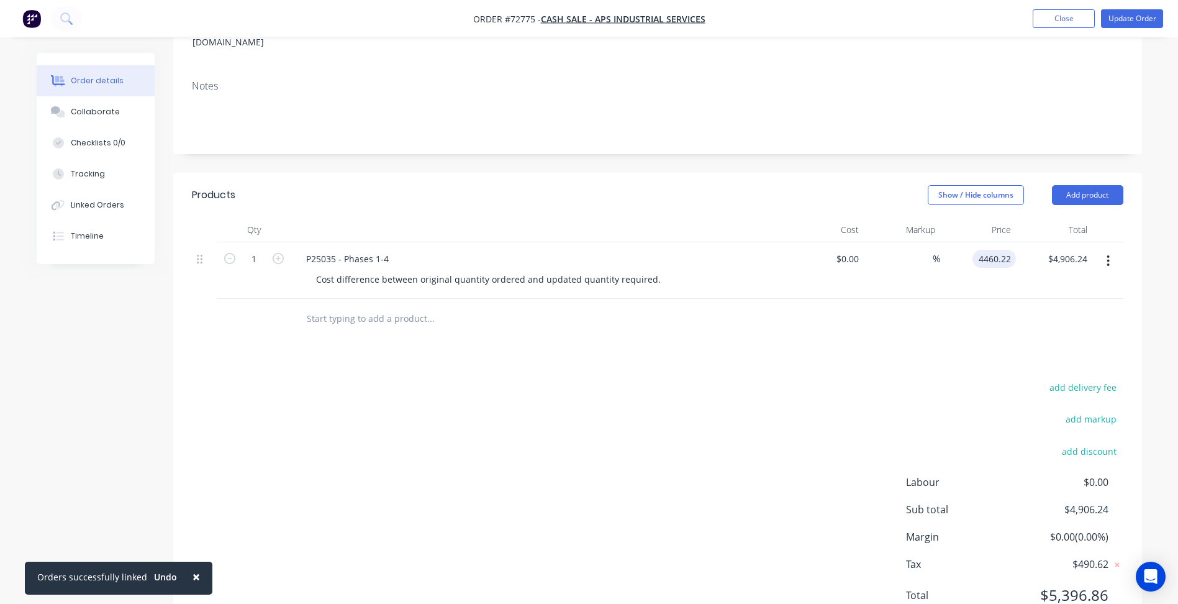
type input "$4,460.22"
click at [568, 399] on div "add delivery fee add markup add discount Labour $0.00 Sub total $4,460.22 Margi…" at bounding box center [658, 499] width 932 height 240
click at [1132, 24] on button "Update Order" at bounding box center [1132, 18] width 62 height 19
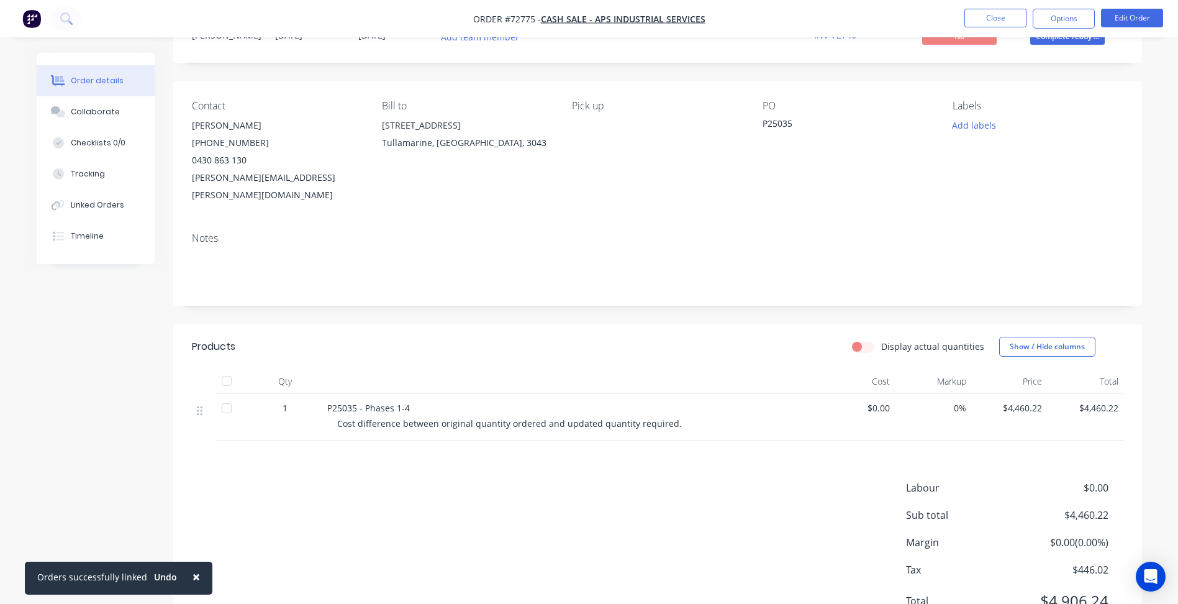
scroll to position [96, 0]
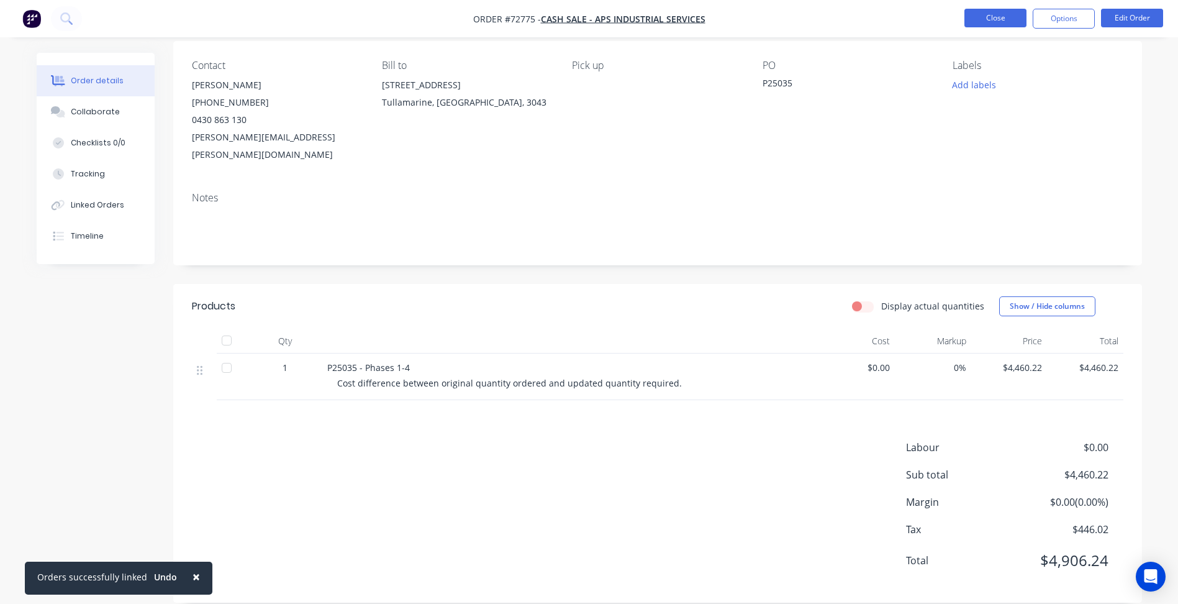
click at [970, 16] on button "Close" at bounding box center [996, 18] width 62 height 19
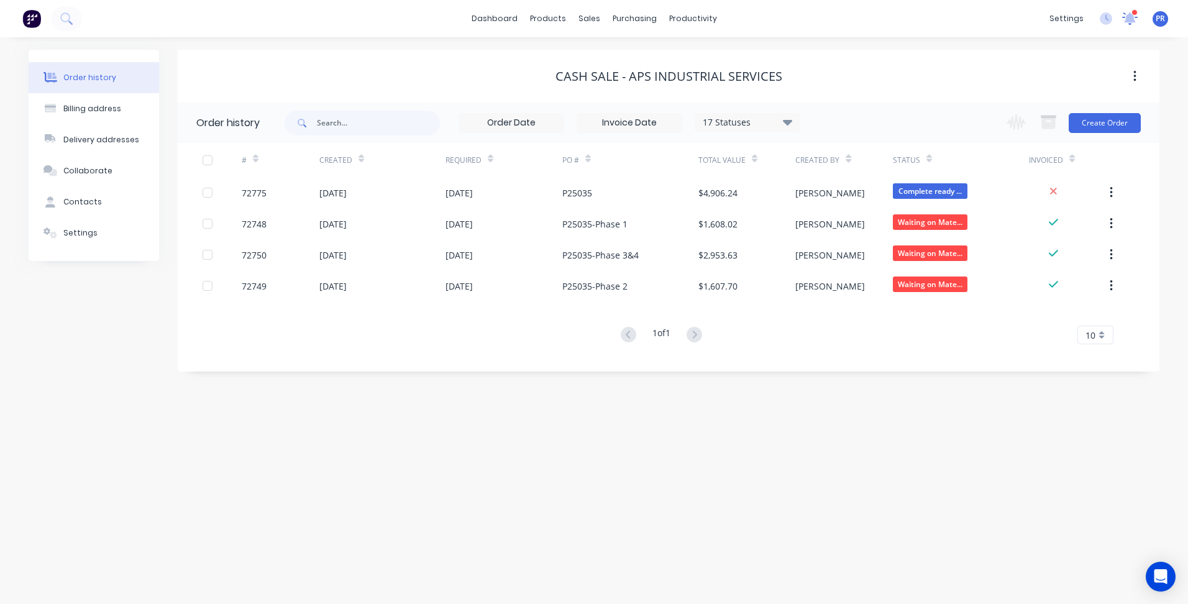
click at [1127, 20] on icon at bounding box center [1130, 17] width 12 height 11
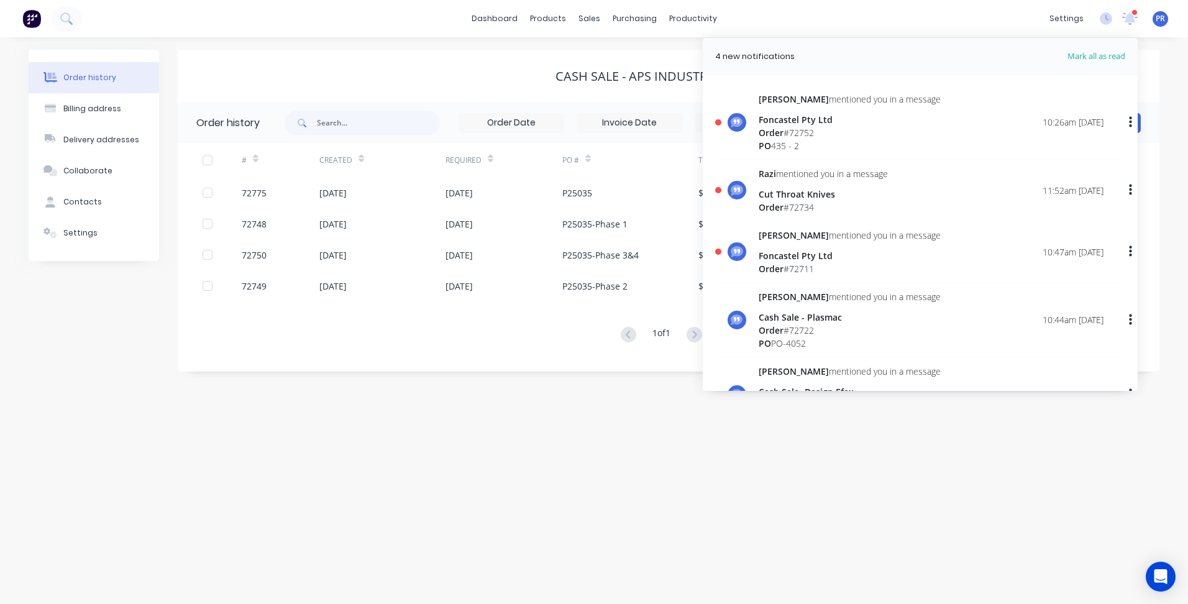
click at [881, 136] on div "Order # 72752" at bounding box center [849, 132] width 182 height 13
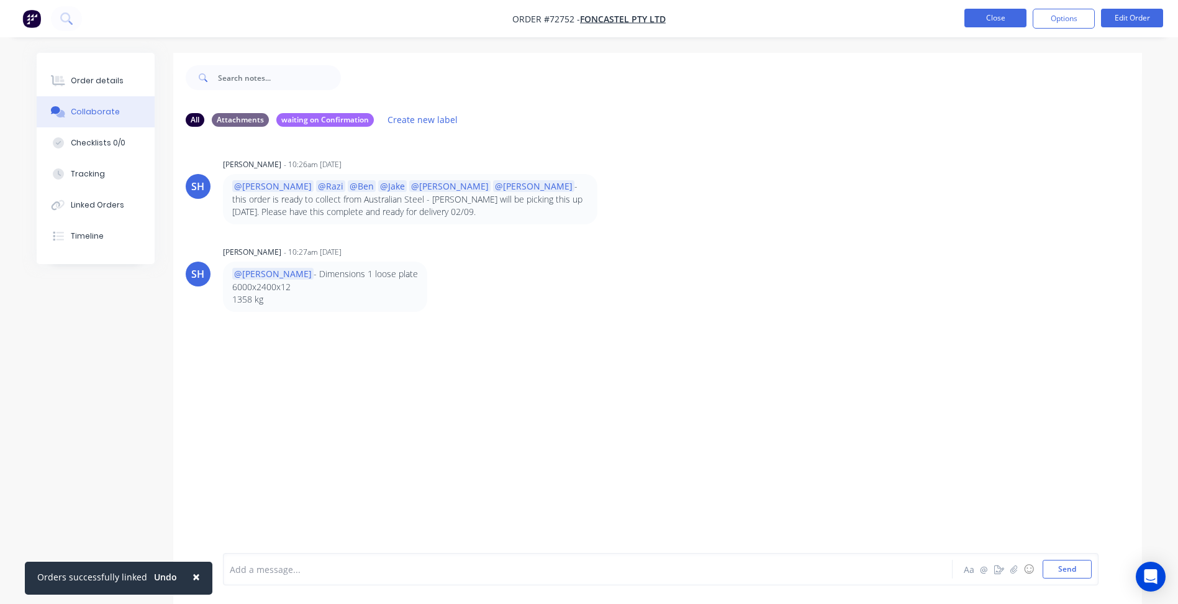
click at [1010, 20] on button "Close" at bounding box center [996, 18] width 62 height 19
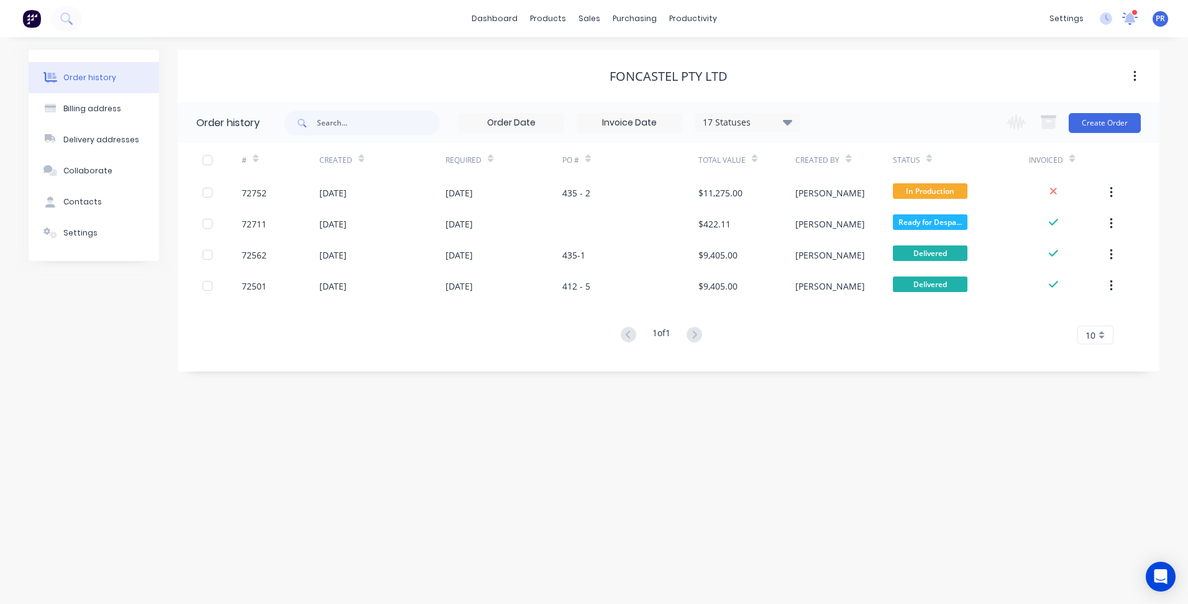
click at [1127, 20] on icon at bounding box center [1129, 17] width 11 height 10
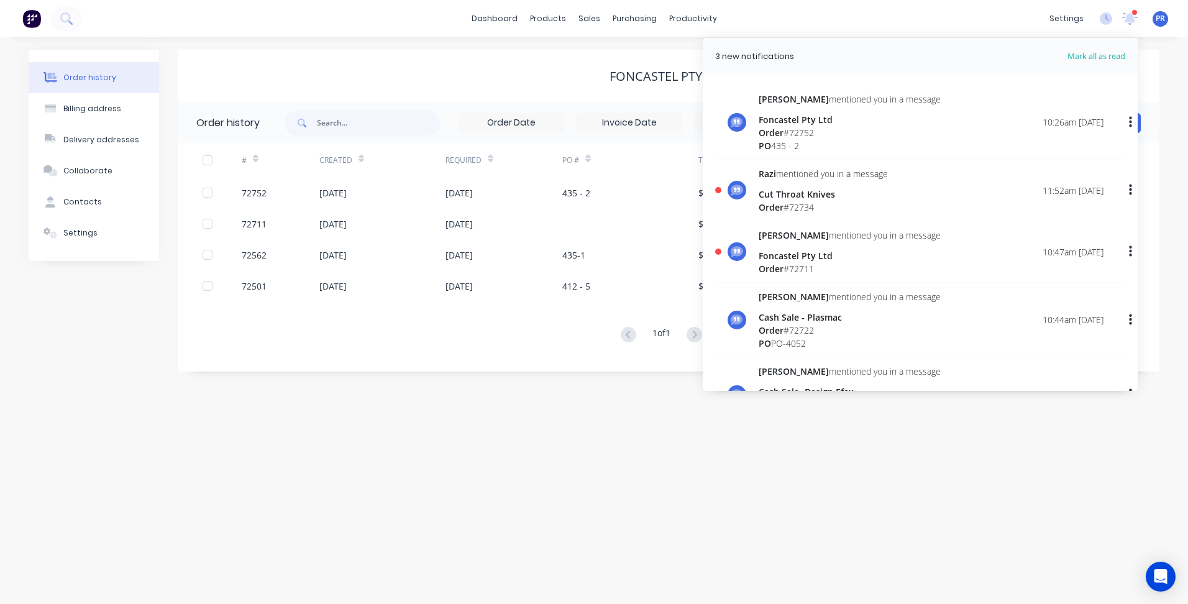
click at [1129, 188] on button "button" at bounding box center [1130, 190] width 29 height 22
click at [1026, 222] on div "Mark as read" at bounding box center [1066, 223] width 96 height 18
click at [1120, 253] on button "button" at bounding box center [1130, 251] width 29 height 22
click at [1042, 283] on div "Mark as read" at bounding box center [1066, 284] width 96 height 18
click at [1122, 321] on button "button" at bounding box center [1130, 320] width 29 height 22
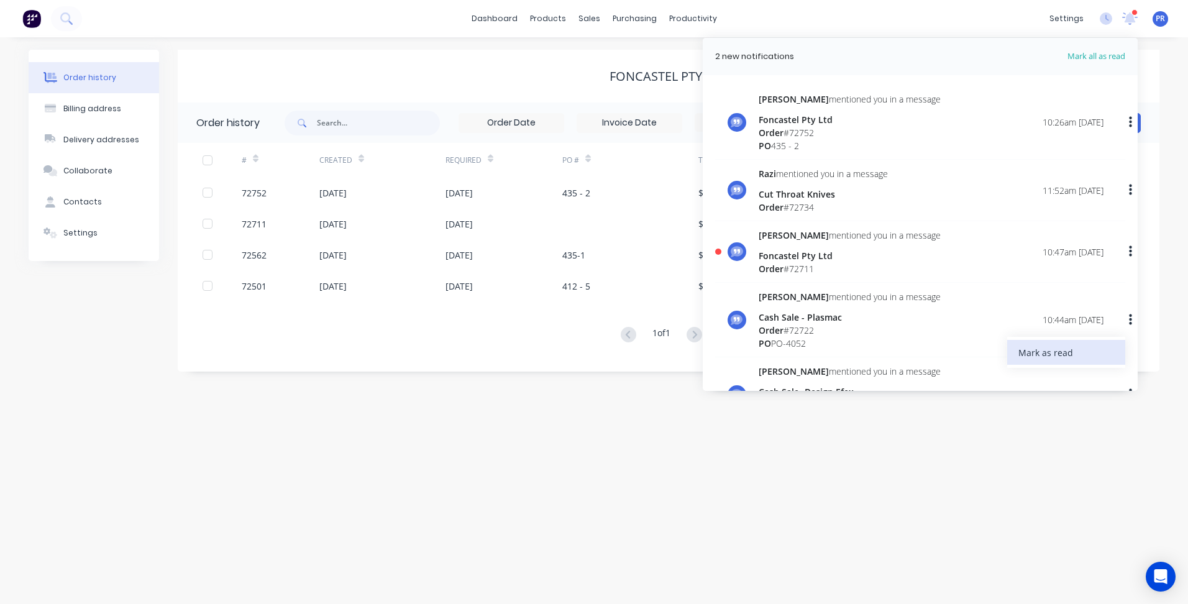
click at [1054, 350] on div "Mark as read" at bounding box center [1066, 353] width 96 height 18
click at [1129, 247] on icon "button" at bounding box center [1130, 251] width 3 height 11
click at [1056, 289] on div "Mark as read" at bounding box center [1066, 284] width 96 height 18
click at [870, 440] on div "Order history Billing address Delivery addresses Collaborate Contacts Settings …" at bounding box center [594, 320] width 1188 height 567
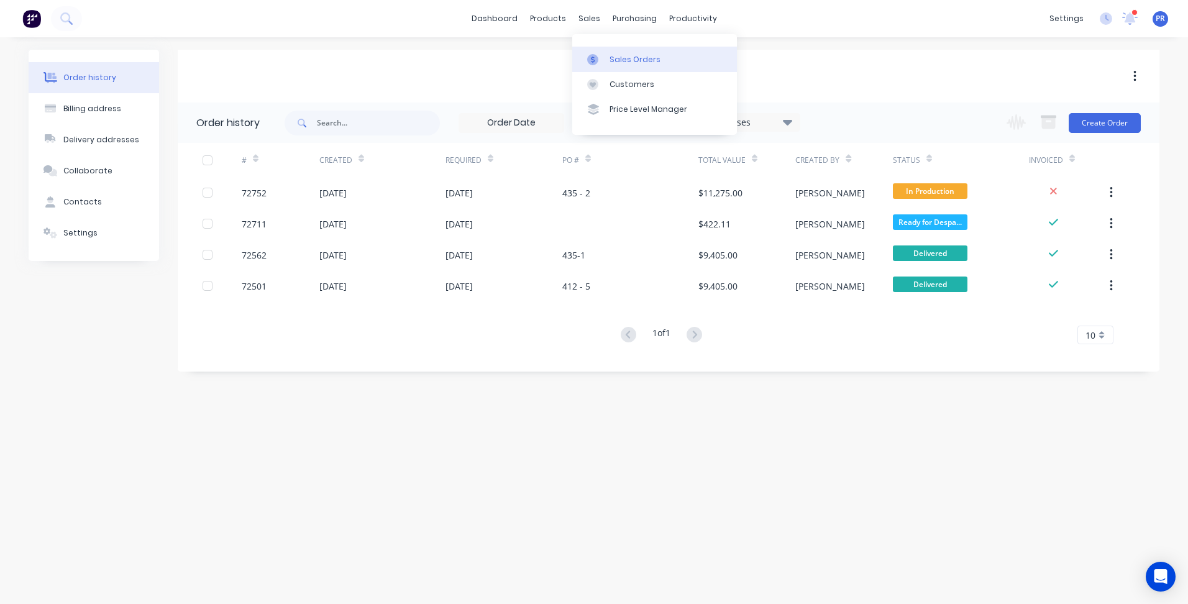
click at [632, 63] on div "Sales Orders" at bounding box center [634, 59] width 51 height 11
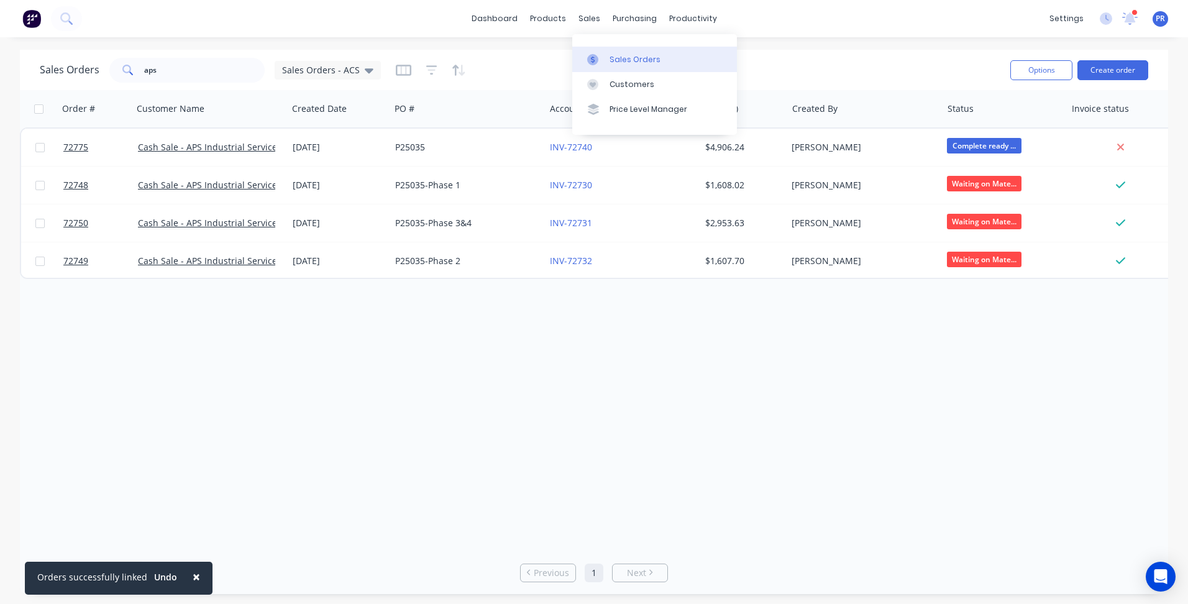
click at [621, 66] on link "Sales Orders" at bounding box center [654, 59] width 165 height 25
drag, startPoint x: 179, startPoint y: 68, endPoint x: -31, endPoint y: 63, distance: 210.0
click at [0, 63] on html "× Orders successfully linked Undo dashboard products sales purchasing productiv…" at bounding box center [594, 302] width 1188 height 604
click at [502, 20] on link "dashboard" at bounding box center [494, 18] width 58 height 19
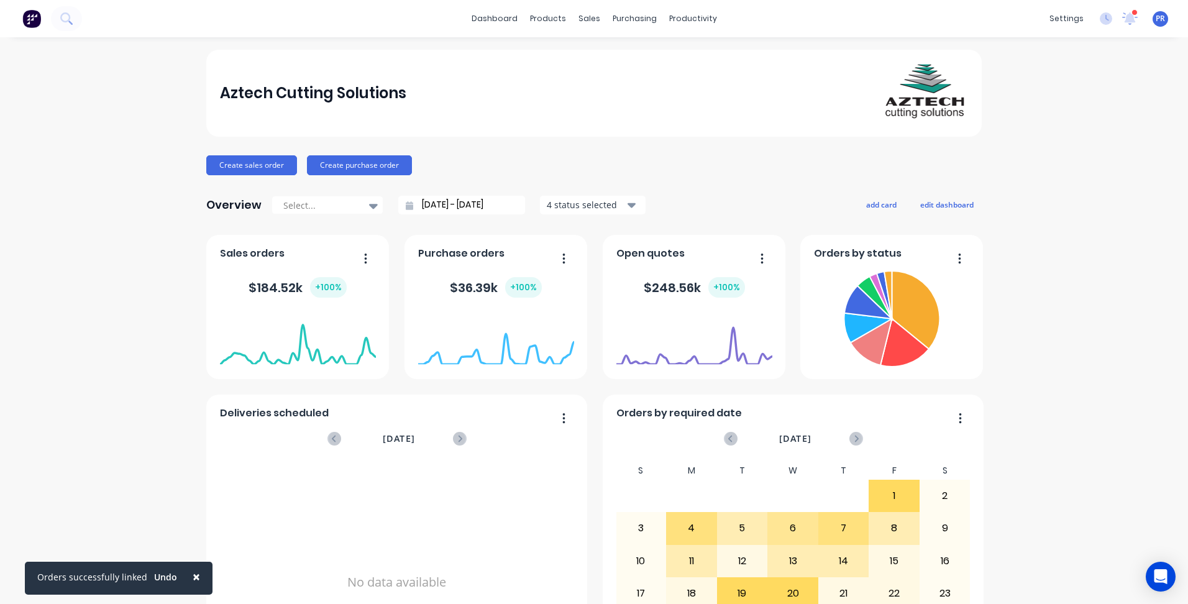
click at [456, 207] on input "[DATE] - [DATE]" at bounding box center [466, 205] width 107 height 19
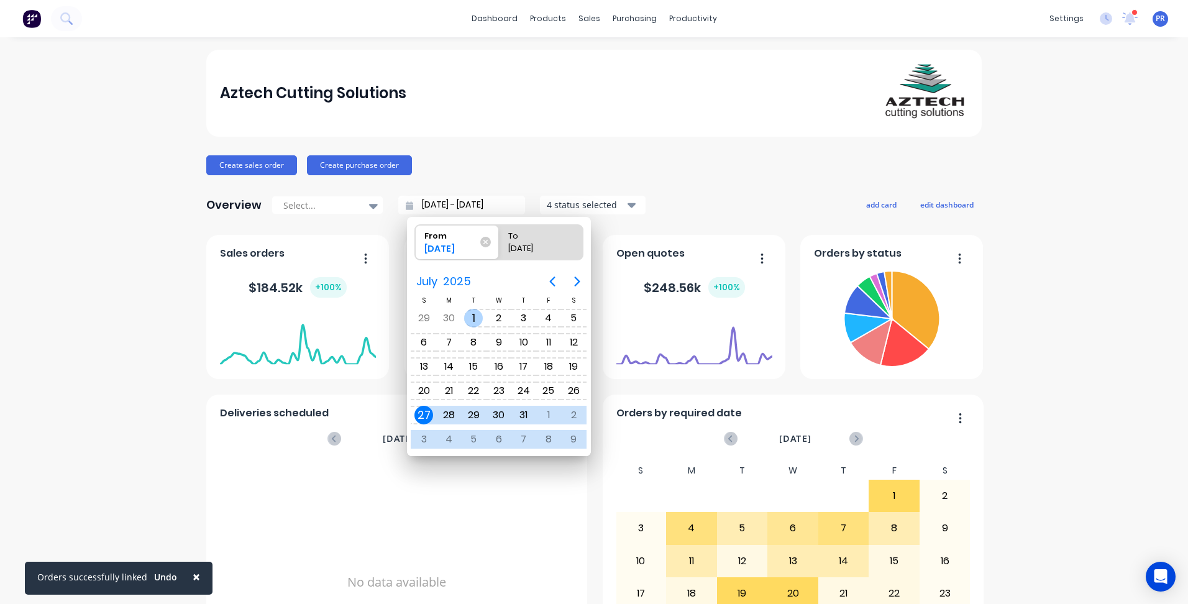
click at [481, 316] on div "1" at bounding box center [473, 318] width 19 height 19
type input "[DATE] - [DATE]"
radio input "false"
radio input "true"
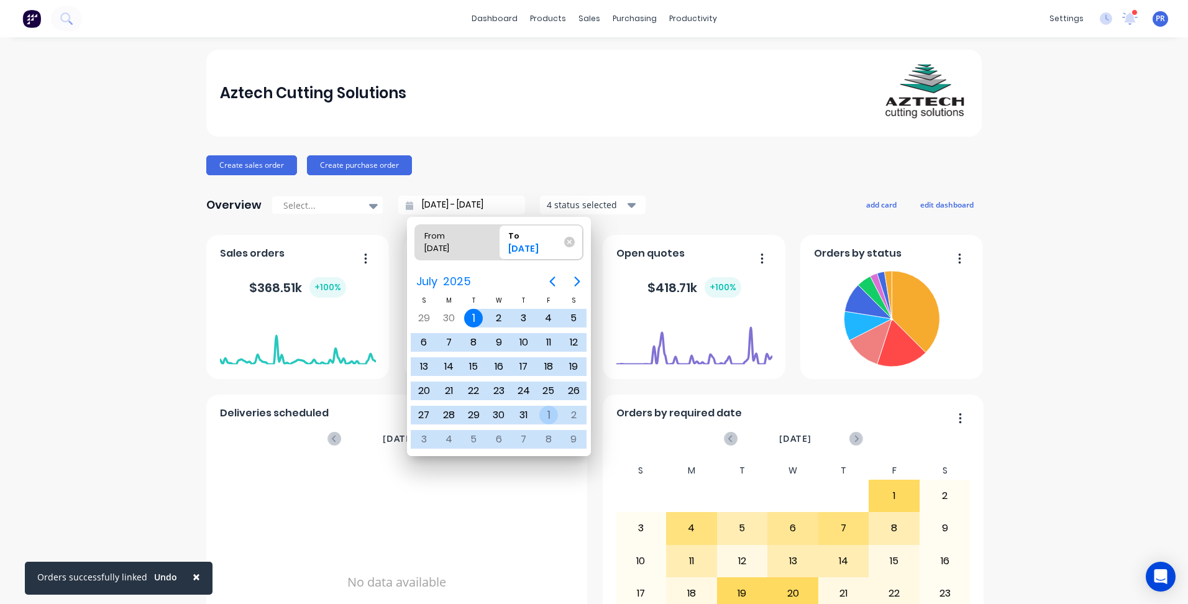
click at [550, 409] on div "1" at bounding box center [548, 415] width 19 height 19
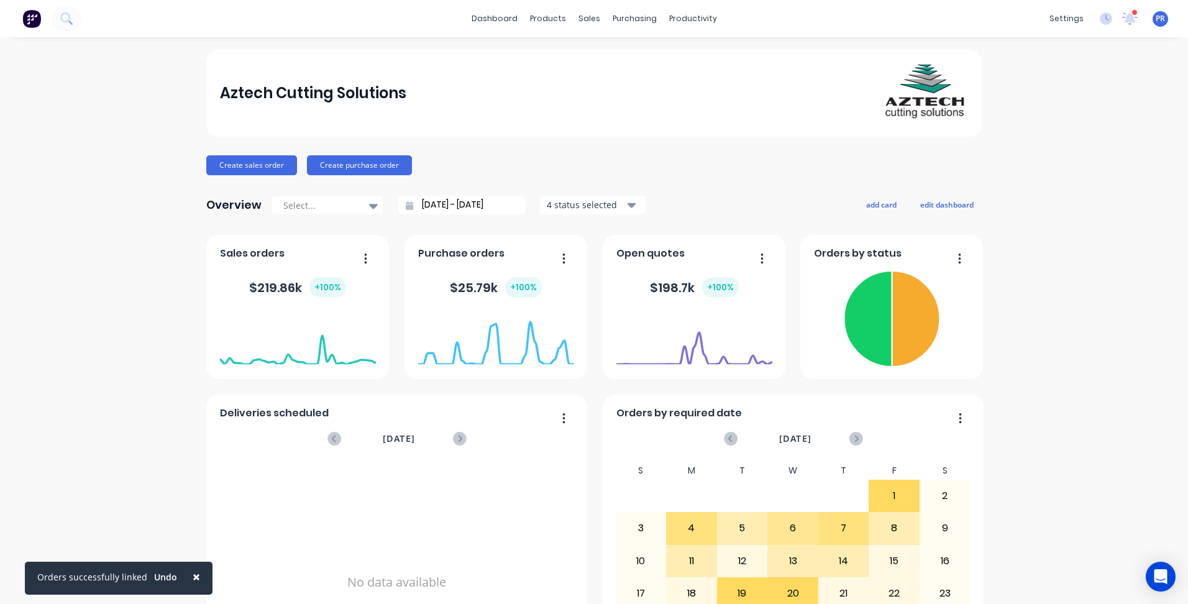
click at [448, 209] on input "[DATE] - [DATE]" at bounding box center [466, 205] width 107 height 19
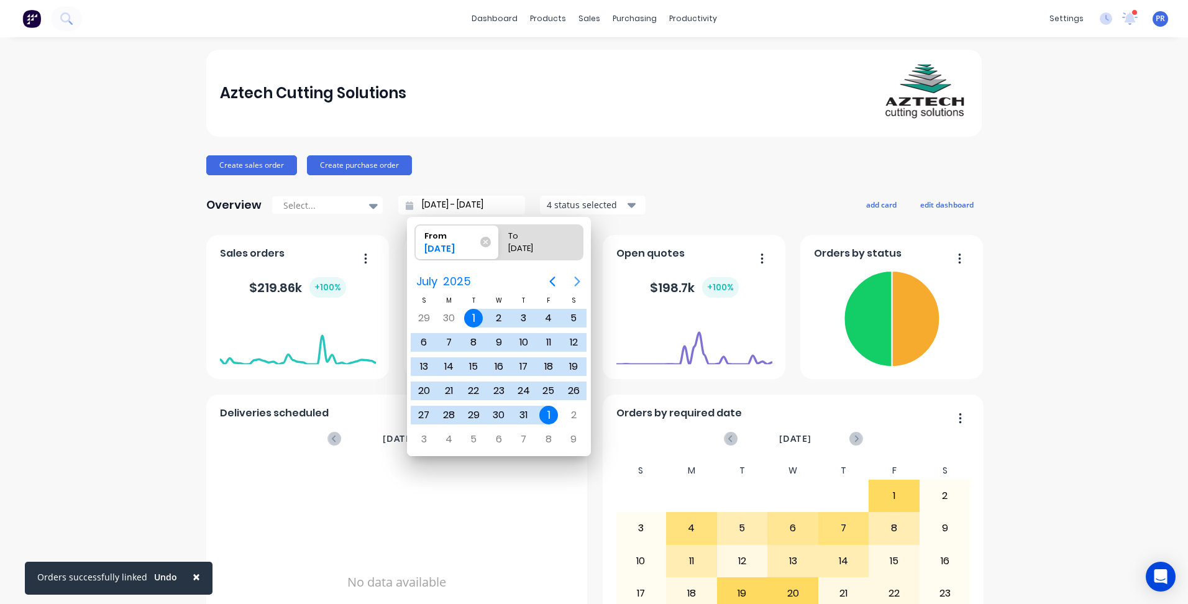
click at [578, 279] on icon "Next page" at bounding box center [577, 281] width 15 height 15
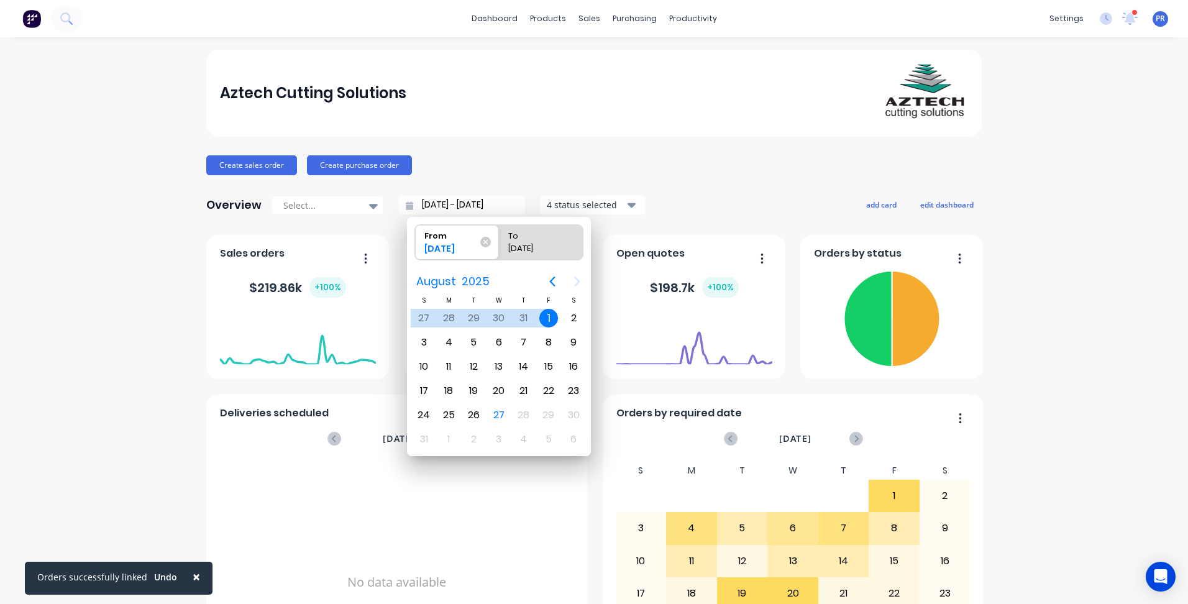
click at [546, 316] on div "1" at bounding box center [548, 318] width 19 height 19
type input "[DATE] - [DATE]"
radio input "false"
radio input "true"
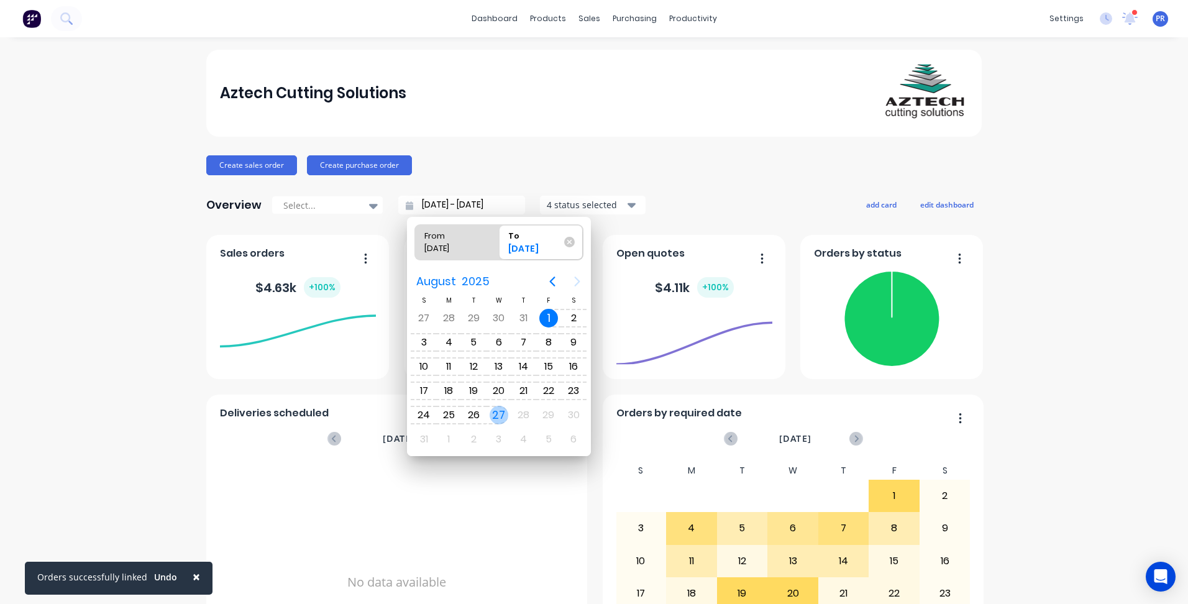
click at [499, 412] on div "27" at bounding box center [498, 415] width 19 height 19
type input "[DATE] - [DATE]"
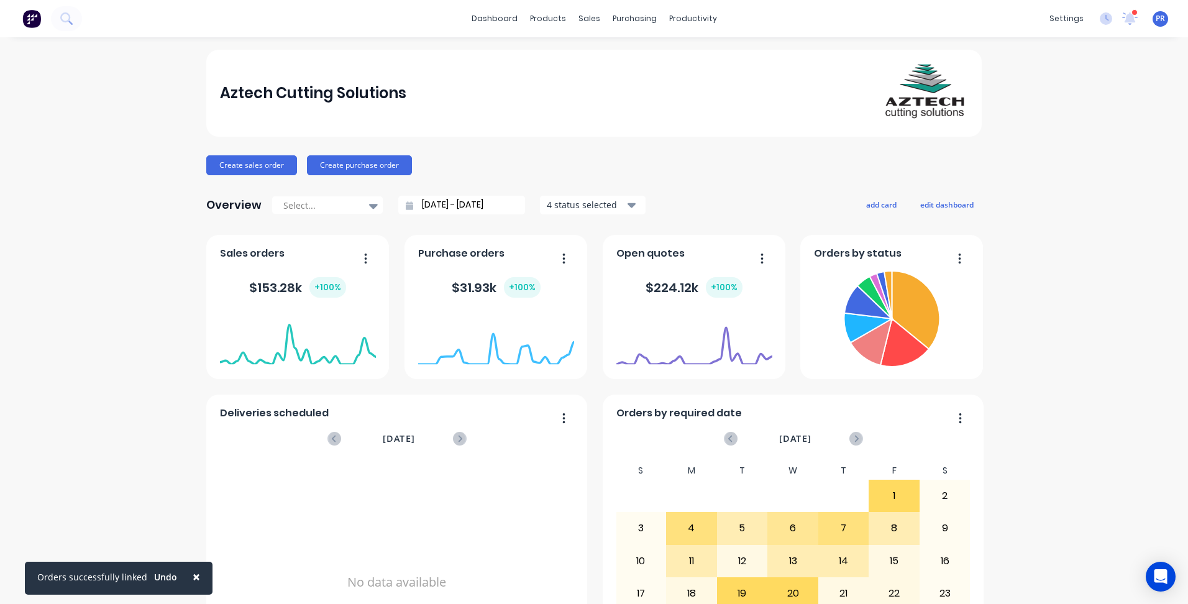
click at [127, 319] on div "Aztech Cutting Solutions Create sales order Create purchase order Overview Sele…" at bounding box center [594, 374] width 1188 height 649
click at [1124, 19] on icon at bounding box center [1129, 17] width 11 height 11
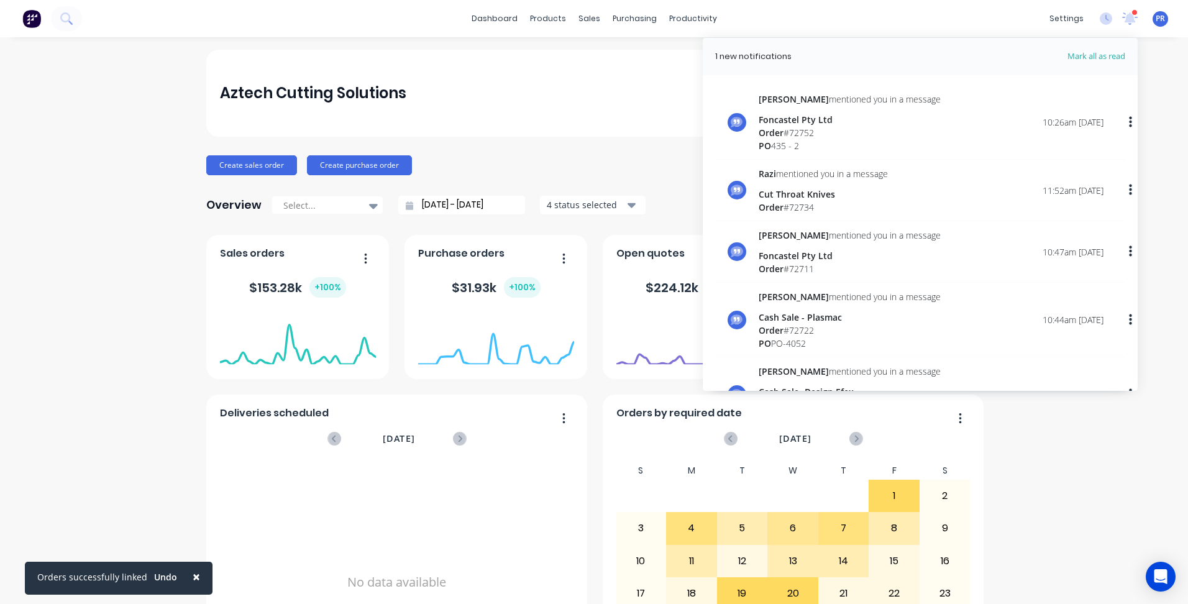
scroll to position [203, 0]
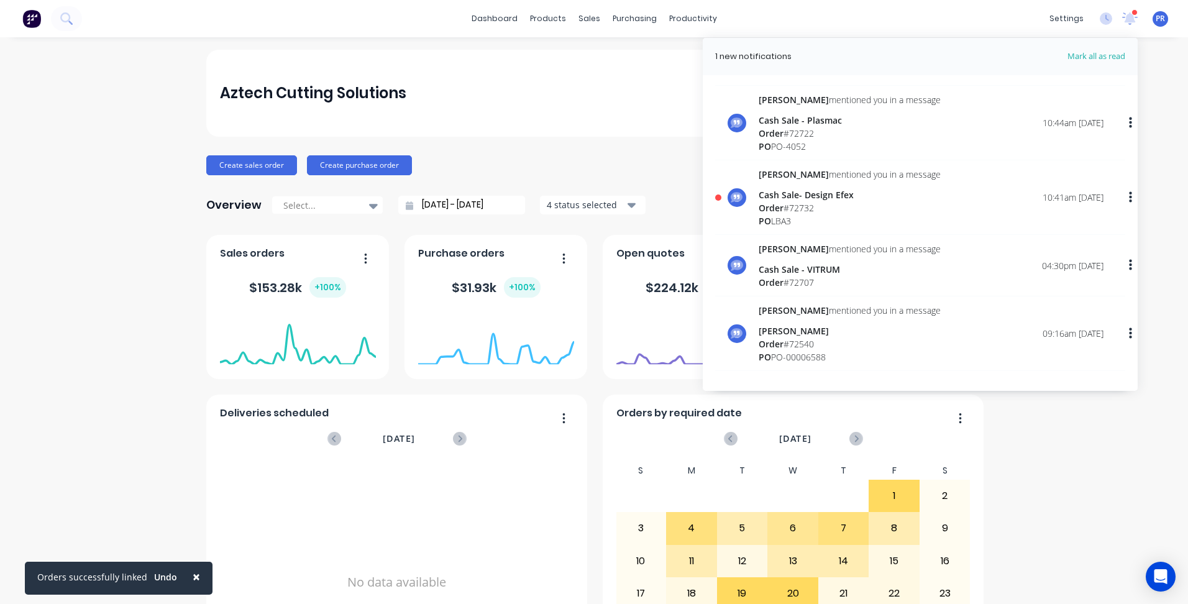
click at [1129, 191] on icon "button" at bounding box center [1130, 196] width 3 height 11
click at [1036, 222] on div "Mark as read" at bounding box center [1066, 230] width 96 height 18
click at [612, 131] on div "Aztech Cutting Solutions" at bounding box center [594, 93] width 749 height 87
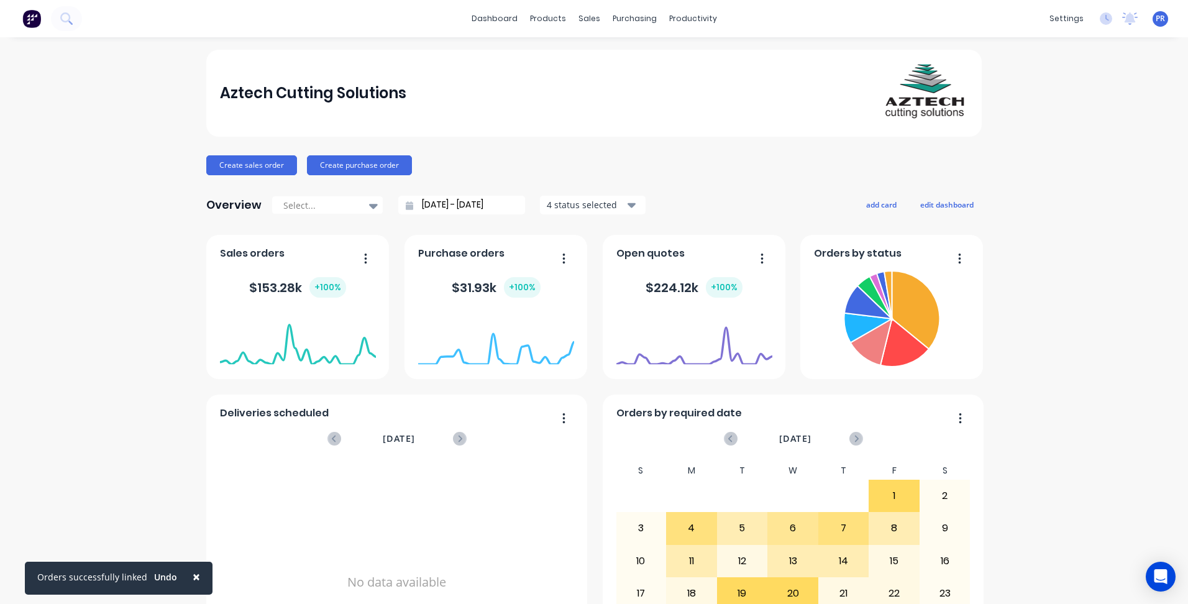
click at [644, 132] on div "Aztech Cutting Solutions" at bounding box center [594, 93] width 749 height 87
click at [605, 63] on div "Sales Orders" at bounding box center [630, 59] width 51 height 11
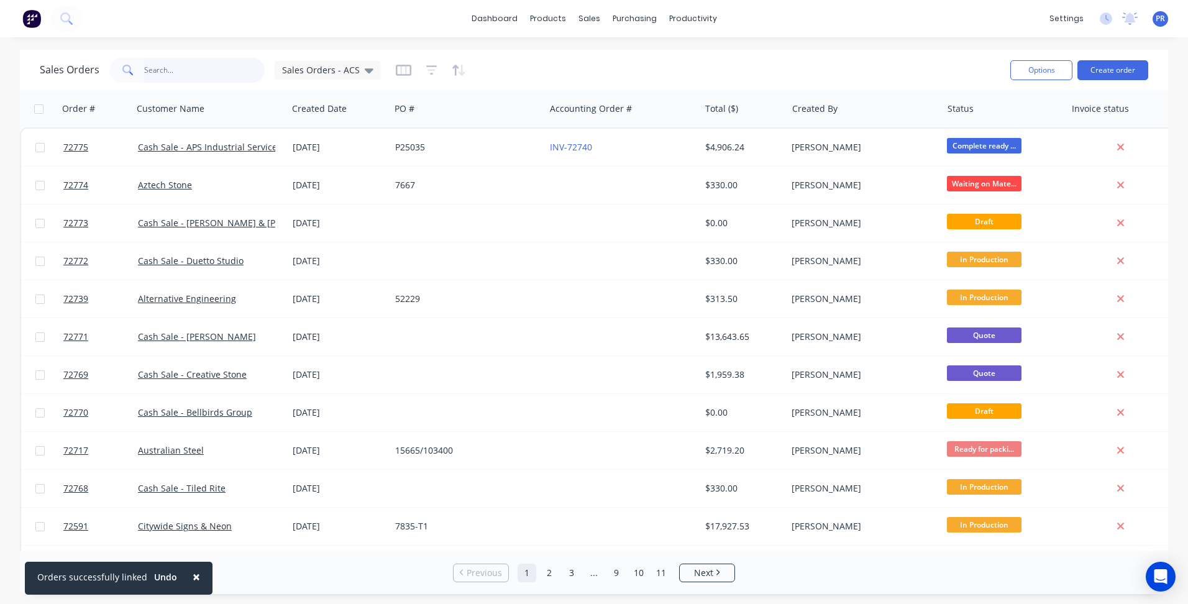
click at [185, 77] on input "text" at bounding box center [204, 70] width 121 height 25
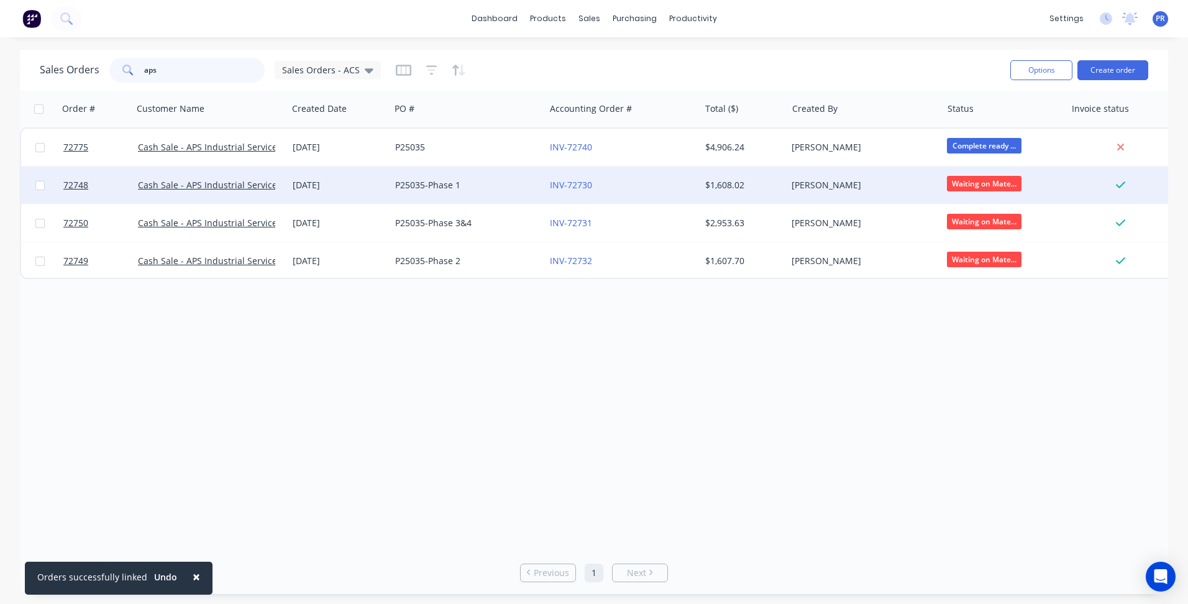
type input "aps"
click at [631, 195] on div "INV-72730" at bounding box center [622, 184] width 155 height 37
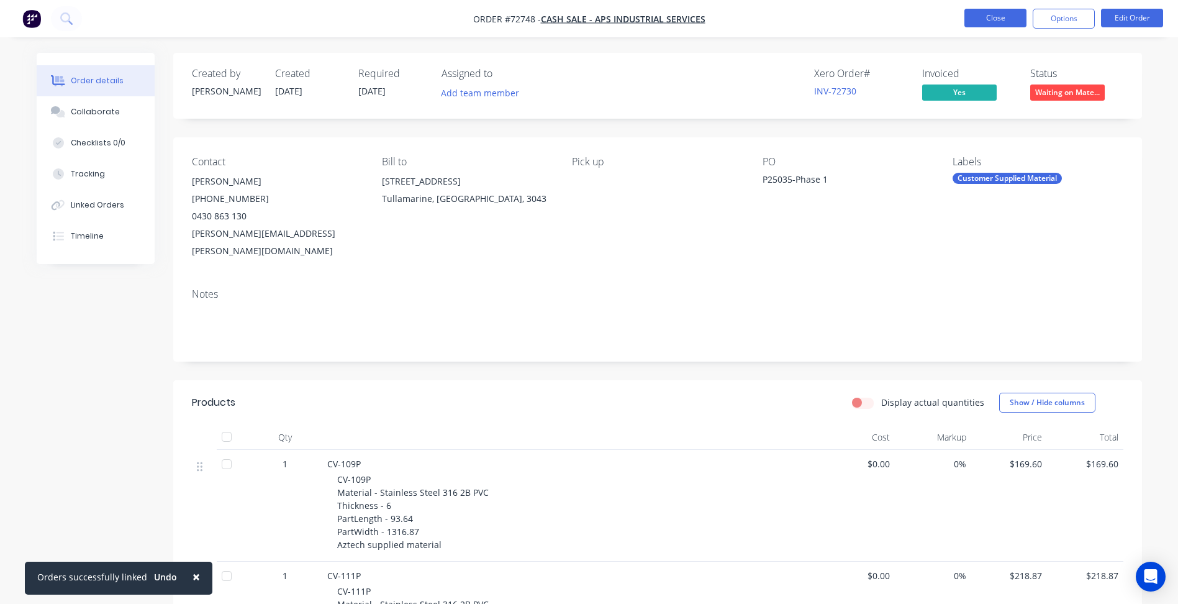
click at [982, 16] on button "Close" at bounding box center [996, 18] width 62 height 19
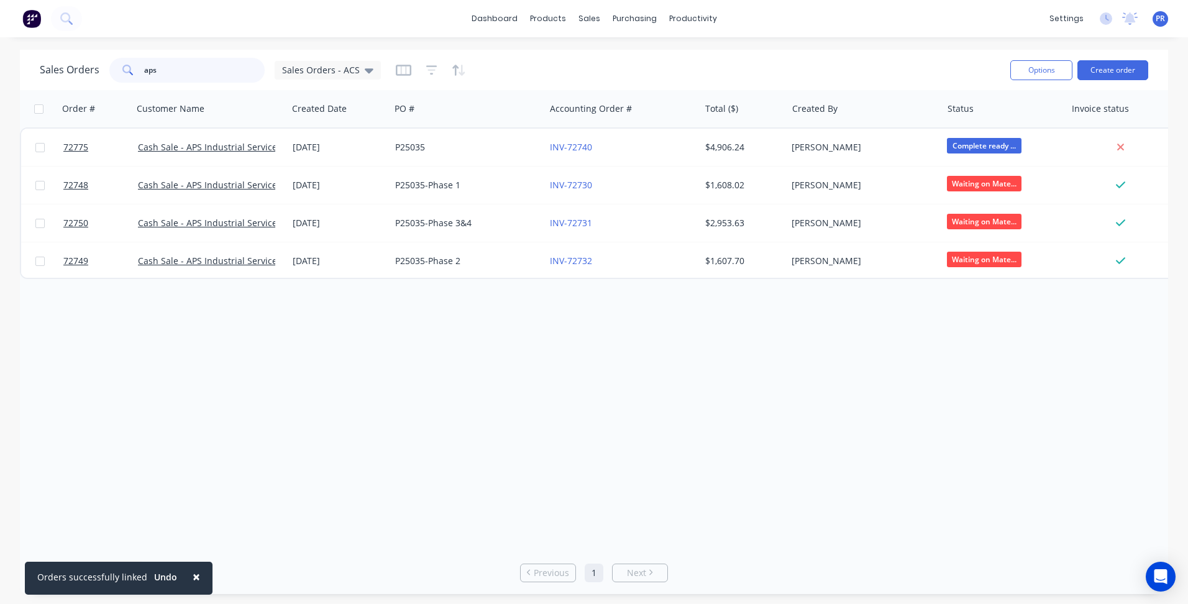
drag, startPoint x: 160, startPoint y: 65, endPoint x: 0, endPoint y: 73, distance: 159.8
click at [11, 71] on div "Sales Orders aps Sales Orders - ACS Options Create order Order # Customer Name …" at bounding box center [594, 322] width 1188 height 544
click at [657, 61] on div "Purchase Orders" at bounding box center [675, 59] width 66 height 11
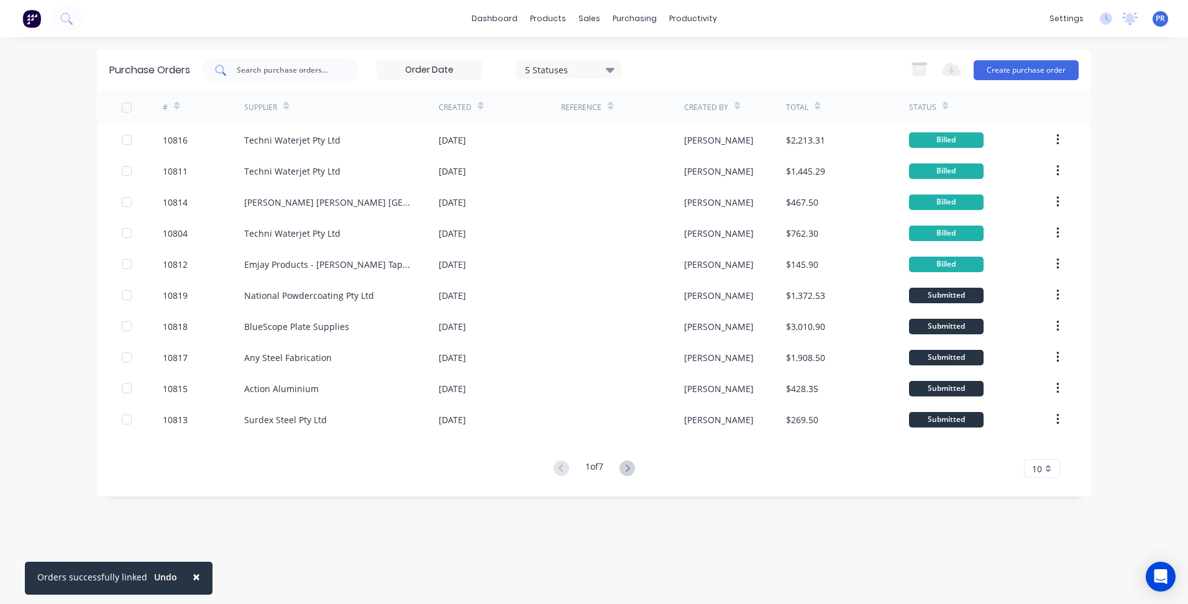
click at [271, 76] on input "text" at bounding box center [286, 70] width 103 height 12
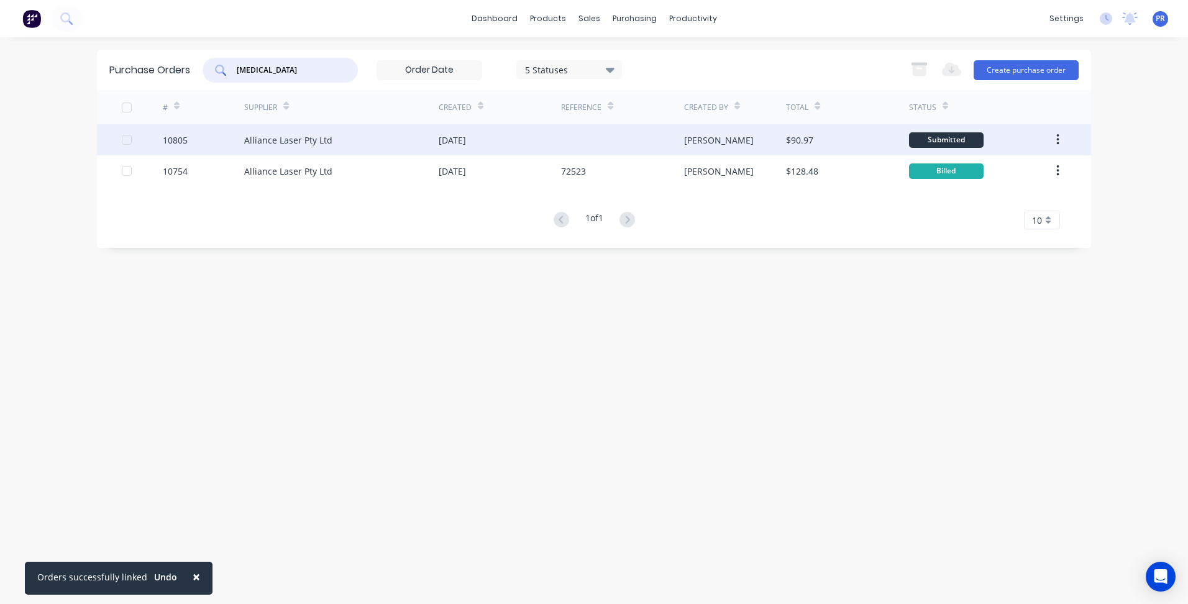
type input "[MEDICAL_DATA]"
click at [292, 137] on div "Alliance Laser Pty Ltd" at bounding box center [288, 140] width 88 height 13
